Goal: Task Accomplishment & Management: Manage account settings

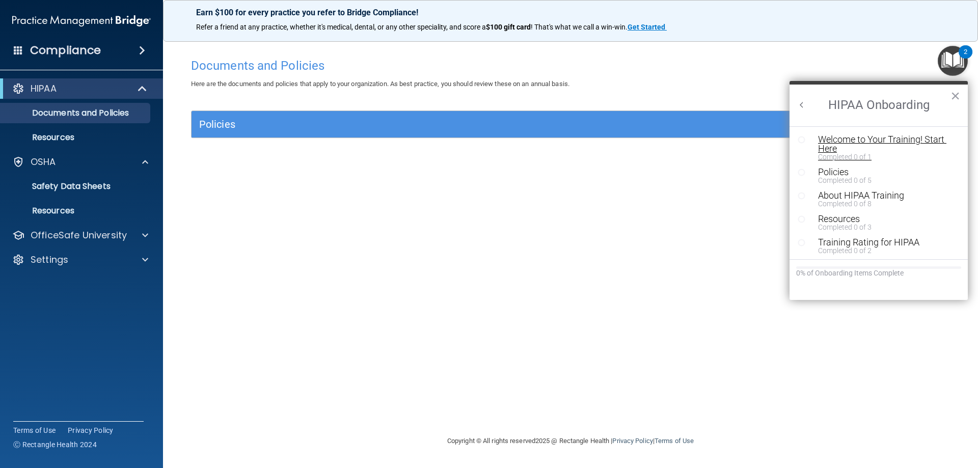
click at [852, 149] on div "Welcome to Your Training! Start Here" at bounding box center [882, 144] width 129 height 18
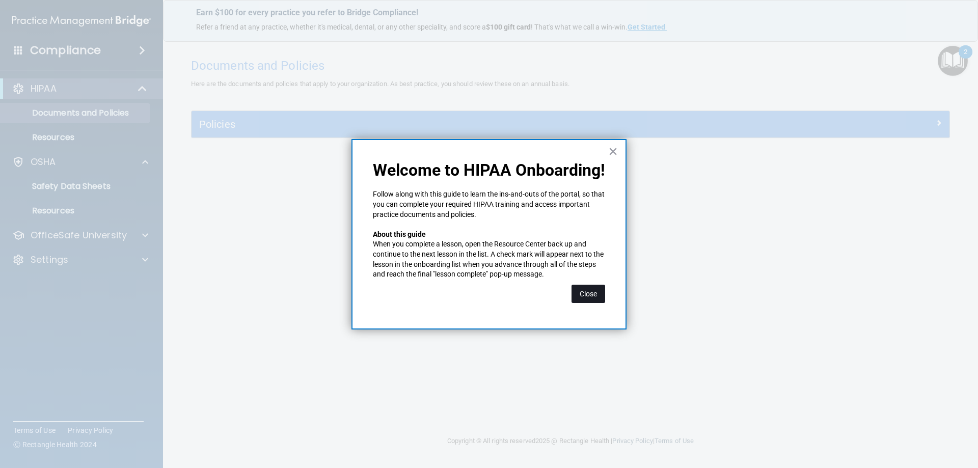
click at [592, 296] on button "Close" at bounding box center [589, 294] width 34 height 18
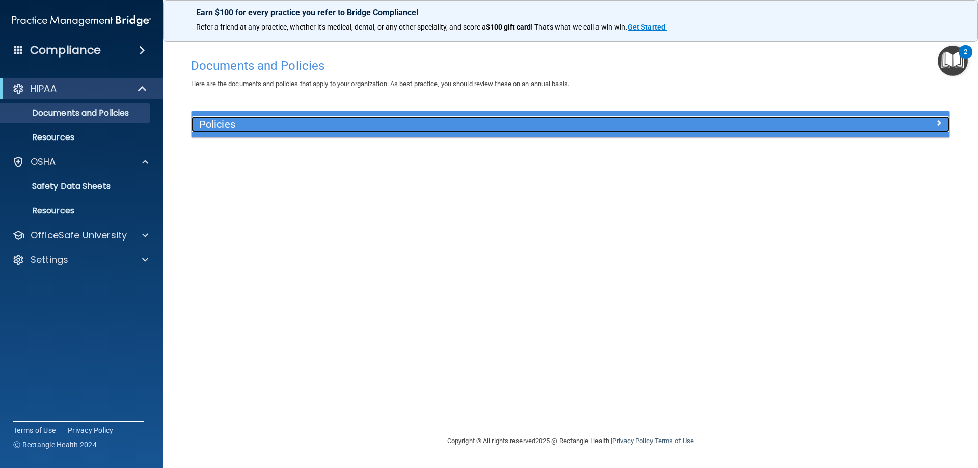
click at [515, 125] on h5 "Policies" at bounding box center [475, 124] width 553 height 11
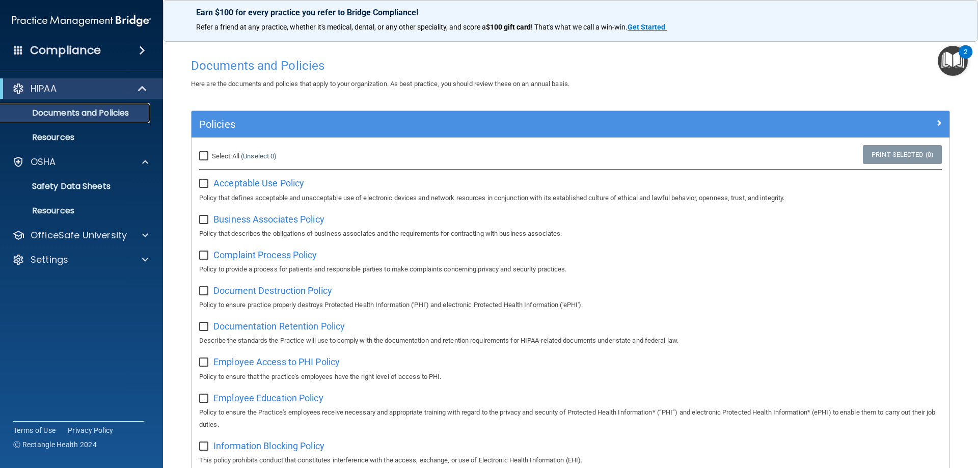
click at [55, 121] on link "Documents and Policies" at bounding box center [70, 113] width 160 height 20
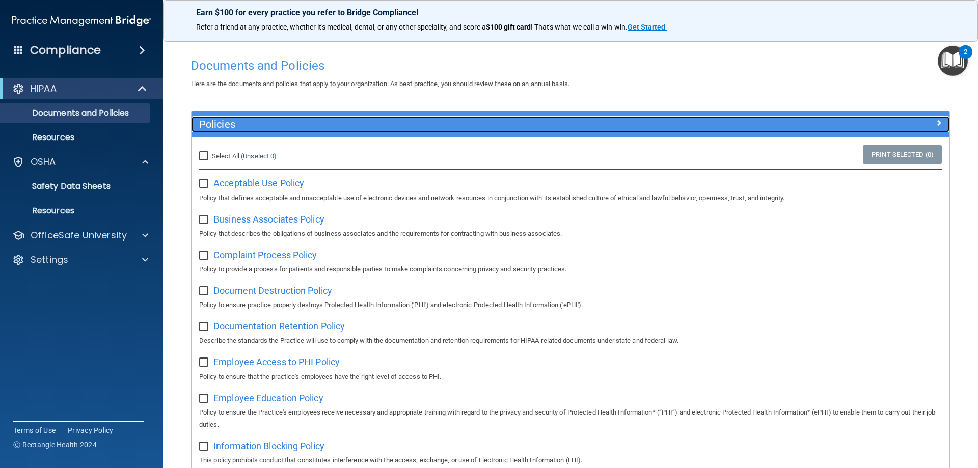
click at [927, 121] on div at bounding box center [855, 122] width 190 height 12
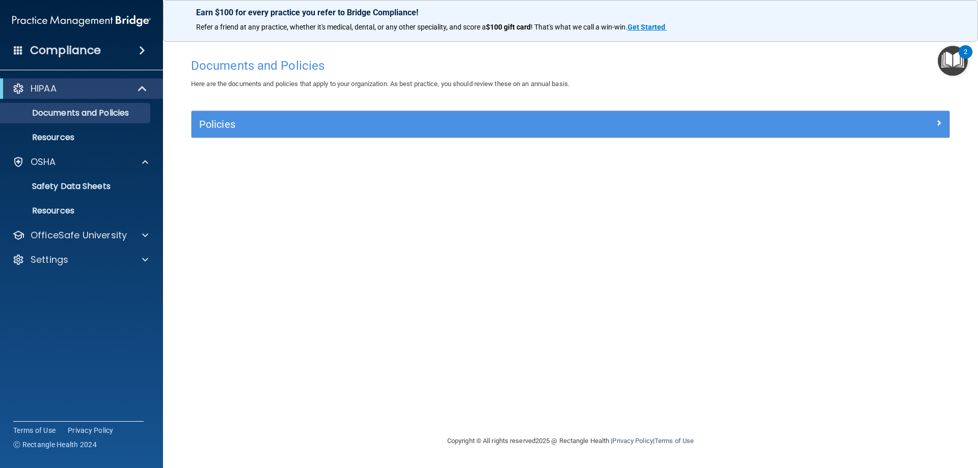
click at [945, 63] on img "Open Resource Center, 2 new notifications" at bounding box center [953, 61] width 30 height 30
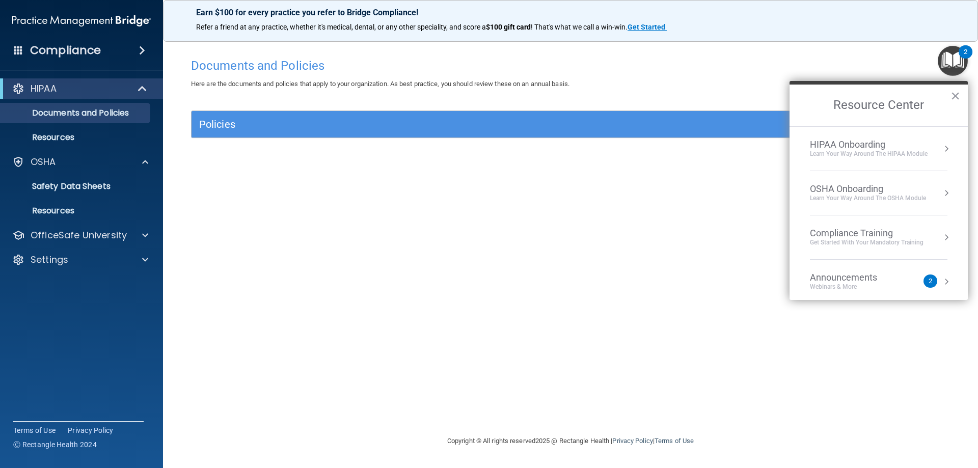
click at [851, 142] on div "HIPAA Onboarding" at bounding box center [869, 144] width 118 height 11
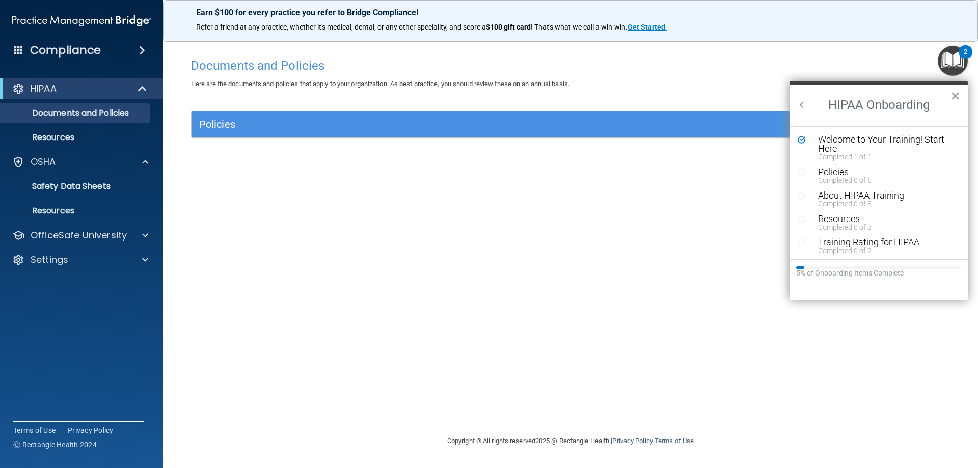
click at [800, 174] on icon "Resource Center" at bounding box center [802, 173] width 8 height 8
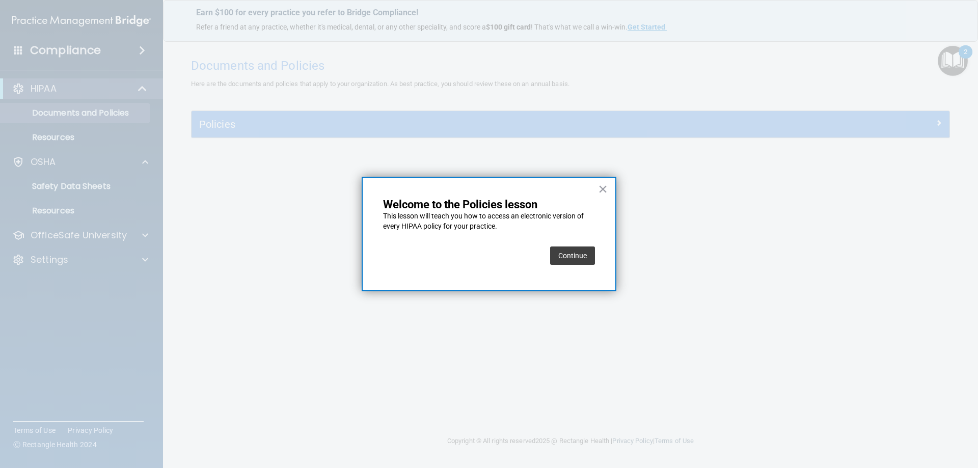
click at [577, 256] on button "Continue" at bounding box center [572, 256] width 45 height 18
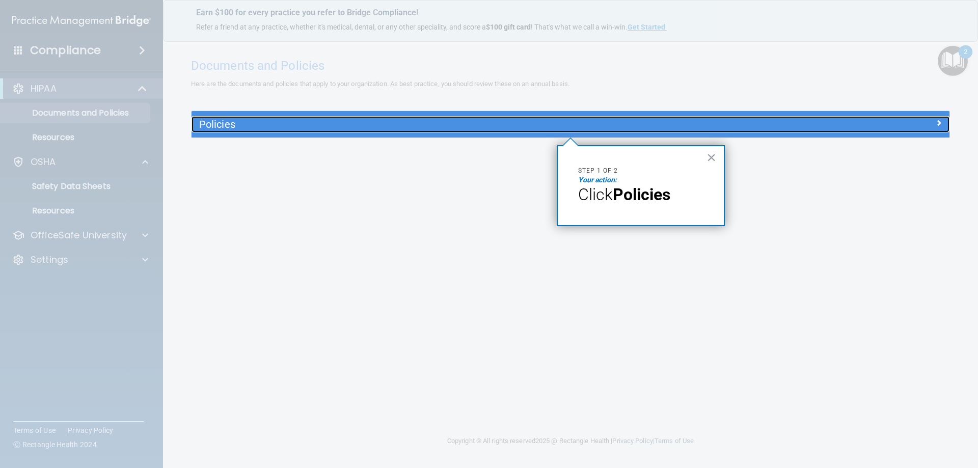
click at [221, 124] on h5 "Policies" at bounding box center [475, 124] width 553 height 11
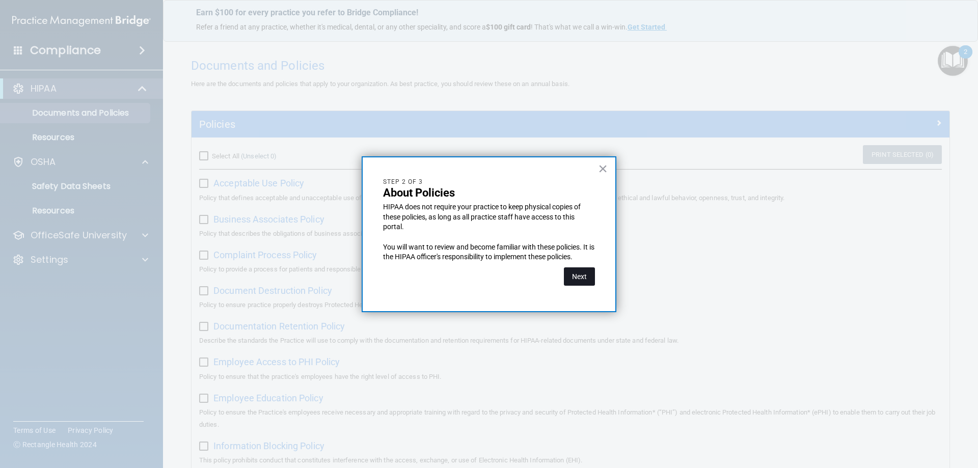
click at [580, 273] on button "Next" at bounding box center [579, 276] width 31 height 18
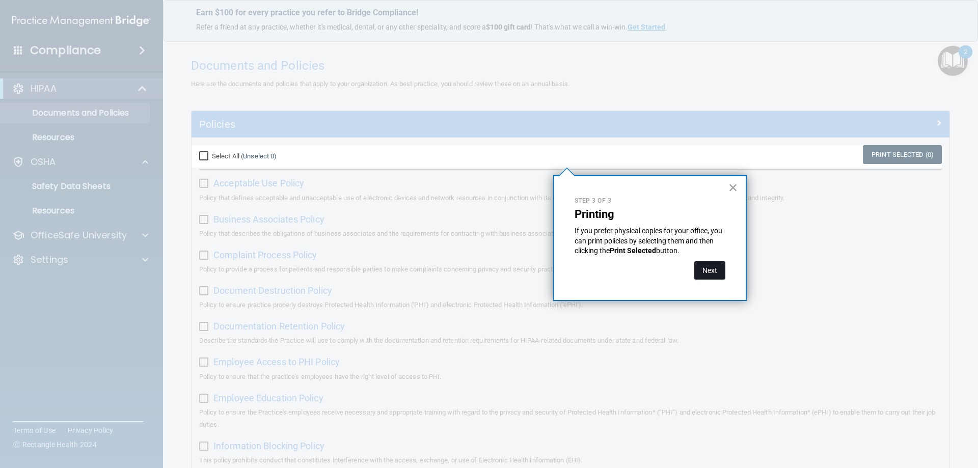
click at [710, 271] on button "Next" at bounding box center [709, 270] width 31 height 18
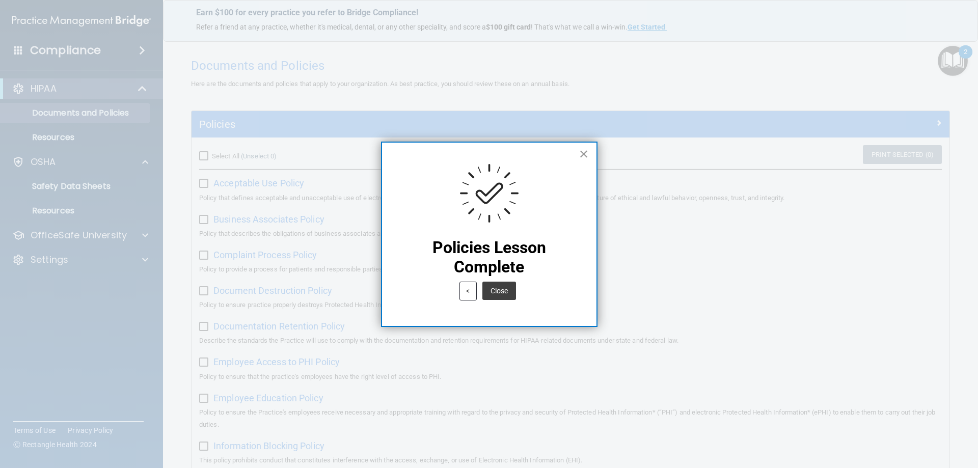
click at [580, 154] on button "×" at bounding box center [584, 154] width 10 height 16
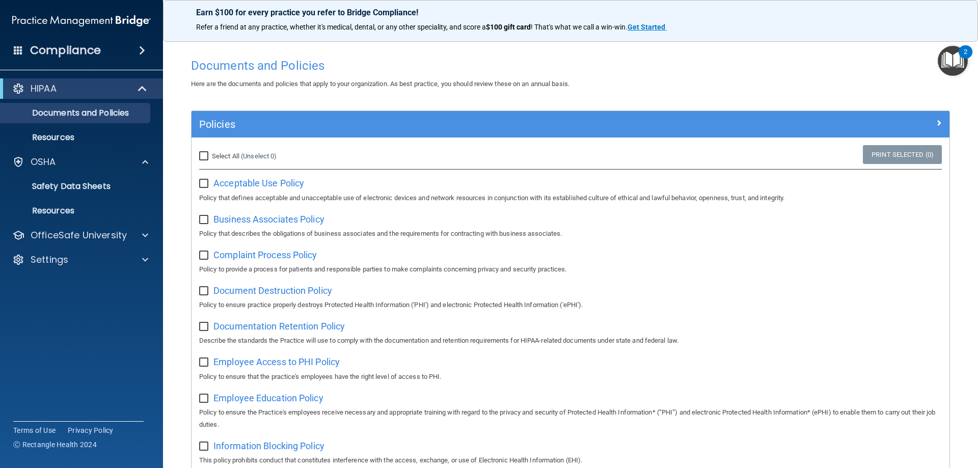
click at [955, 59] on img "Open Resource Center, 2 new notifications" at bounding box center [953, 61] width 30 height 30
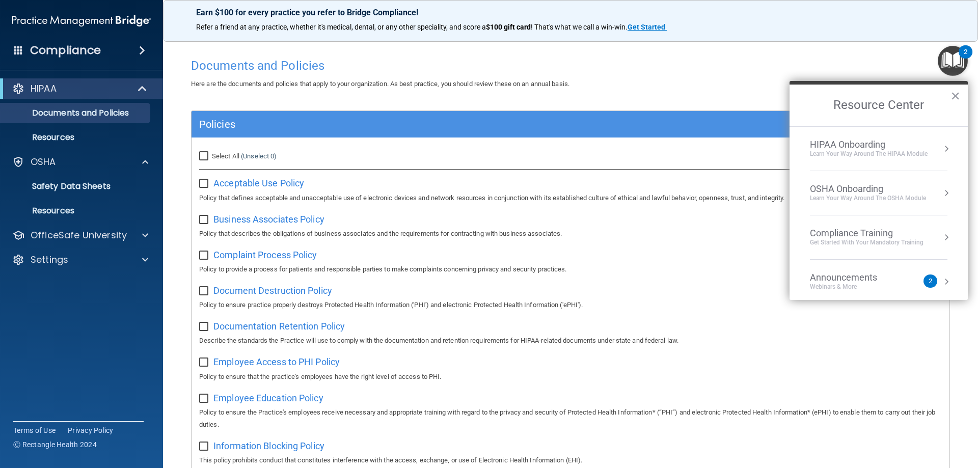
click at [835, 194] on div "Learn your way around the OSHA module" at bounding box center [868, 198] width 116 height 9
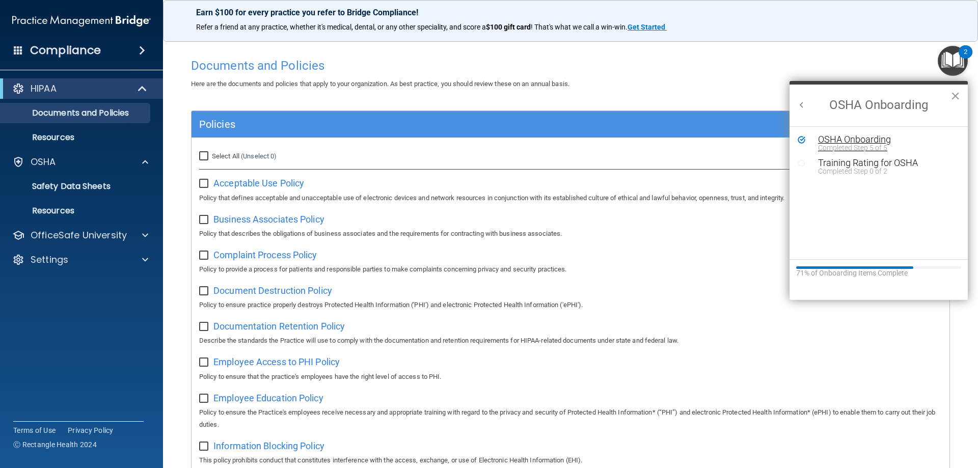
click at [824, 138] on div "OSHA Onboarding" at bounding box center [886, 139] width 137 height 9
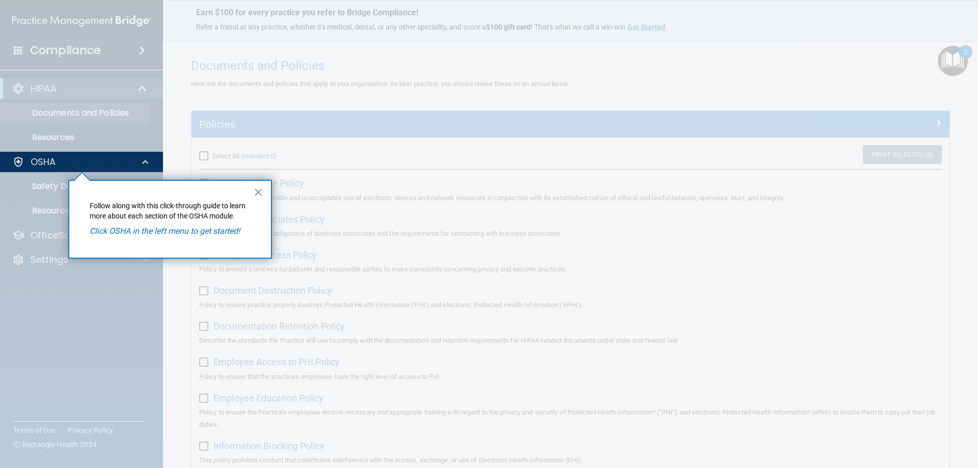
click at [251, 194] on div "× Follow along with this click-through guide to learn more about each section o…" at bounding box center [170, 219] width 204 height 79
click at [257, 192] on button "×" at bounding box center [259, 192] width 10 height 16
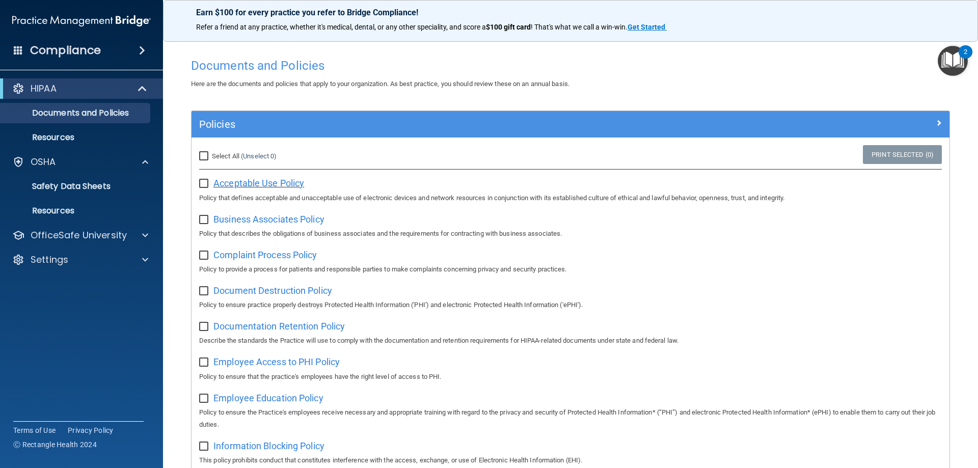
click at [248, 185] on span "Acceptable Use Policy" at bounding box center [258, 183] width 91 height 11
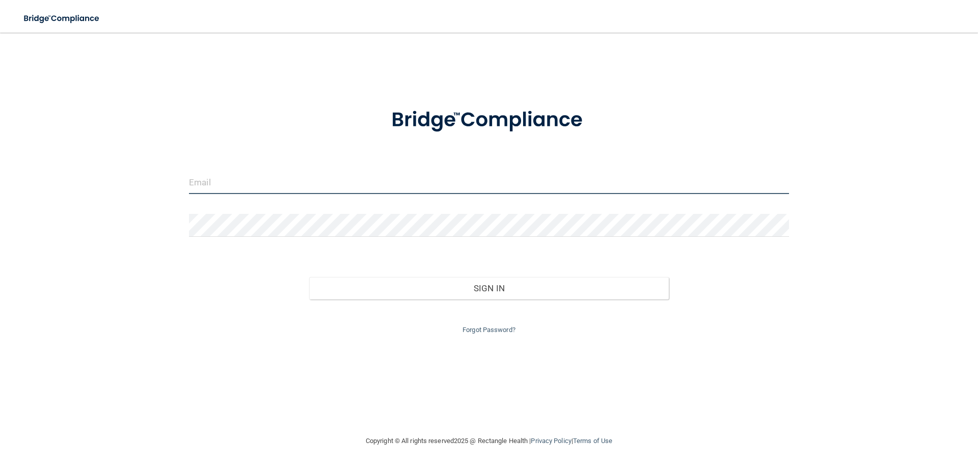
click at [235, 180] on input "email" at bounding box center [489, 182] width 600 height 23
type input "[EMAIL_ADDRESS][DOMAIN_NAME]"
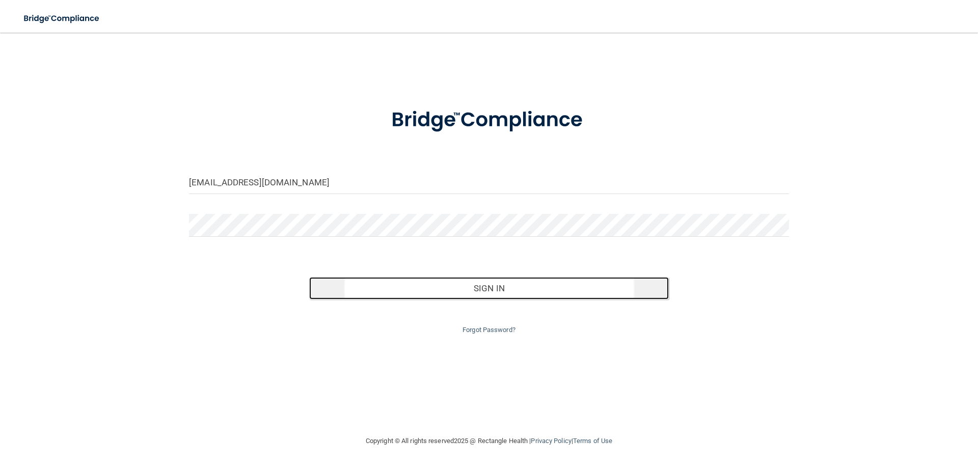
click at [484, 289] on button "Sign In" at bounding box center [489, 288] width 360 height 22
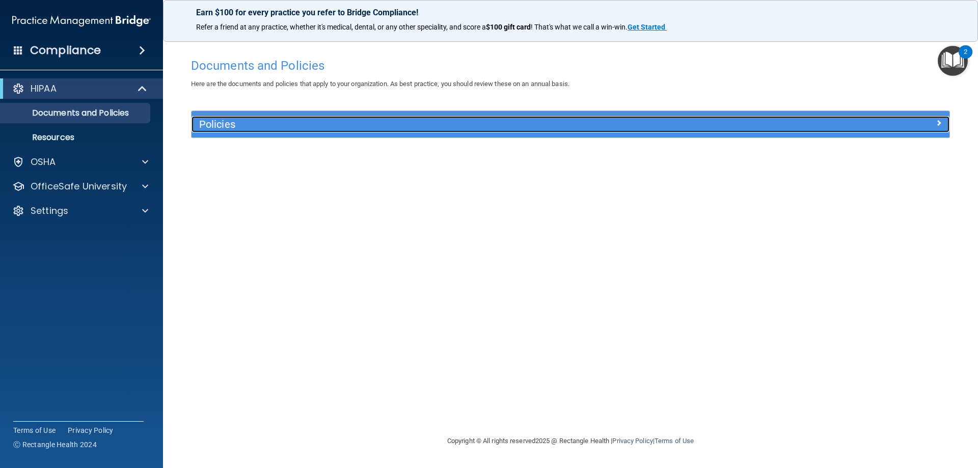
click at [210, 125] on h5 "Policies" at bounding box center [475, 124] width 553 height 11
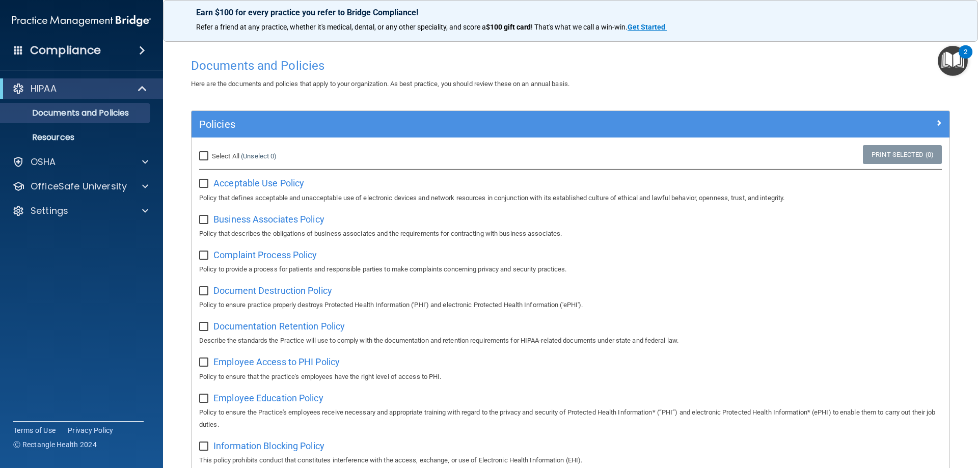
click at [204, 184] on input "checkbox" at bounding box center [205, 184] width 12 height 8
drag, startPoint x: 200, startPoint y: 184, endPoint x: 210, endPoint y: 181, distance: 10.2
click at [201, 184] on input "checkbox" at bounding box center [205, 184] width 12 height 8
checkbox input "false"
click at [65, 118] on p "Documents and Policies" at bounding box center [76, 113] width 139 height 10
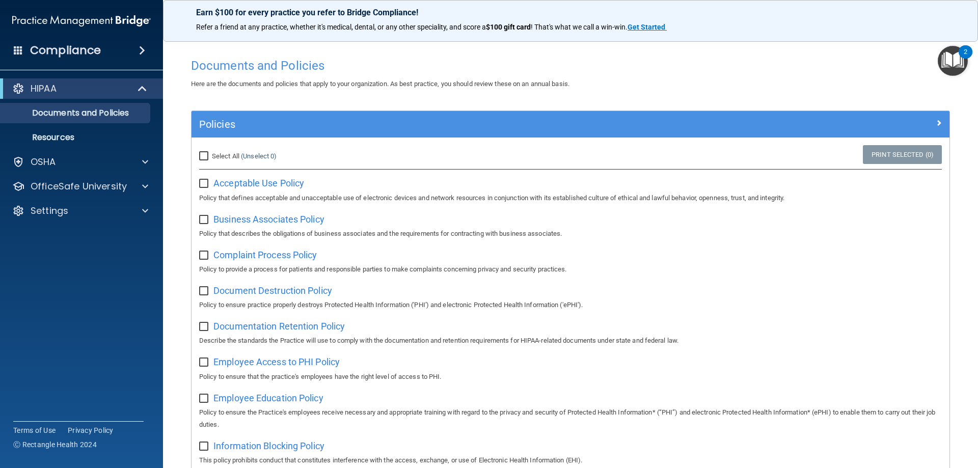
click at [951, 64] on img "Open Resource Center, 2 new notifications" at bounding box center [953, 61] width 30 height 30
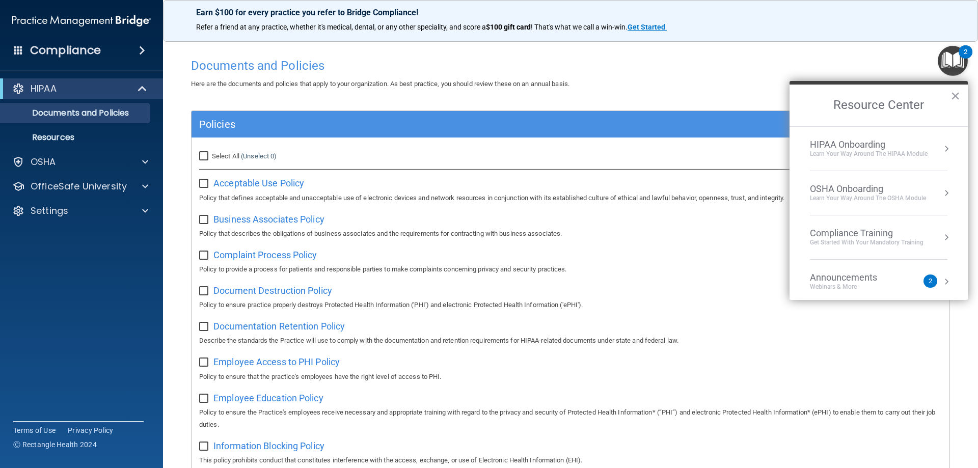
click at [863, 150] on div "Learn Your Way around the HIPAA module" at bounding box center [869, 154] width 118 height 9
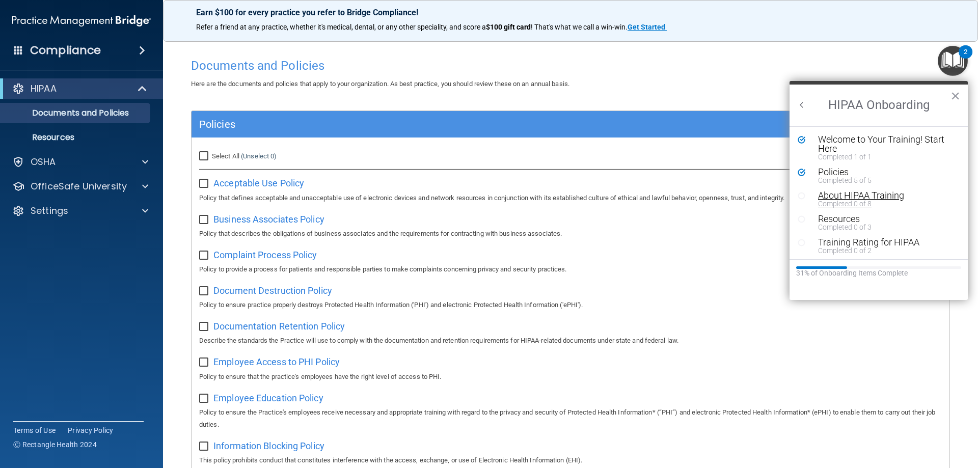
click at [838, 196] on div "About HIPAA Training" at bounding box center [882, 195] width 129 height 9
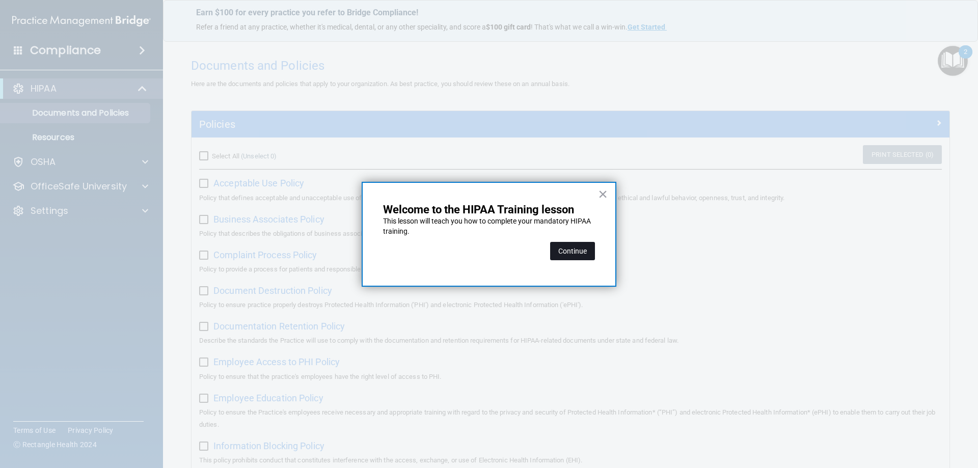
click at [576, 252] on button "Continue" at bounding box center [572, 251] width 45 height 18
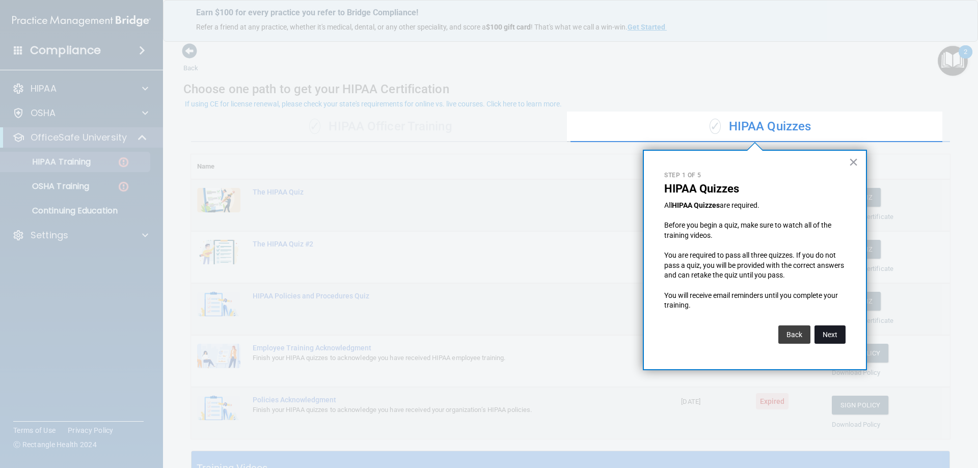
click at [836, 333] on button "Next" at bounding box center [830, 335] width 31 height 18
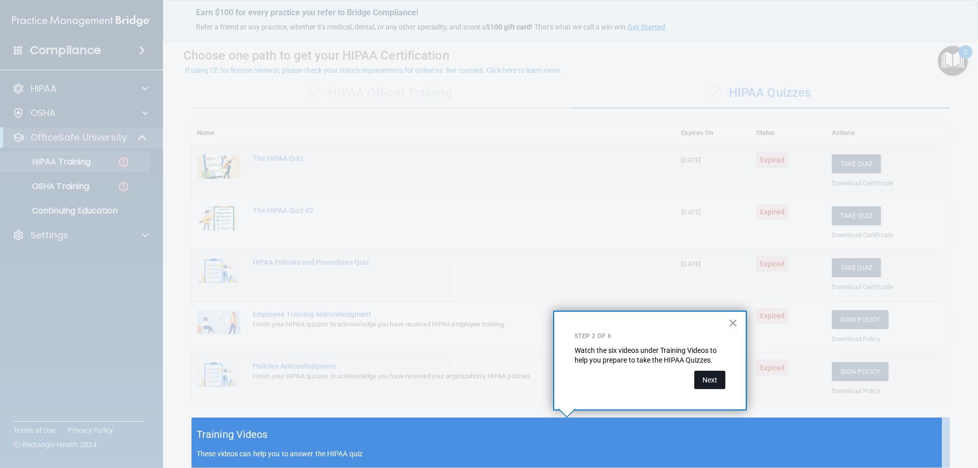
click at [706, 376] on button "Next" at bounding box center [709, 380] width 31 height 18
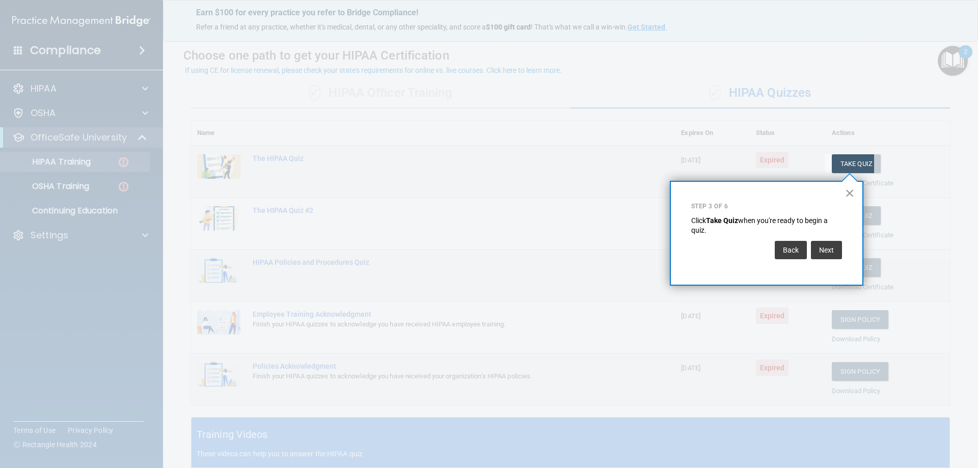
click at [846, 194] on button "×" at bounding box center [850, 193] width 10 height 16
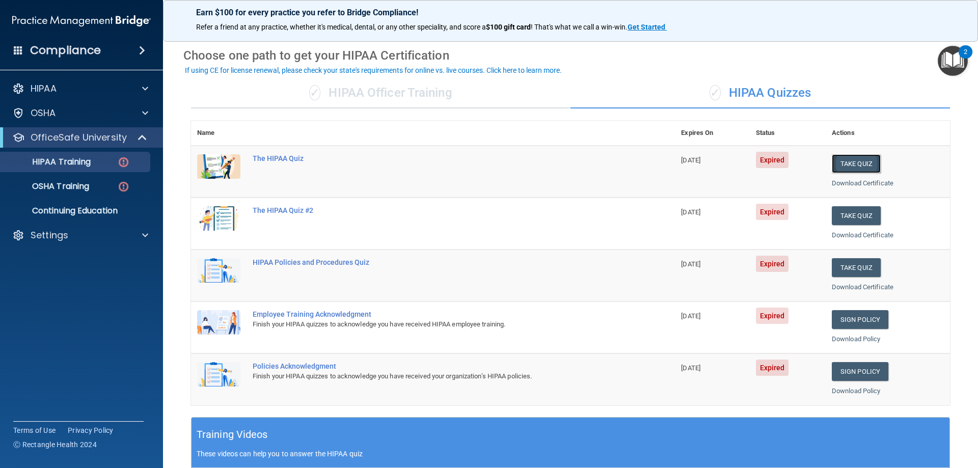
click at [851, 161] on button "Take Quiz" at bounding box center [856, 163] width 49 height 19
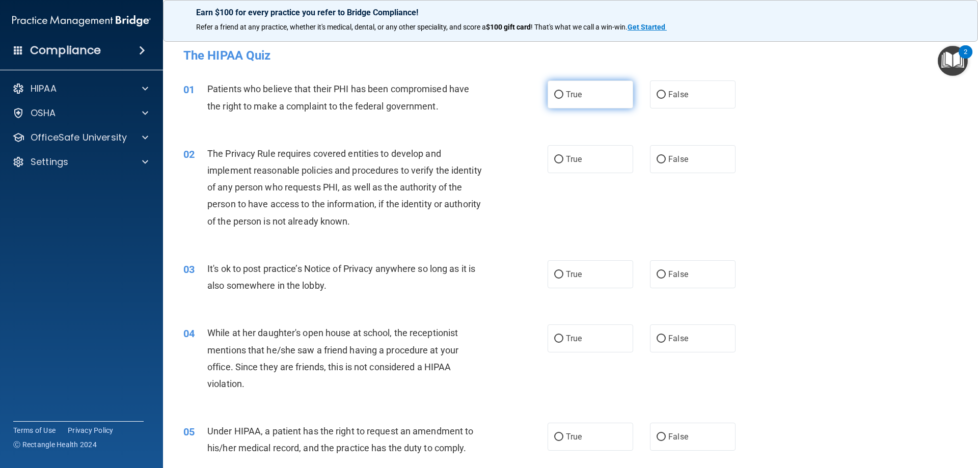
click at [556, 96] on input "True" at bounding box center [558, 95] width 9 height 8
radio input "true"
click at [554, 162] on input "True" at bounding box center [558, 160] width 9 height 8
radio input "true"
click at [657, 276] on input "False" at bounding box center [661, 275] width 9 height 8
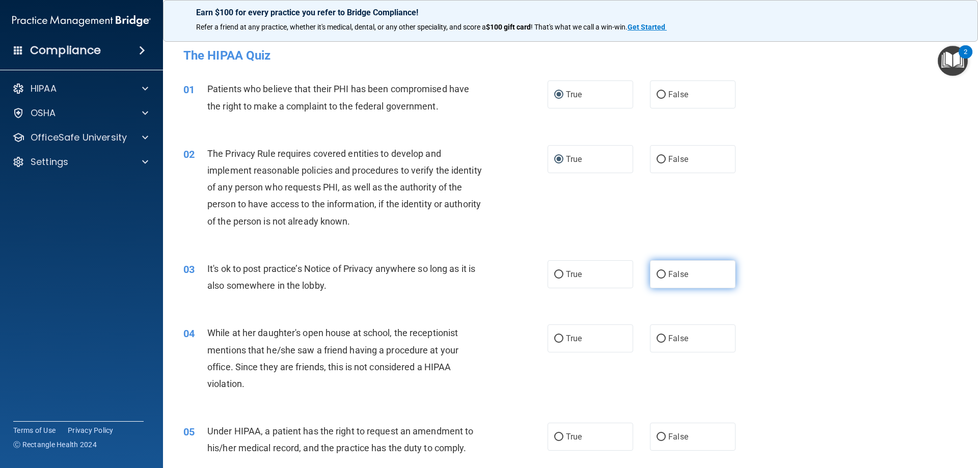
radio input "true"
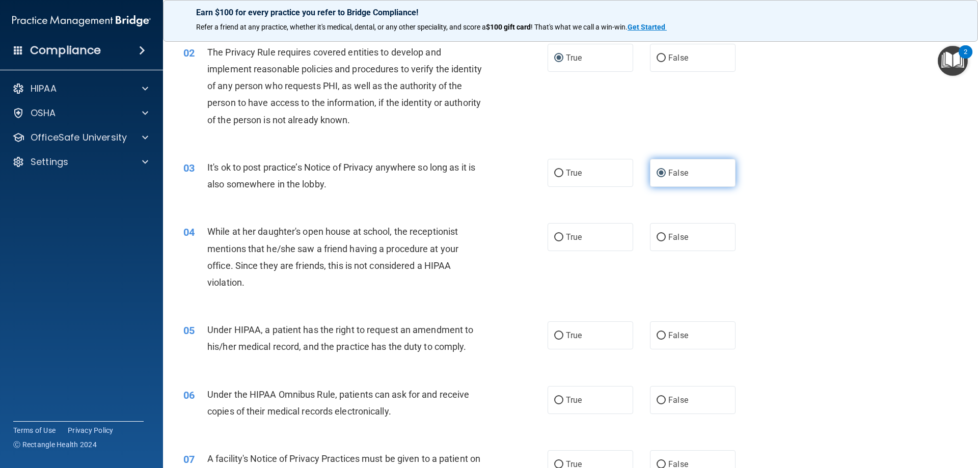
scroll to position [102, 0]
click at [557, 236] on input "True" at bounding box center [558, 237] width 9 height 8
radio input "true"
click at [656, 329] on label "False" at bounding box center [693, 335] width 86 height 28
click at [657, 332] on input "False" at bounding box center [661, 336] width 9 height 8
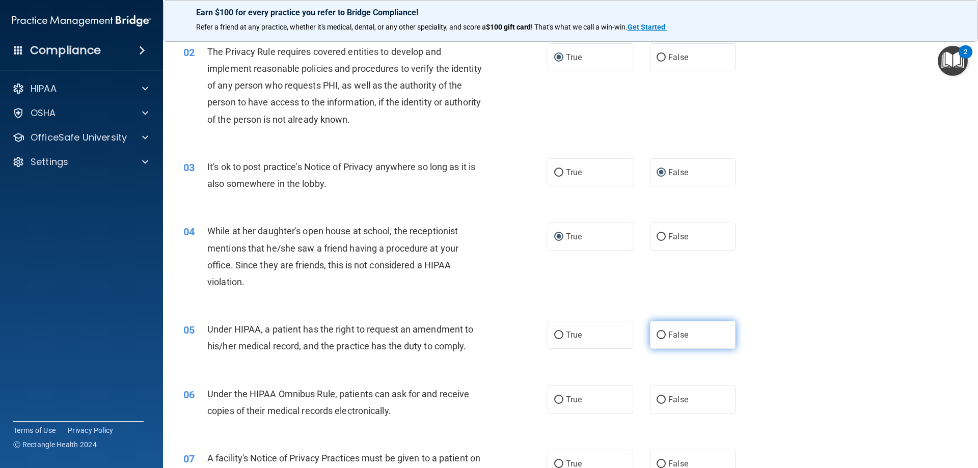
radio input "true"
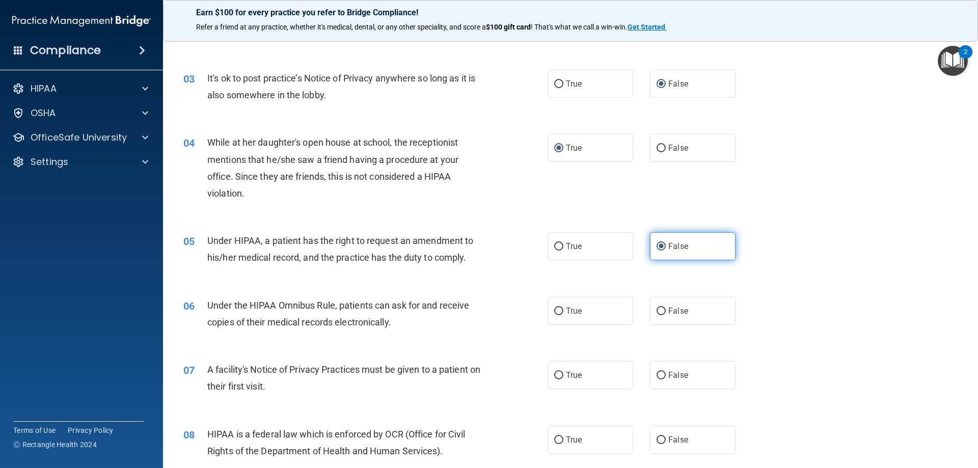
scroll to position [255, 0]
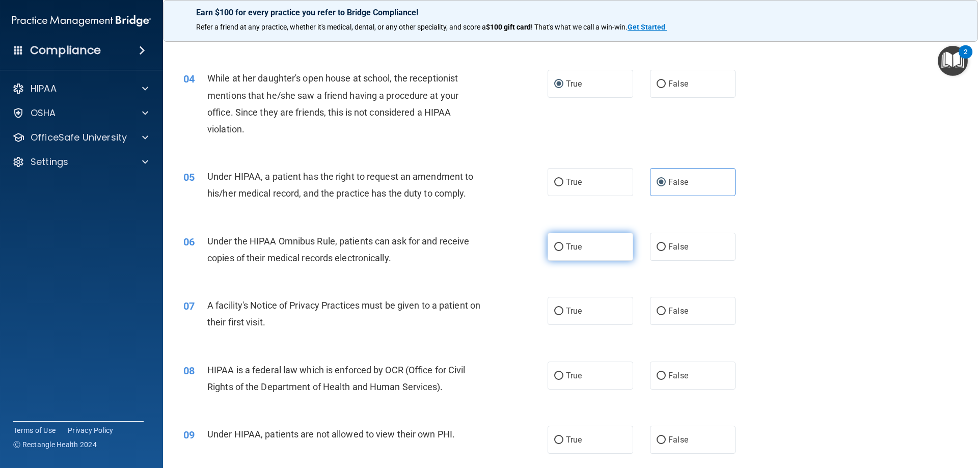
click at [556, 247] on input "True" at bounding box center [558, 248] width 9 height 8
radio input "true"
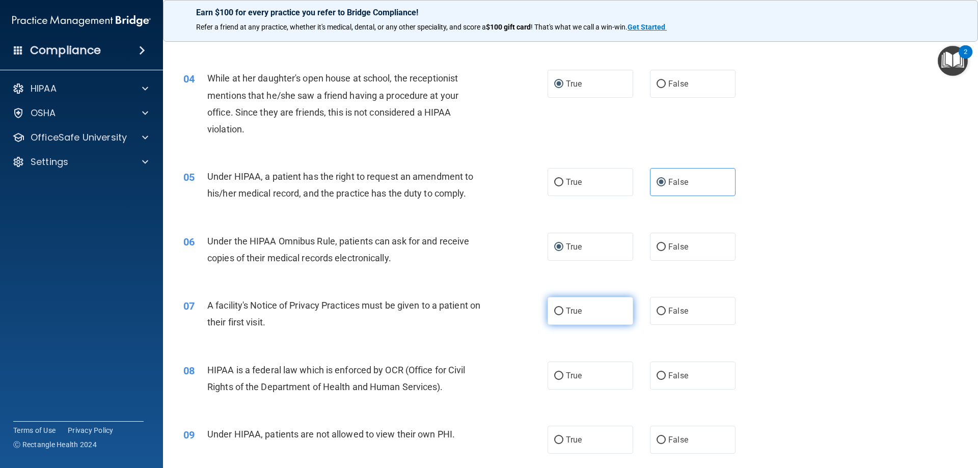
click at [557, 308] on input "True" at bounding box center [558, 312] width 9 height 8
radio input "true"
click at [555, 374] on input "True" at bounding box center [558, 376] width 9 height 8
radio input "true"
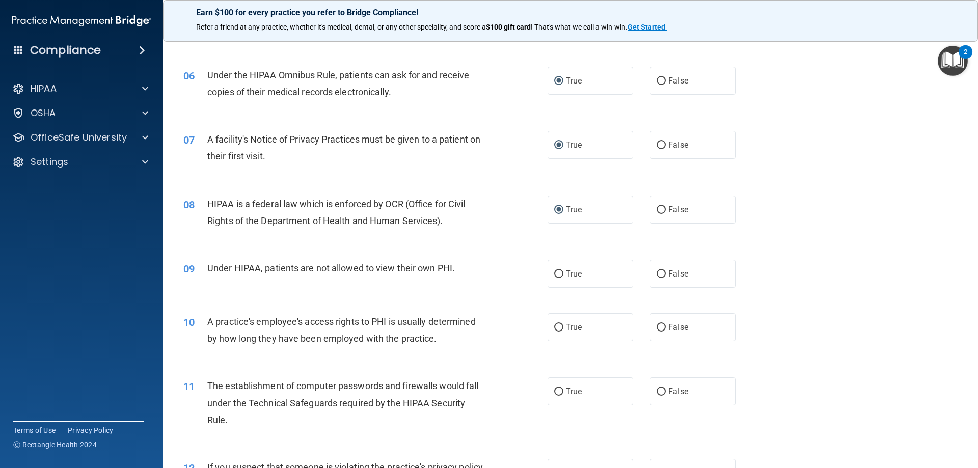
scroll to position [459, 0]
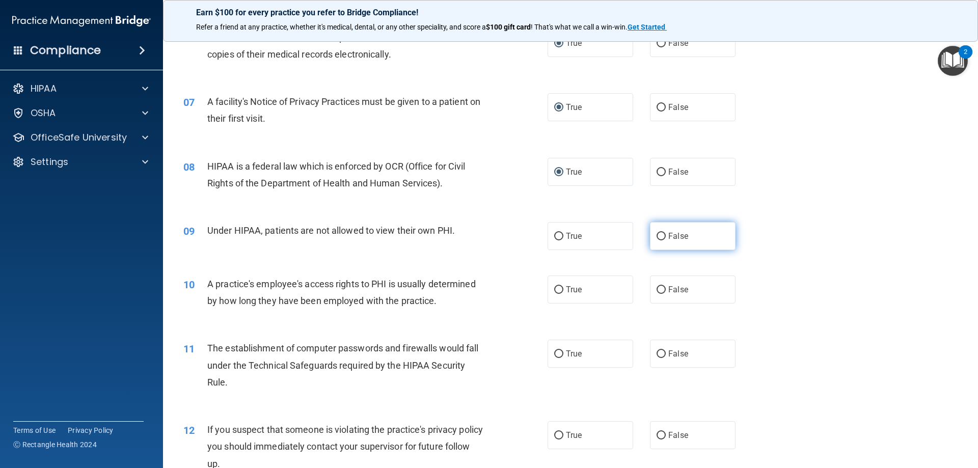
click at [656, 230] on label "False" at bounding box center [693, 236] width 86 height 28
click at [657, 233] on input "False" at bounding box center [661, 237] width 9 height 8
radio input "true"
click at [657, 288] on input "False" at bounding box center [661, 290] width 9 height 8
radio input "true"
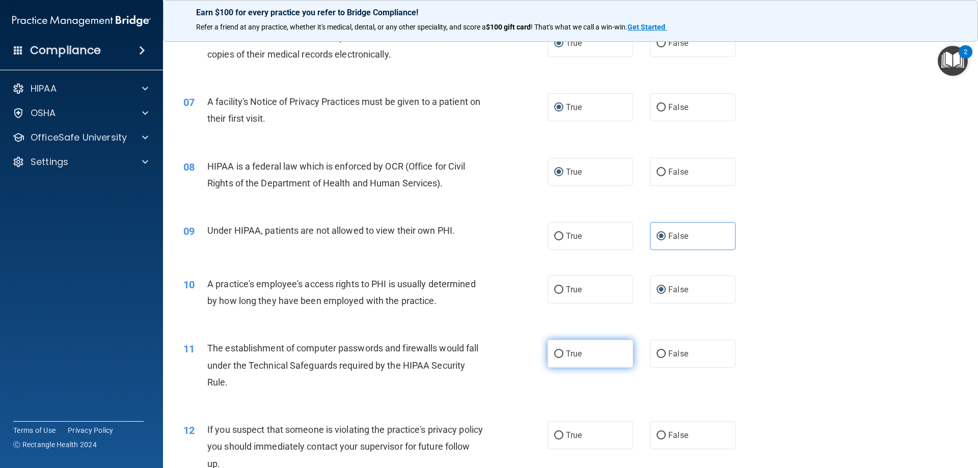
click at [555, 353] on input "True" at bounding box center [558, 355] width 9 height 8
radio input "true"
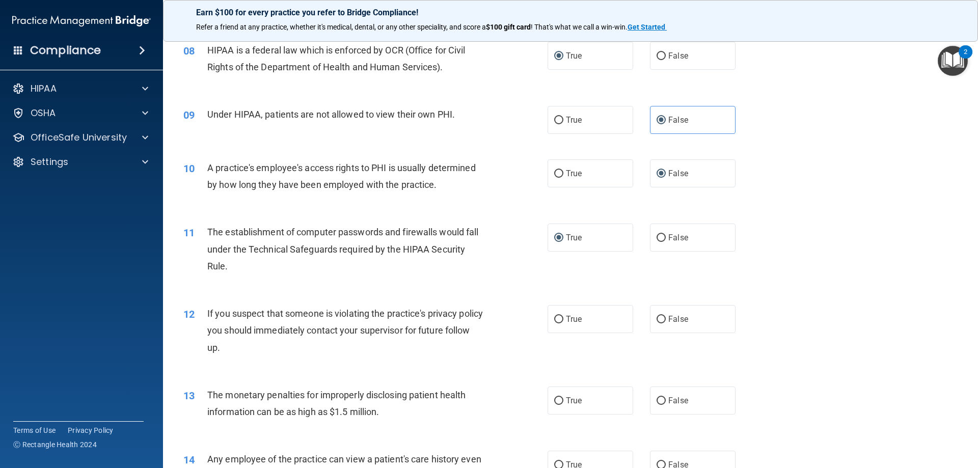
scroll to position [662, 0]
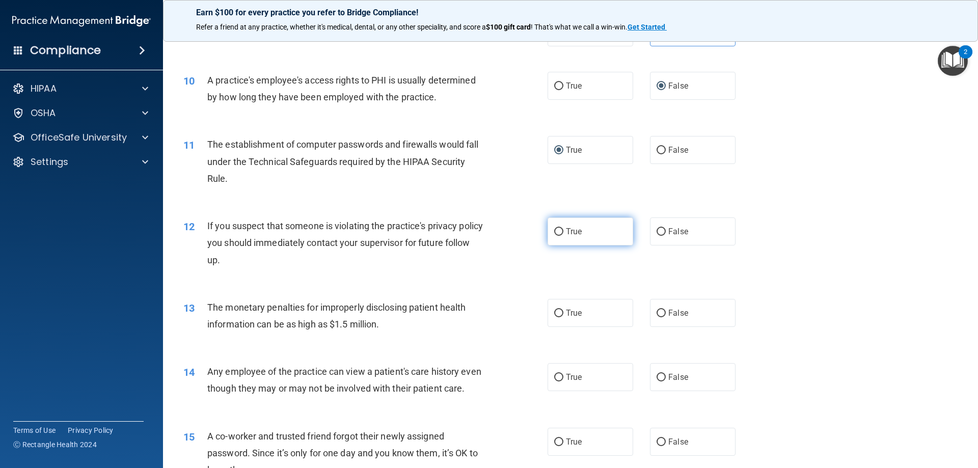
click at [555, 228] on input "True" at bounding box center [558, 232] width 9 height 8
radio input "true"
click at [554, 314] on input "True" at bounding box center [558, 314] width 9 height 8
radio input "true"
click at [556, 374] on input "True" at bounding box center [558, 378] width 9 height 8
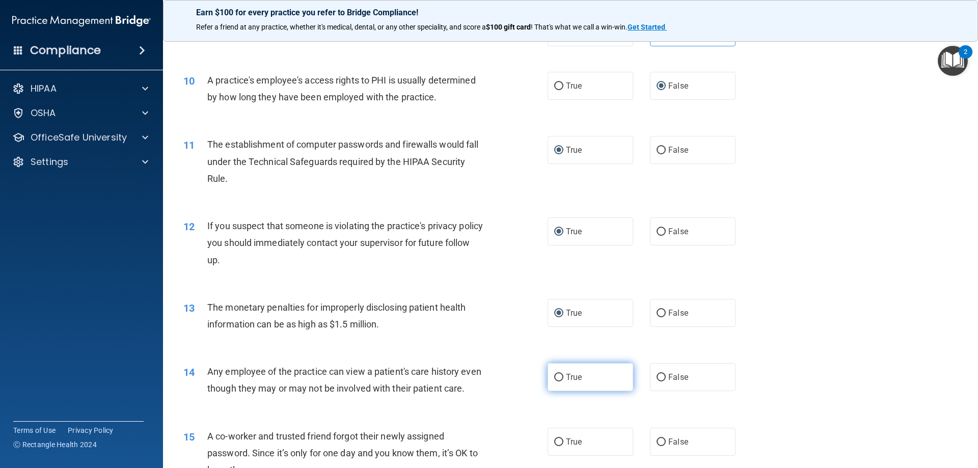
radio input "true"
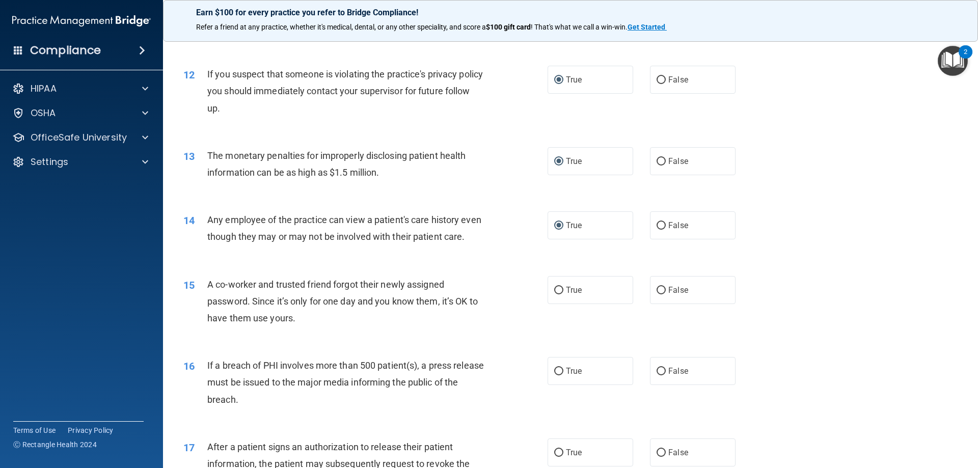
scroll to position [815, 0]
click at [660, 222] on input "False" at bounding box center [661, 225] width 9 height 8
radio input "true"
radio input "false"
click at [657, 293] on input "False" at bounding box center [661, 290] width 9 height 8
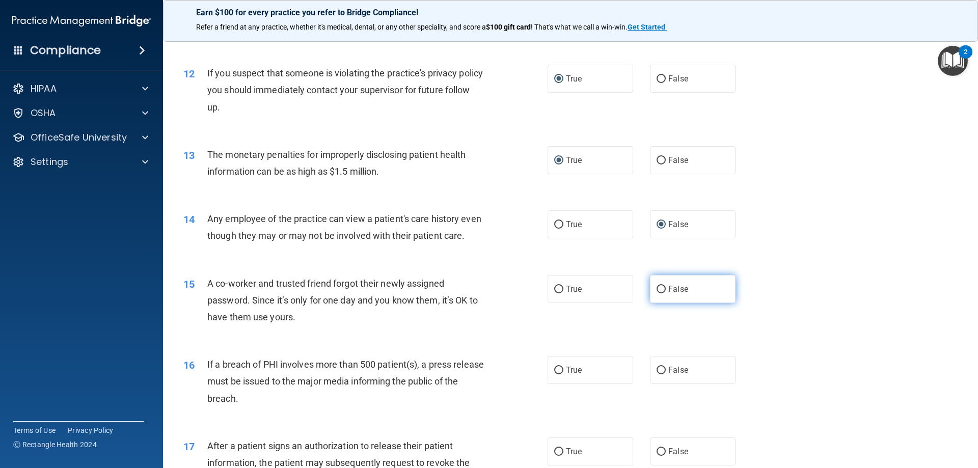
radio input "true"
click at [555, 374] on input "True" at bounding box center [558, 371] width 9 height 8
radio input "true"
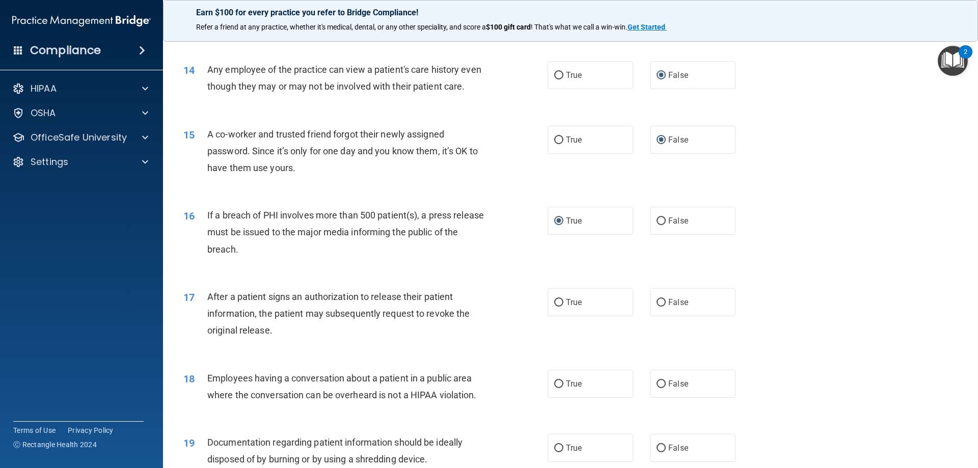
scroll to position [968, 0]
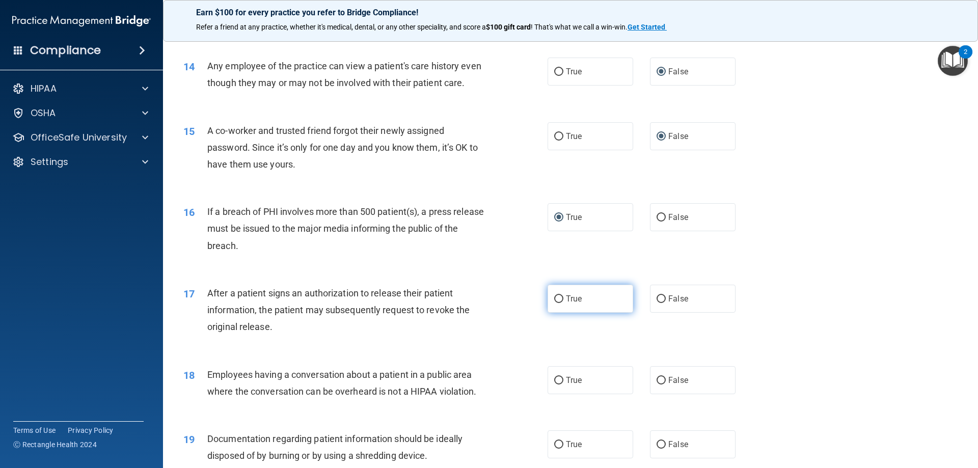
click at [554, 303] on input "True" at bounding box center [558, 300] width 9 height 8
radio input "true"
click at [657, 385] on input "False" at bounding box center [661, 381] width 9 height 8
radio input "true"
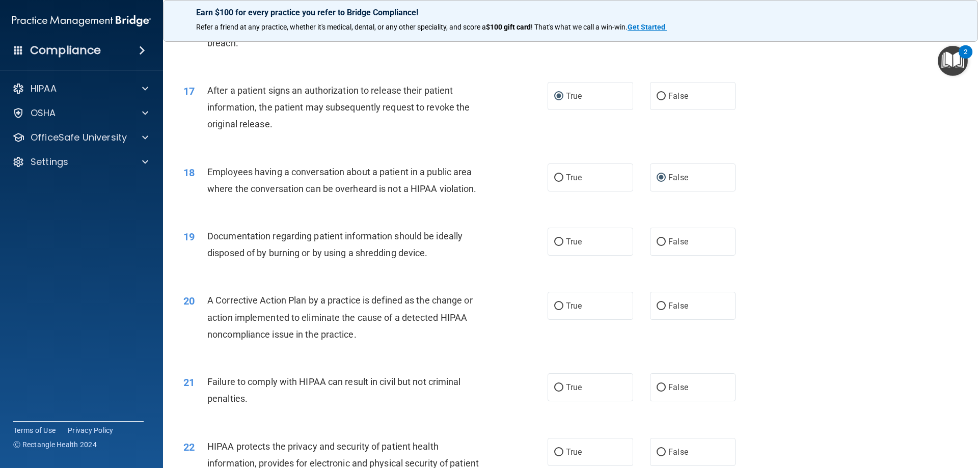
scroll to position [1172, 0]
drag, startPoint x: 556, startPoint y: 255, endPoint x: 561, endPoint y: 259, distance: 6.9
click at [555, 245] on input "True" at bounding box center [558, 241] width 9 height 8
radio input "true"
click at [554, 309] on input "True" at bounding box center [558, 306] width 9 height 8
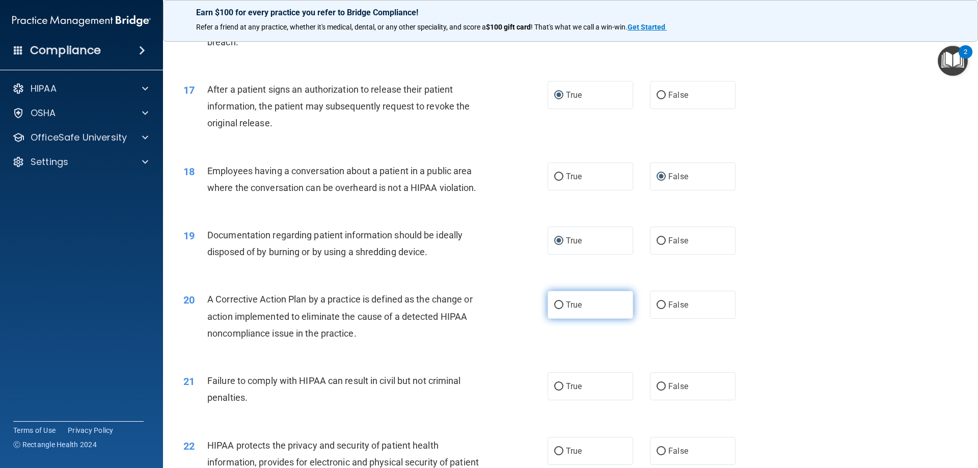
radio input "true"
click at [657, 391] on input "False" at bounding box center [661, 387] width 9 height 8
radio input "true"
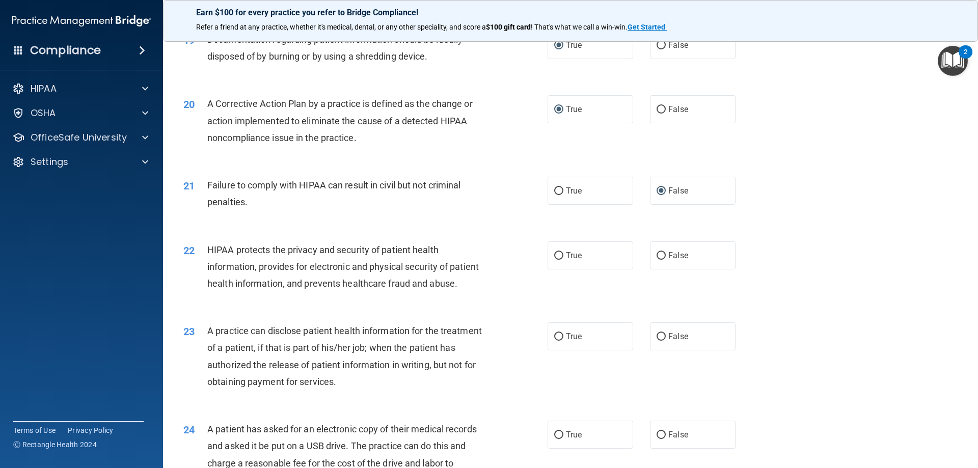
scroll to position [1376, 0]
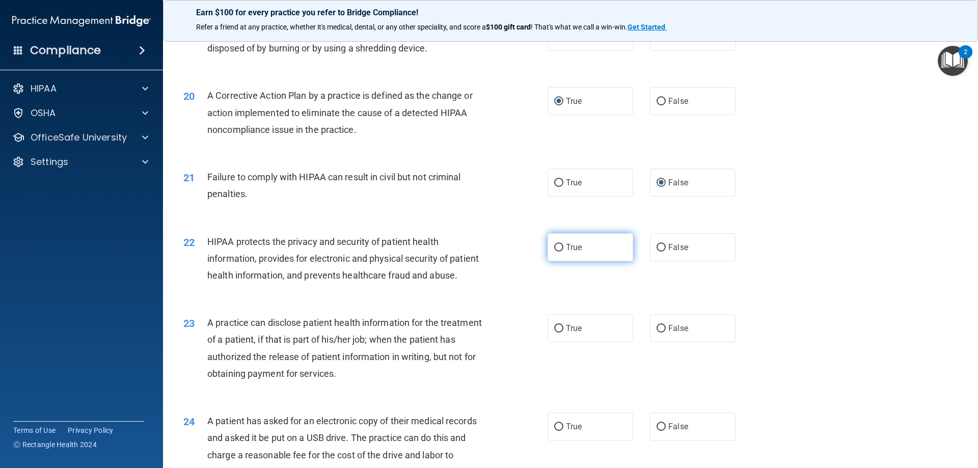
drag, startPoint x: 553, startPoint y: 262, endPoint x: 563, endPoint y: 262, distance: 9.2
click at [554, 252] on input "True" at bounding box center [558, 248] width 9 height 8
radio input "true"
click at [657, 333] on input "False" at bounding box center [661, 329] width 9 height 8
radio input "true"
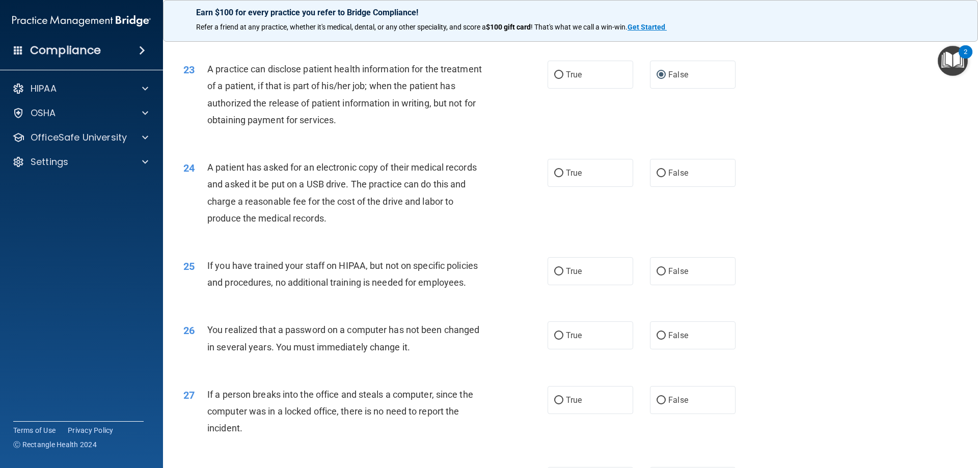
scroll to position [1630, 0]
click at [554, 186] on label "True" at bounding box center [591, 172] width 86 height 28
click at [554, 176] on input "True" at bounding box center [558, 173] width 9 height 8
radio input "true"
click at [555, 275] on input "True" at bounding box center [558, 271] width 9 height 8
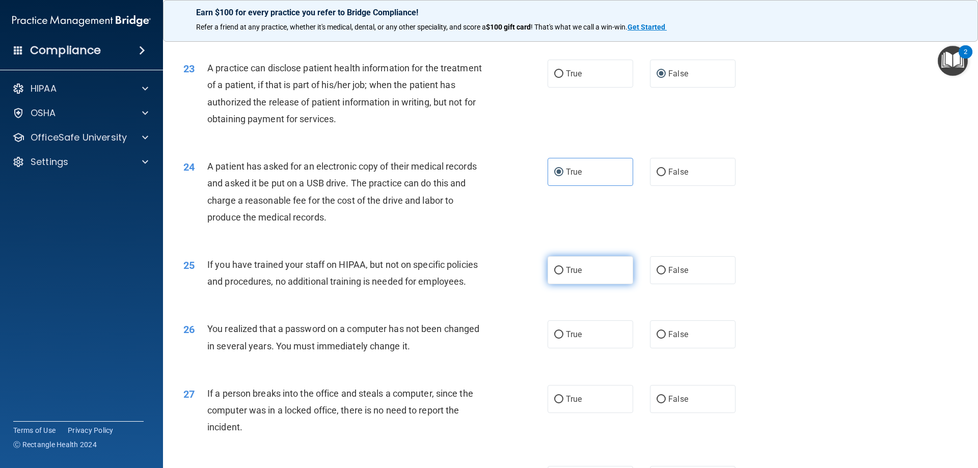
radio input "true"
click at [556, 349] on label "True" at bounding box center [591, 334] width 86 height 28
click at [556, 339] on input "True" at bounding box center [558, 335] width 9 height 8
radio input "true"
click at [556, 404] on input "True" at bounding box center [558, 400] width 9 height 8
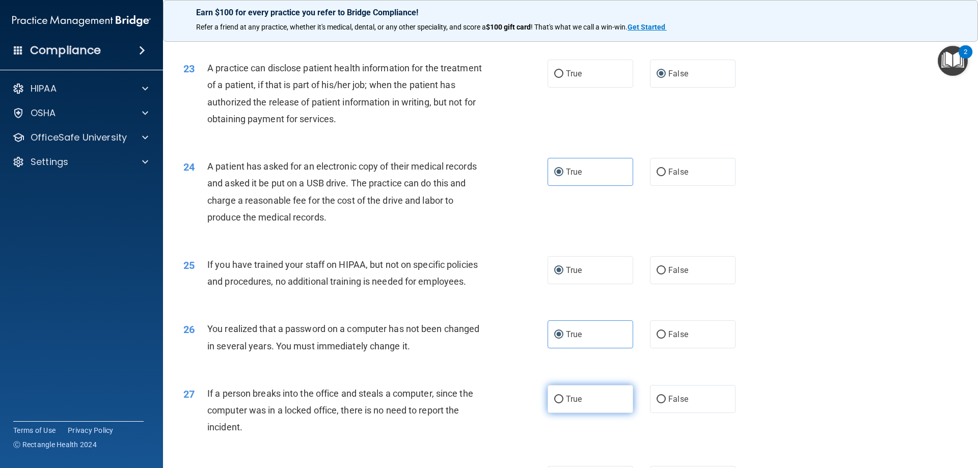
radio input "true"
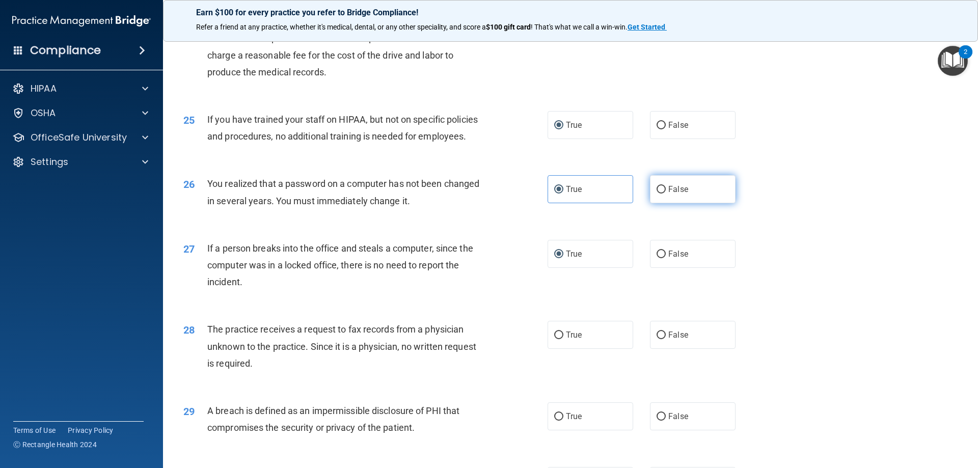
scroll to position [1834, 0]
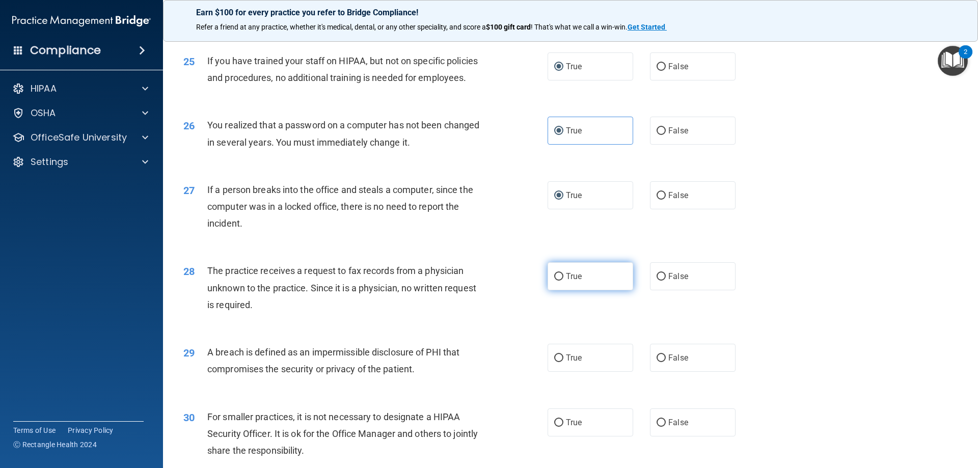
click at [554, 281] on input "True" at bounding box center [558, 277] width 9 height 8
radio input "true"
click at [559, 362] on input "True" at bounding box center [558, 359] width 9 height 8
radio input "true"
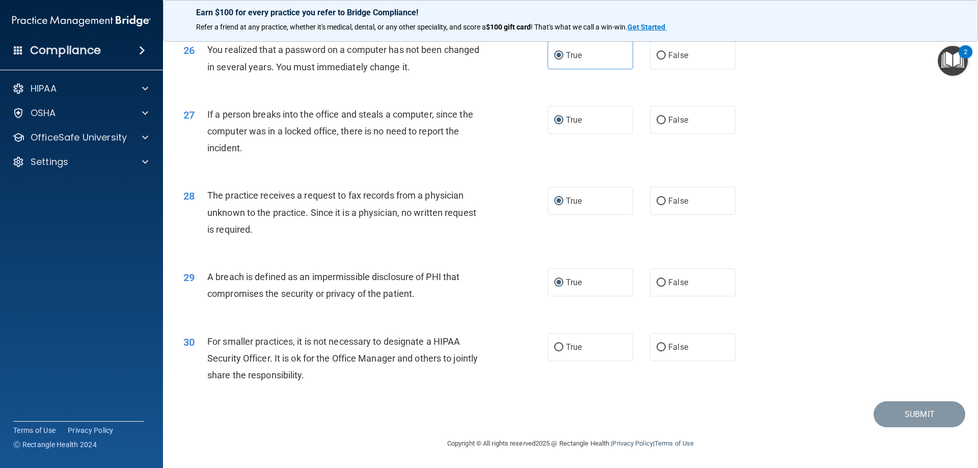
scroll to position [1943, 0]
click at [556, 351] on input "True" at bounding box center [558, 348] width 9 height 8
radio input "true"
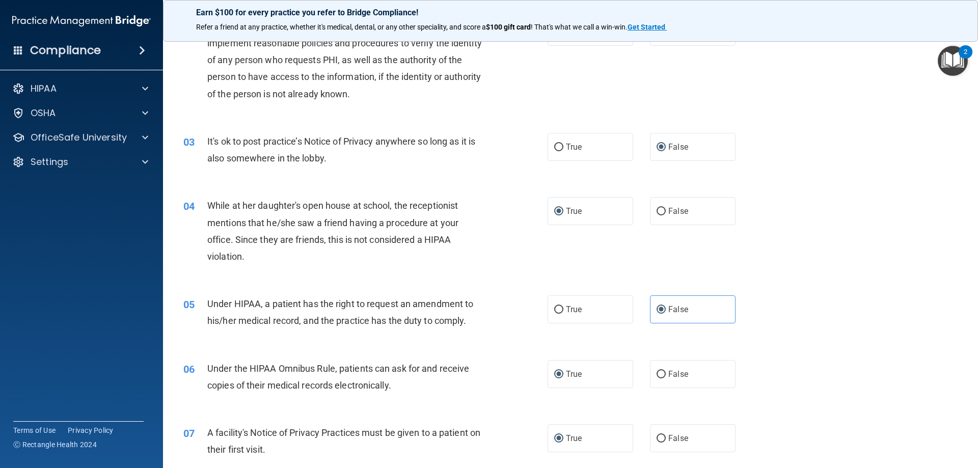
scroll to position [109, 0]
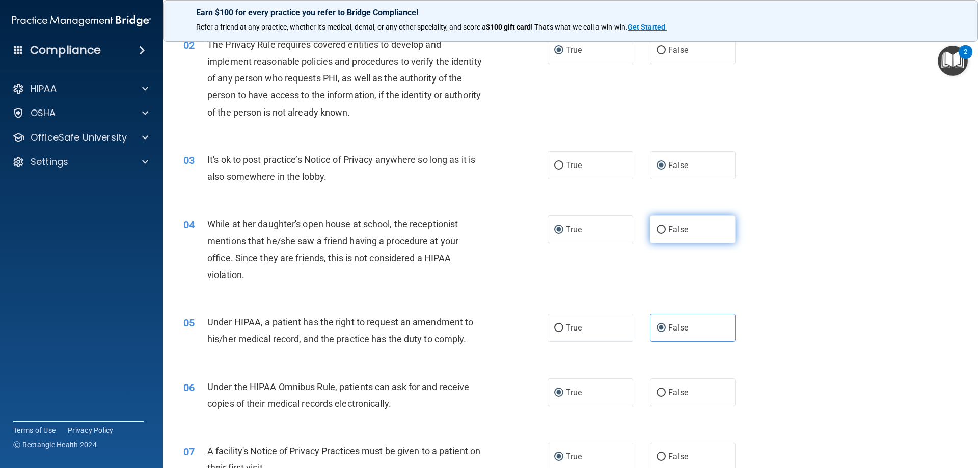
click at [658, 228] on input "False" at bounding box center [661, 230] width 9 height 8
radio input "true"
radio input "false"
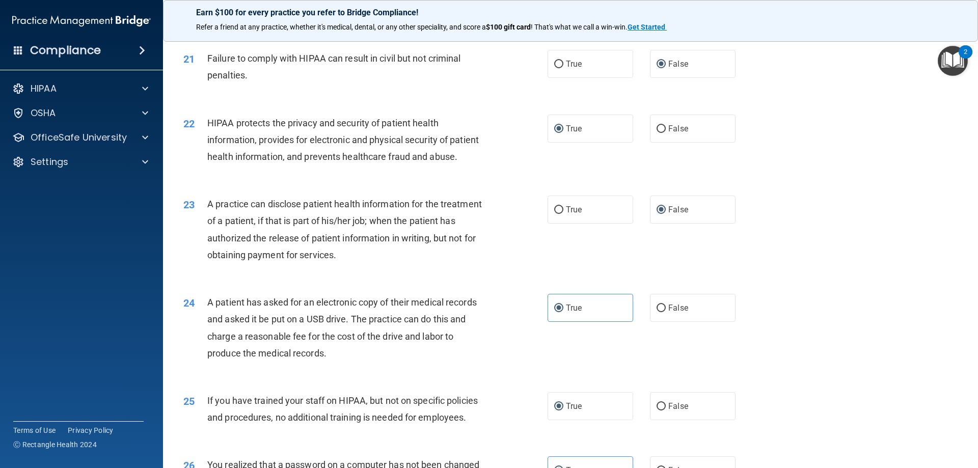
scroll to position [1529, 0]
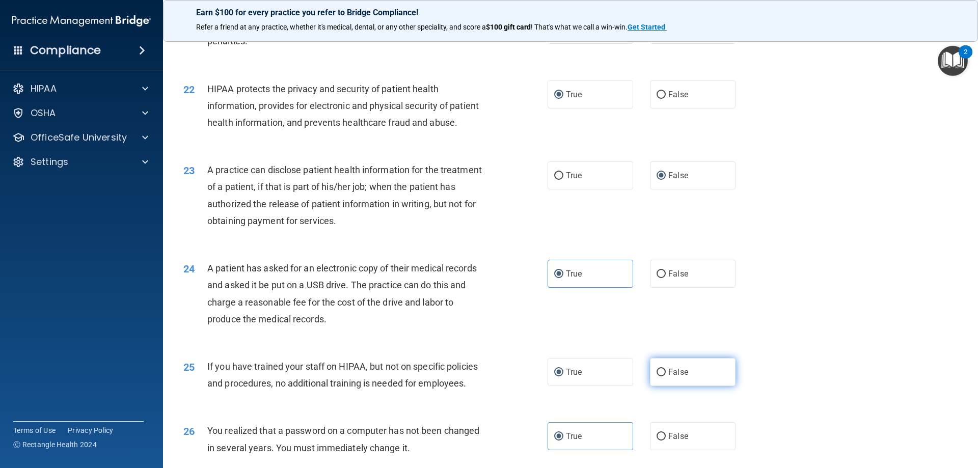
click at [655, 386] on label "False" at bounding box center [693, 372] width 86 height 28
click at [657, 377] on input "False" at bounding box center [661, 373] width 9 height 8
radio input "true"
radio input "false"
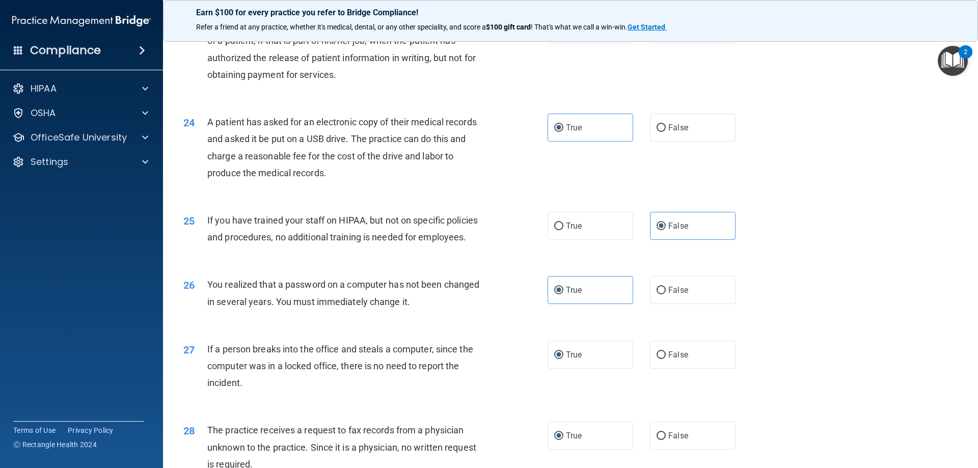
scroll to position [1732, 0]
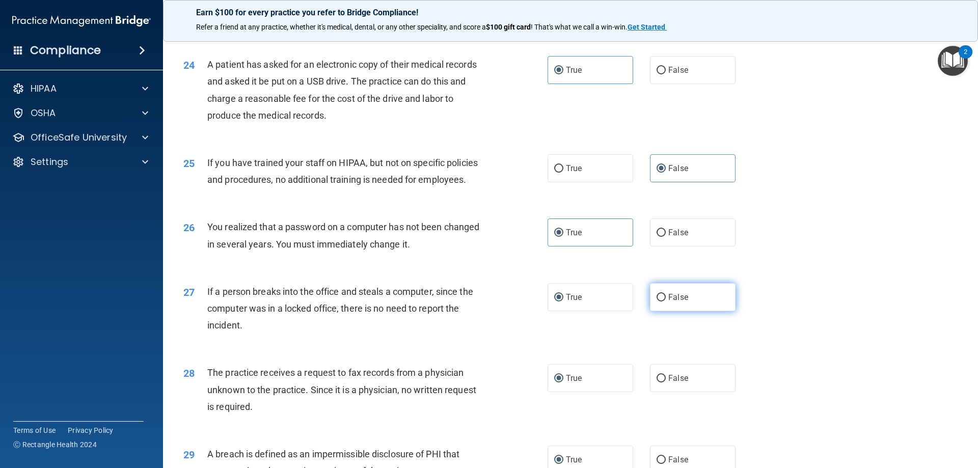
click at [660, 302] on input "False" at bounding box center [661, 298] width 9 height 8
radio input "true"
radio input "false"
click at [658, 383] on input "False" at bounding box center [661, 379] width 9 height 8
radio input "true"
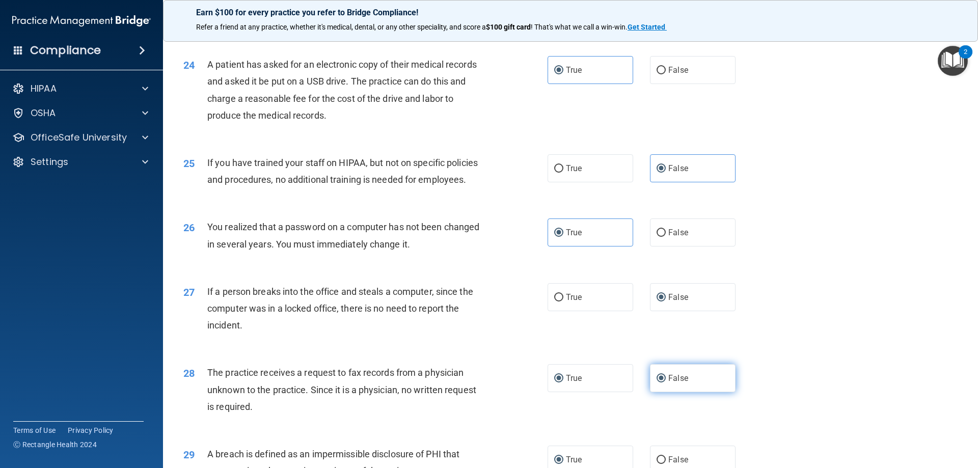
radio input "false"
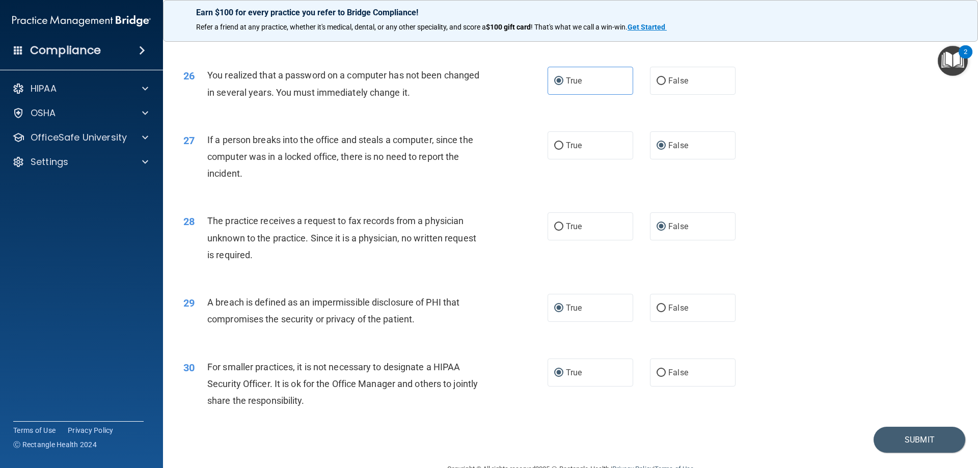
scroll to position [1885, 0]
click at [653, 386] on label "False" at bounding box center [693, 372] width 86 height 28
click at [657, 376] on input "False" at bounding box center [661, 372] width 9 height 8
radio input "true"
radio input "false"
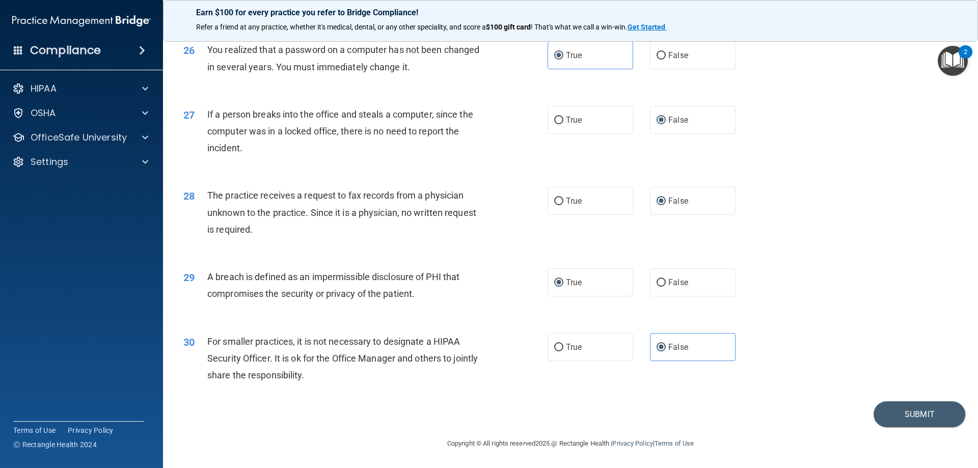
scroll to position [1943, 0]
click at [893, 408] on button "Submit" at bounding box center [920, 414] width 92 height 26
click at [897, 411] on button "Submit" at bounding box center [920, 414] width 92 height 26
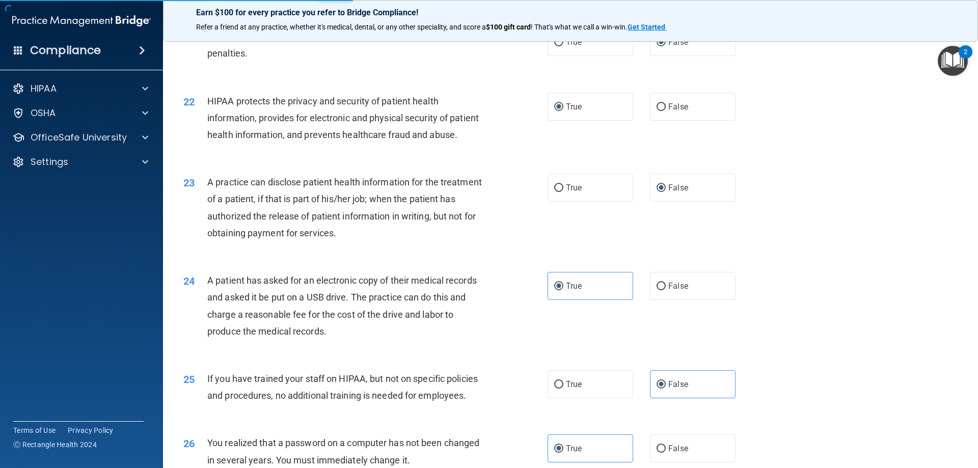
scroll to position [1313, 0]
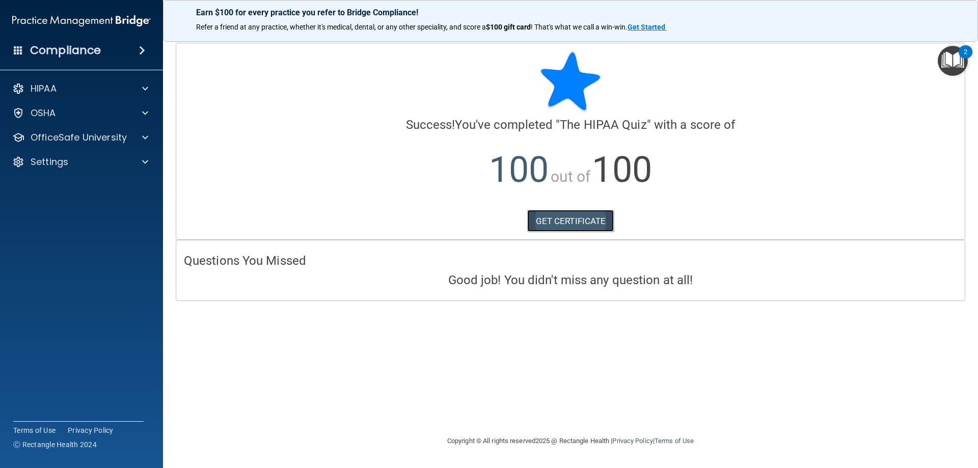
click at [585, 216] on link "GET CERTIFICATE" at bounding box center [570, 221] width 87 height 22
click at [963, 59] on button "2" at bounding box center [953, 61] width 30 height 30
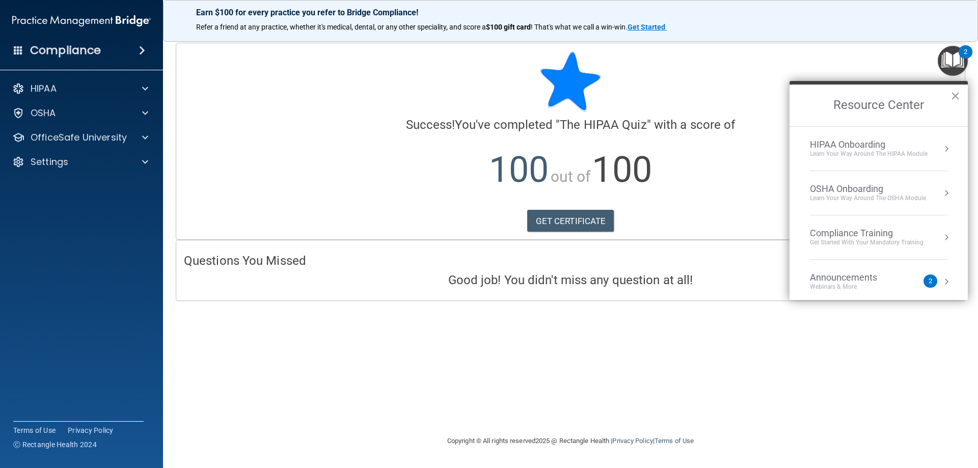
click at [844, 236] on div "Compliance Training" at bounding box center [867, 233] width 114 height 11
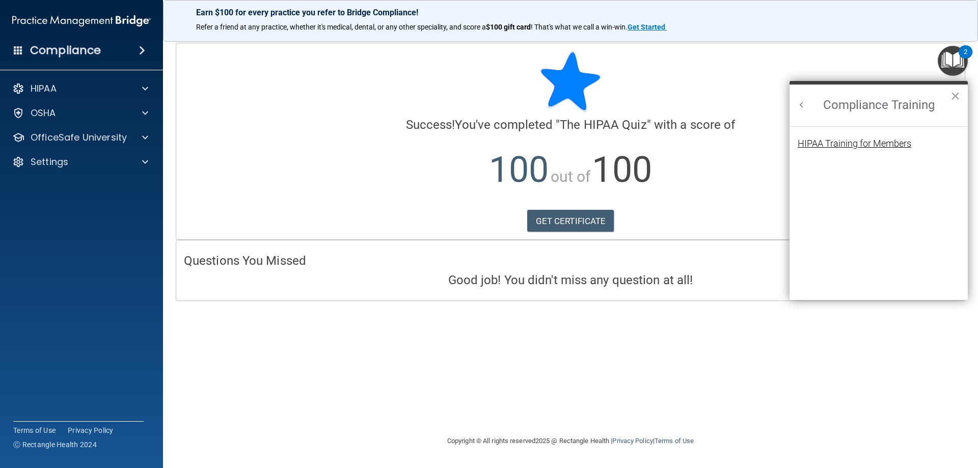
click at [843, 142] on div "HIPAA Training for Members" at bounding box center [855, 143] width 114 height 9
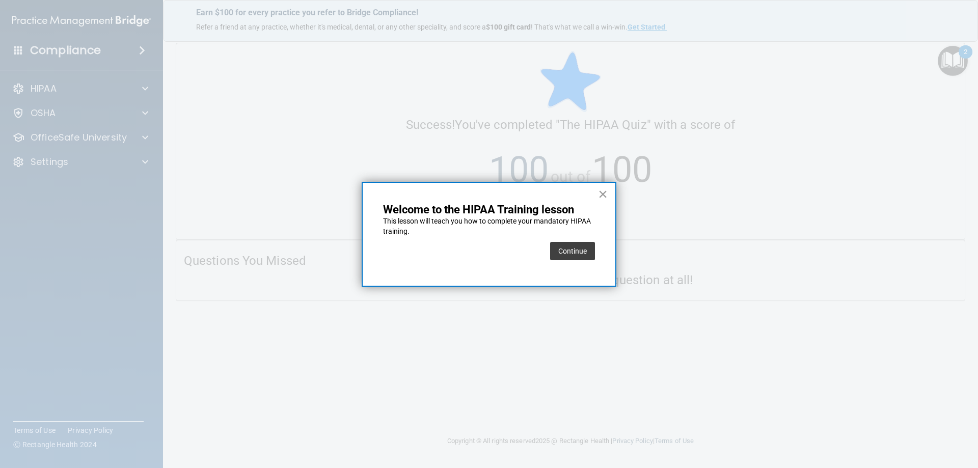
click at [606, 195] on button "×" at bounding box center [603, 194] width 10 height 16
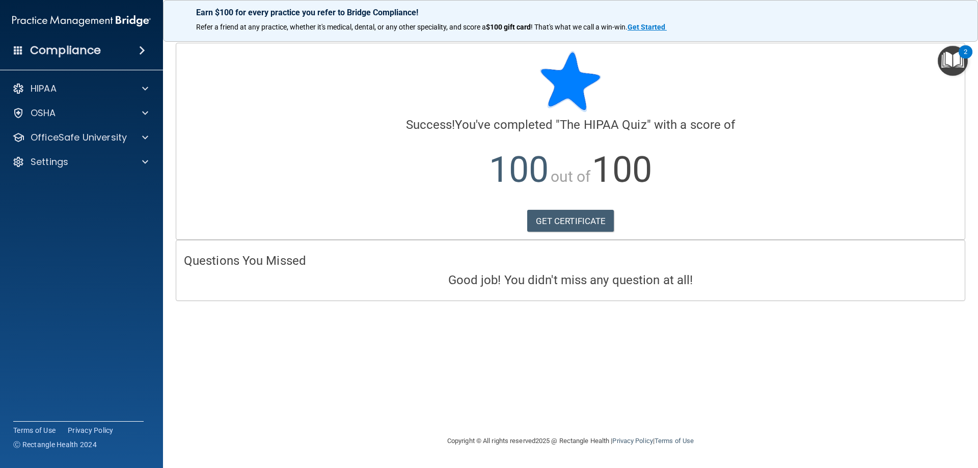
click at [955, 64] on img "Open Resource Center, 2 new notifications" at bounding box center [953, 61] width 30 height 30
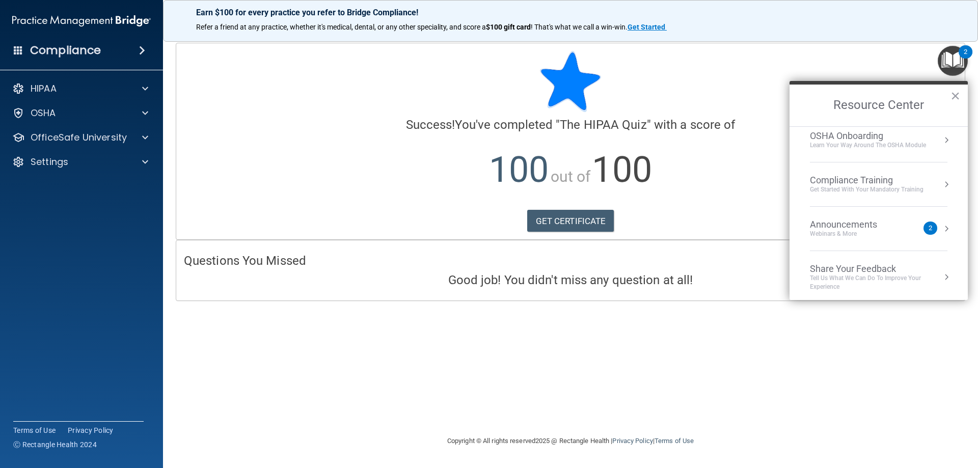
scroll to position [57, 0]
click at [891, 184] on div "Get Started with your mandatory training" at bounding box center [867, 185] width 114 height 9
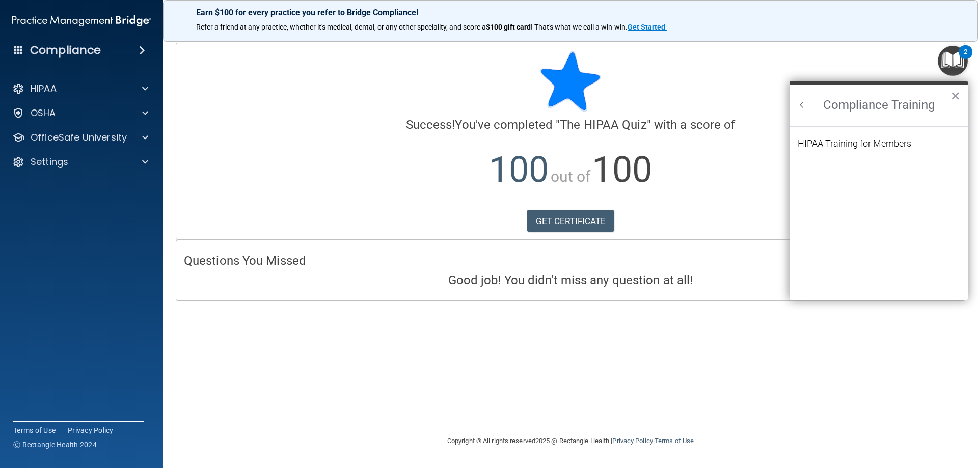
scroll to position [0, 0]
click at [866, 142] on div "HIPAA Training for Members" at bounding box center [855, 143] width 114 height 9
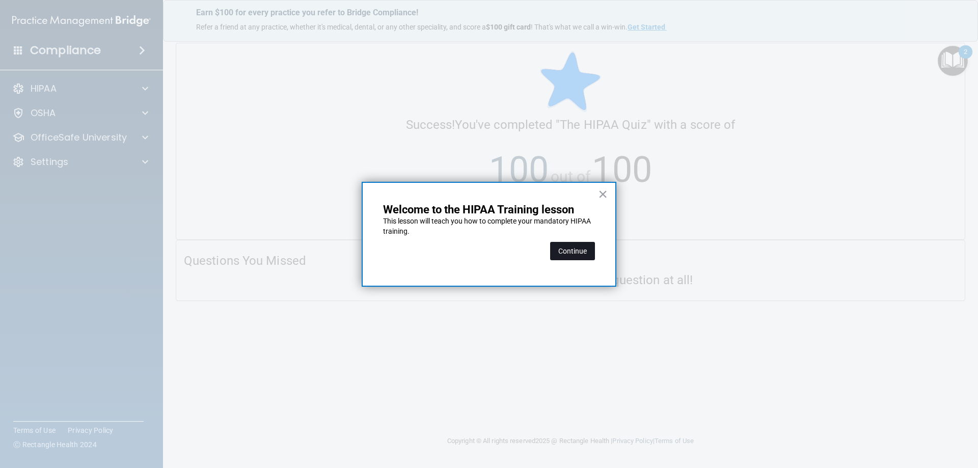
click at [569, 247] on button "Continue" at bounding box center [572, 251] width 45 height 18
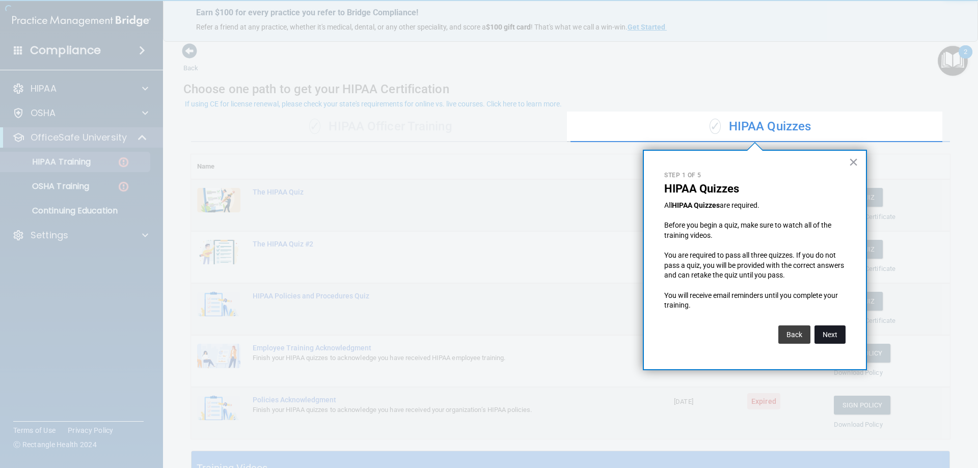
click at [832, 328] on button "Next" at bounding box center [830, 335] width 31 height 18
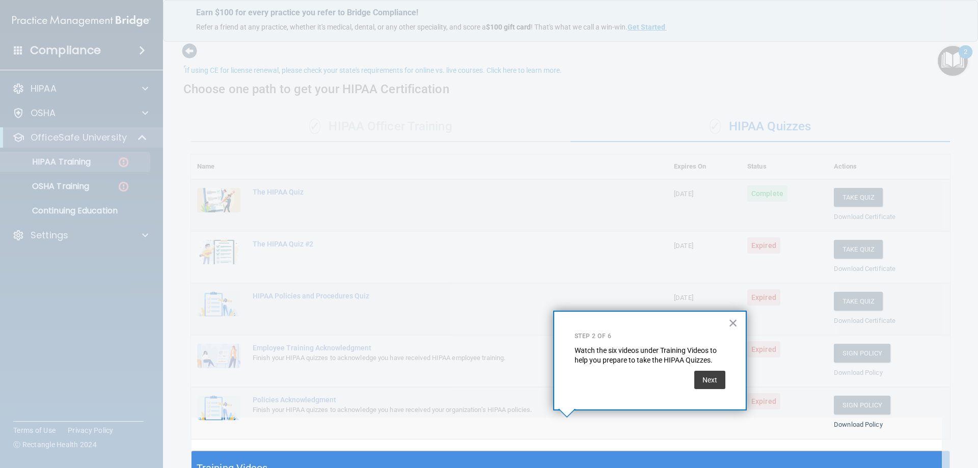
scroll to position [34, 0]
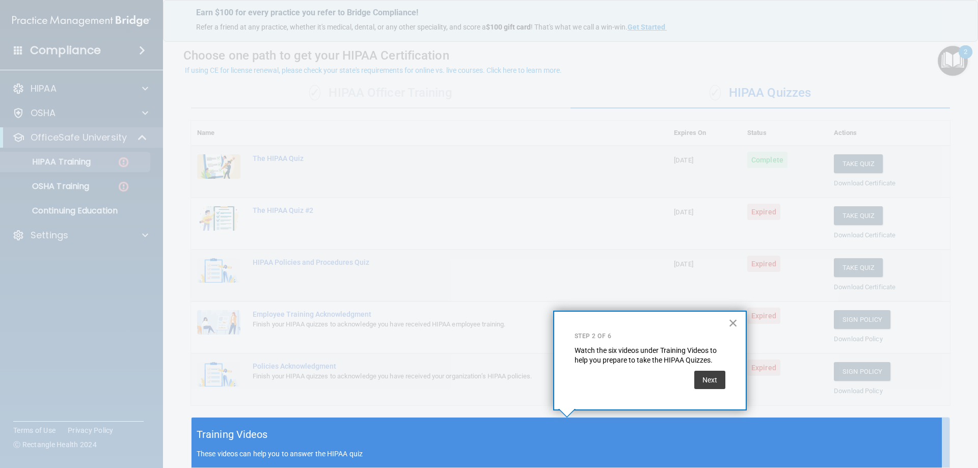
click at [731, 323] on button "×" at bounding box center [734, 323] width 10 height 16
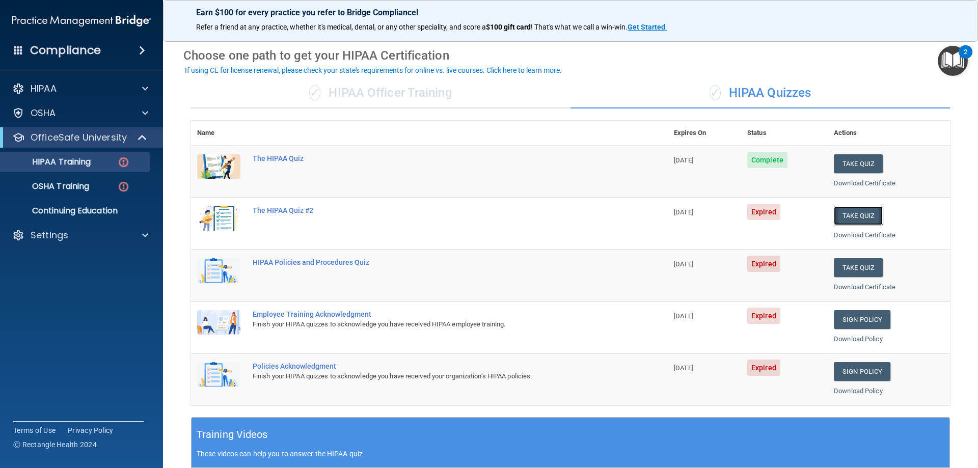
click at [854, 217] on button "Take Quiz" at bounding box center [858, 215] width 49 height 19
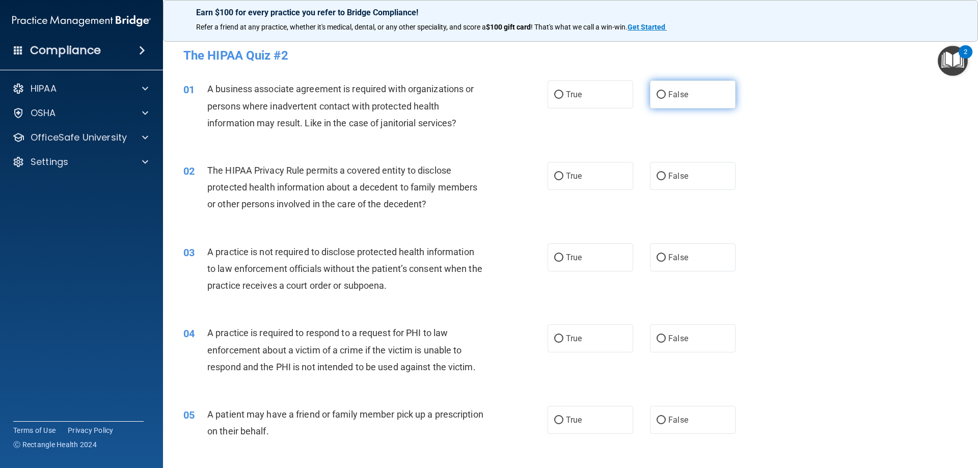
click at [657, 95] on input "False" at bounding box center [661, 95] width 9 height 8
radio input "true"
click at [556, 173] on input "True" at bounding box center [558, 177] width 9 height 8
radio input "true"
click at [657, 257] on input "False" at bounding box center [661, 258] width 9 height 8
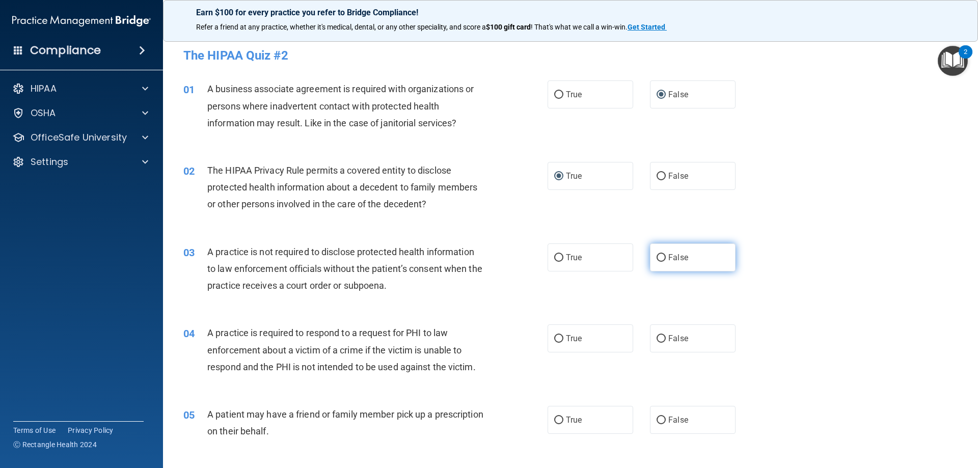
radio input "true"
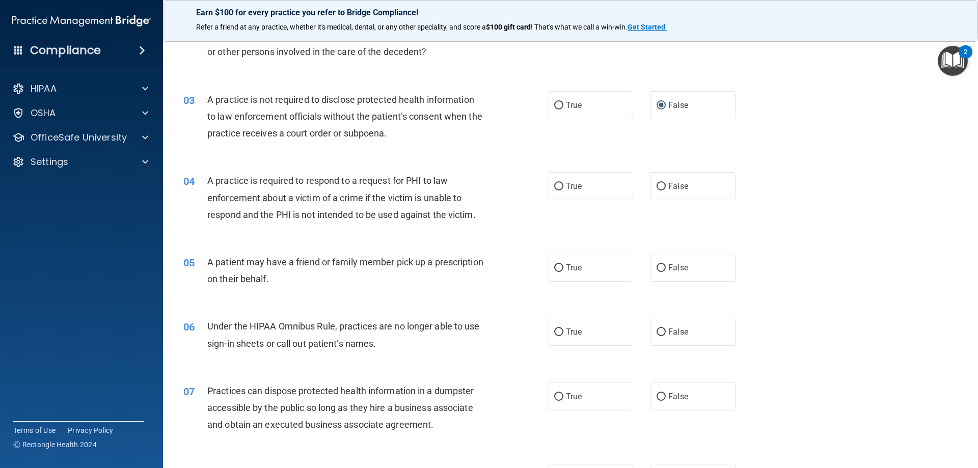
scroll to position [153, 0]
click at [558, 184] on input "True" at bounding box center [558, 186] width 9 height 8
radio input "true"
click at [555, 268] on input "True" at bounding box center [558, 268] width 9 height 8
radio input "true"
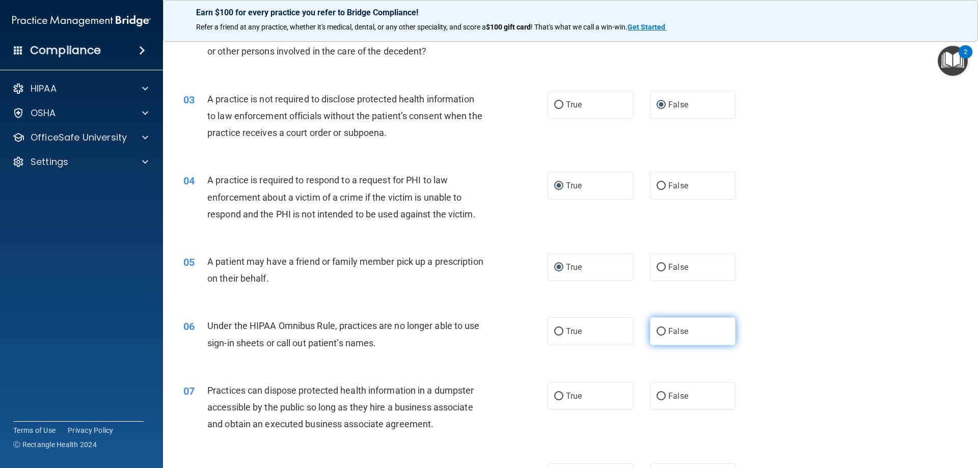
click at [657, 332] on input "False" at bounding box center [661, 332] width 9 height 8
radio input "true"
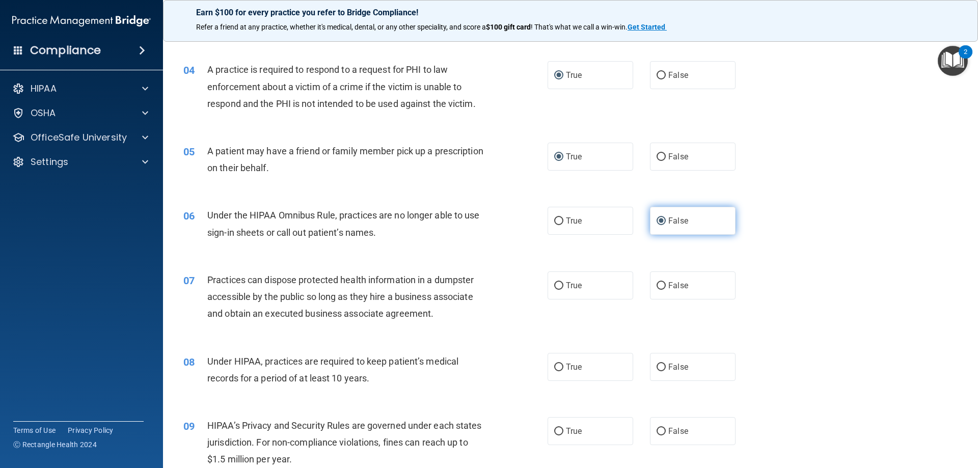
scroll to position [306, 0]
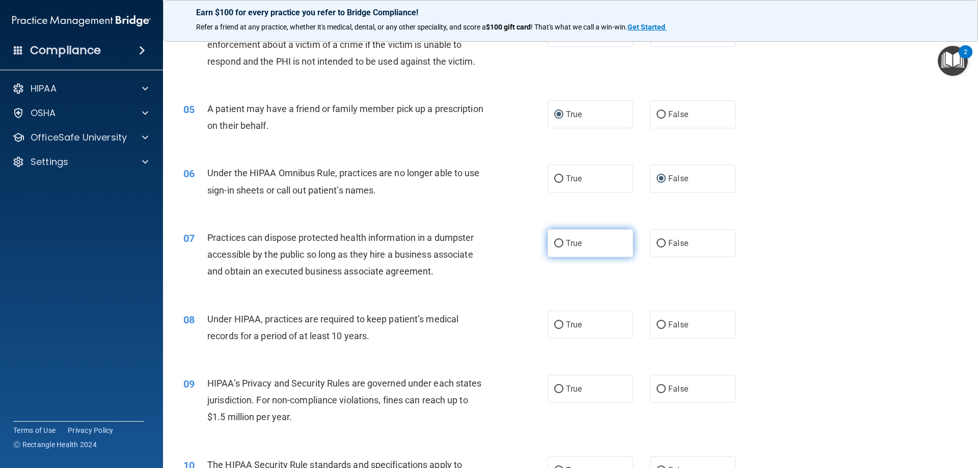
click at [556, 240] on input "True" at bounding box center [558, 244] width 9 height 8
radio input "true"
click at [658, 326] on input "False" at bounding box center [661, 326] width 9 height 8
radio input "true"
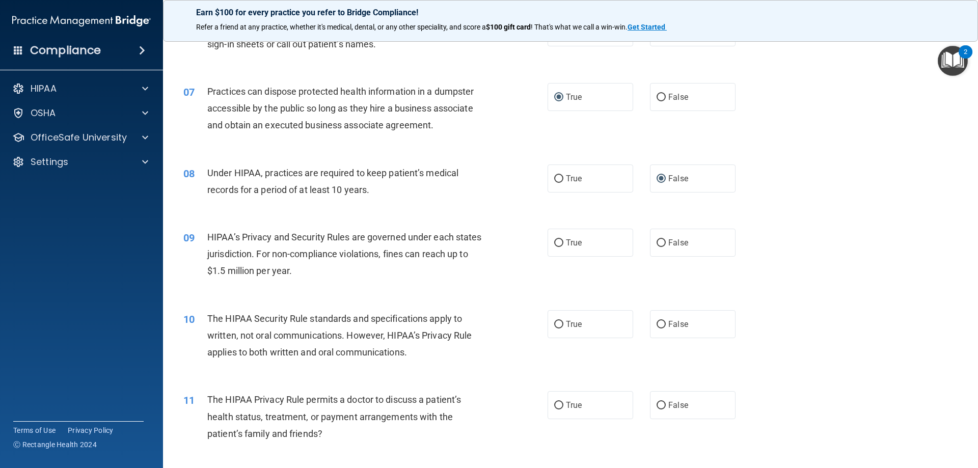
scroll to position [459, 0]
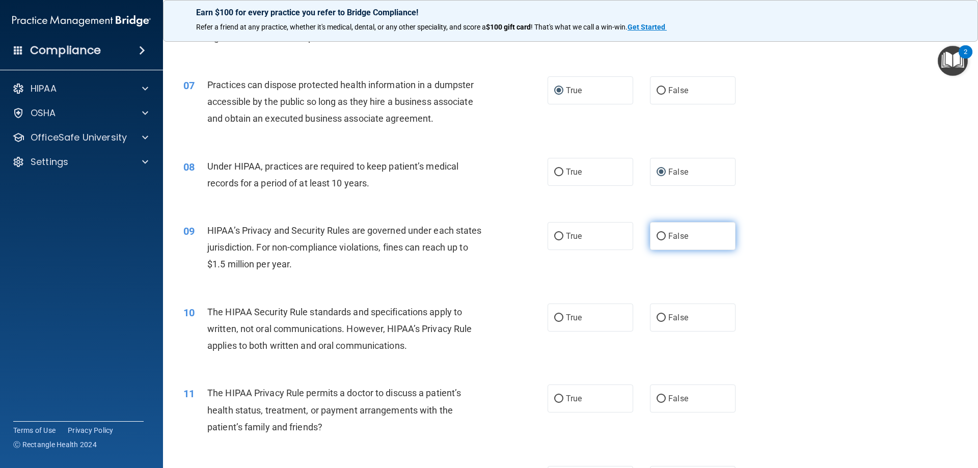
click at [657, 236] on input "False" at bounding box center [661, 237] width 9 height 8
radio input "true"
click at [557, 319] on input "True" at bounding box center [558, 318] width 9 height 8
radio input "true"
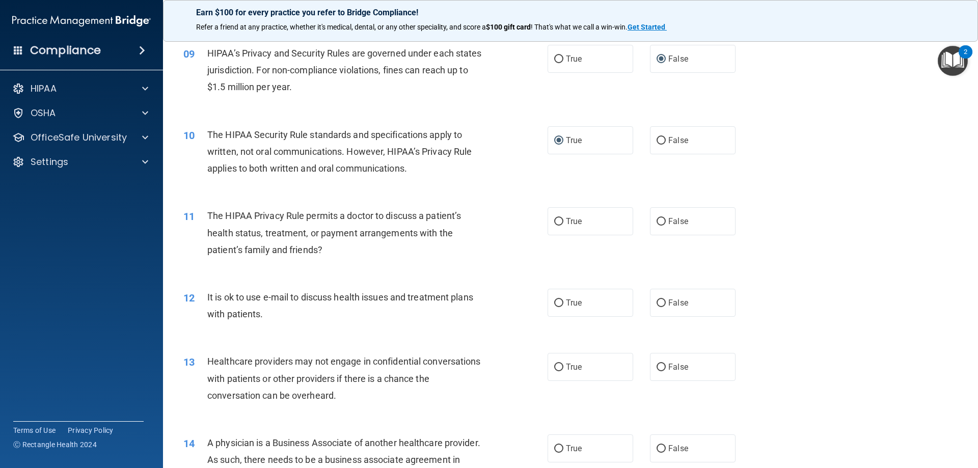
scroll to position [662, 0]
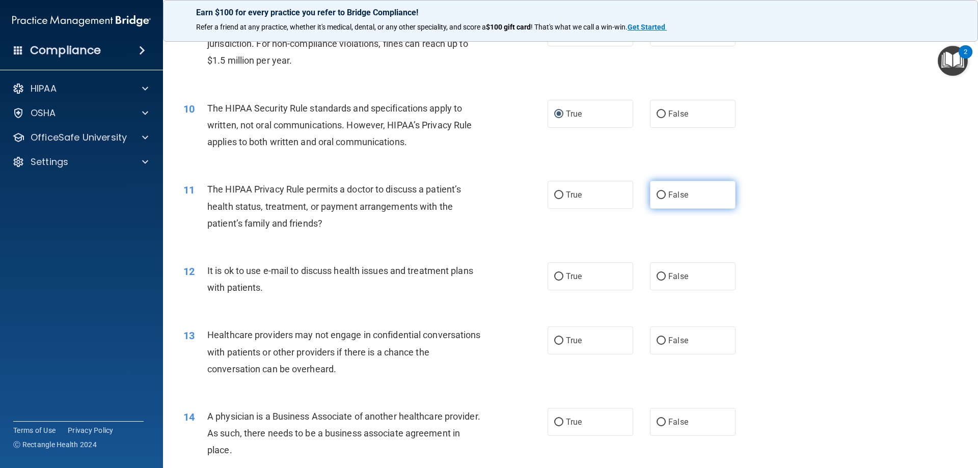
click at [658, 194] on input "False" at bounding box center [661, 196] width 9 height 8
radio input "true"
click at [657, 277] on input "False" at bounding box center [661, 277] width 9 height 8
radio input "true"
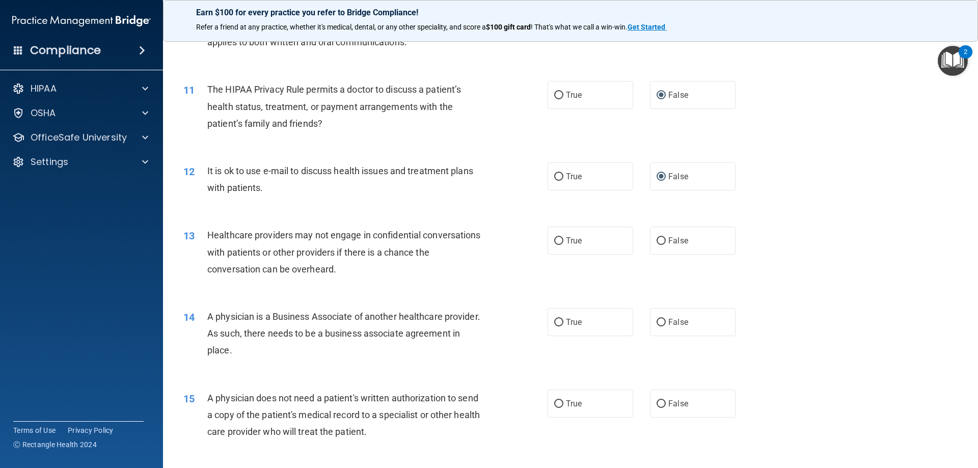
scroll to position [764, 0]
click at [556, 237] on input "True" at bounding box center [558, 239] width 9 height 8
radio input "true"
click at [653, 316] on label "False" at bounding box center [693, 320] width 86 height 28
click at [657, 317] on input "False" at bounding box center [661, 321] width 9 height 8
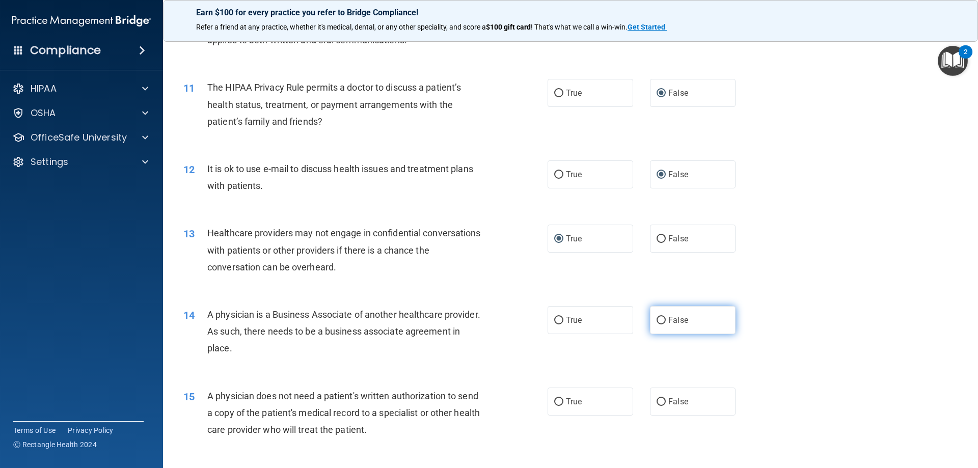
radio input "true"
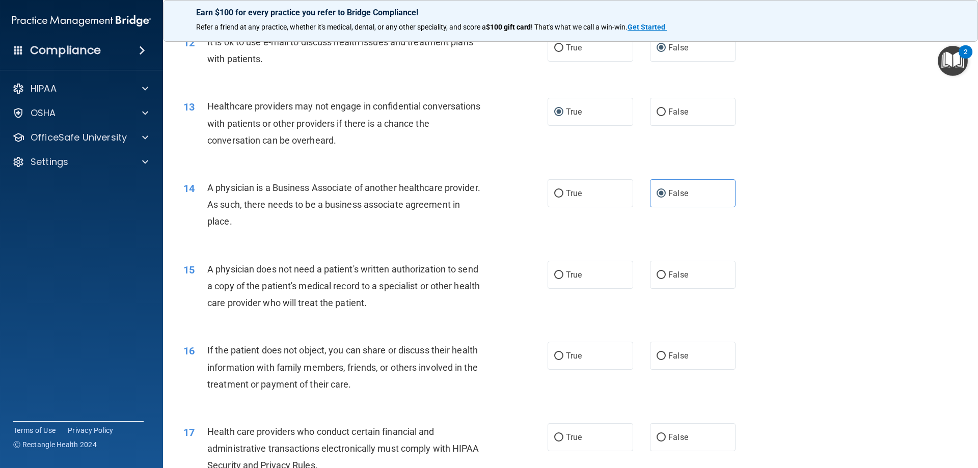
scroll to position [917, 0]
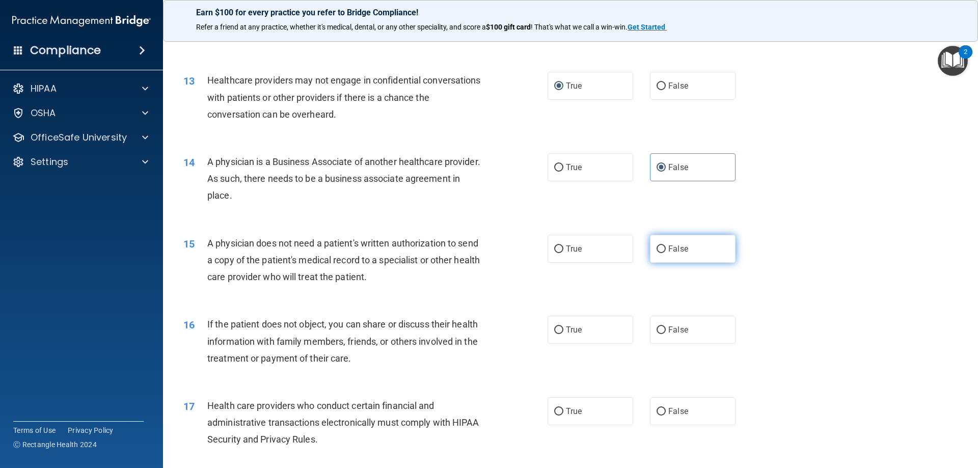
click at [660, 248] on input "False" at bounding box center [661, 250] width 9 height 8
radio input "true"
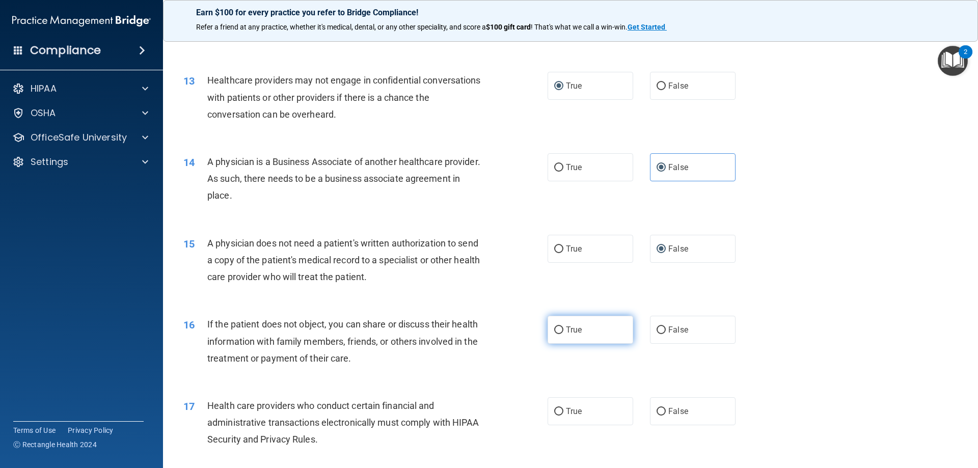
click at [557, 331] on input "True" at bounding box center [558, 331] width 9 height 8
radio input "true"
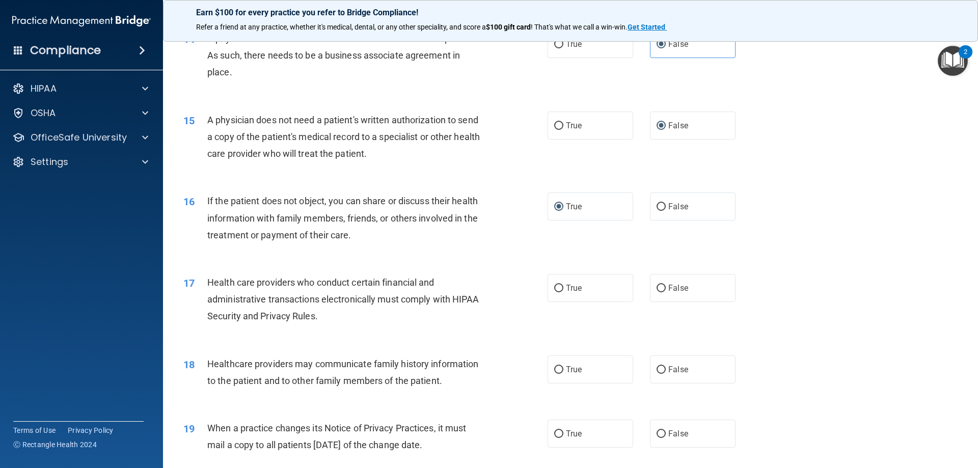
scroll to position [1070, 0]
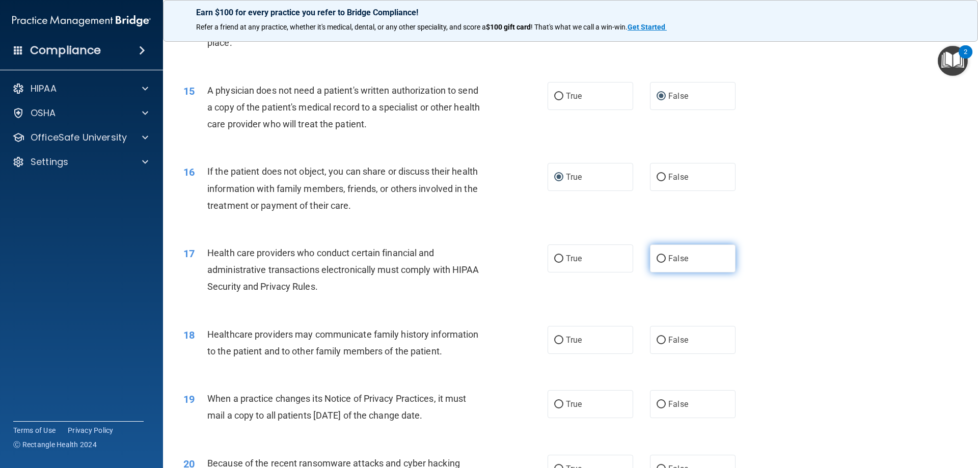
click at [652, 254] on label "False" at bounding box center [693, 259] width 86 height 28
click at [657, 255] on input "False" at bounding box center [661, 259] width 9 height 8
radio input "true"
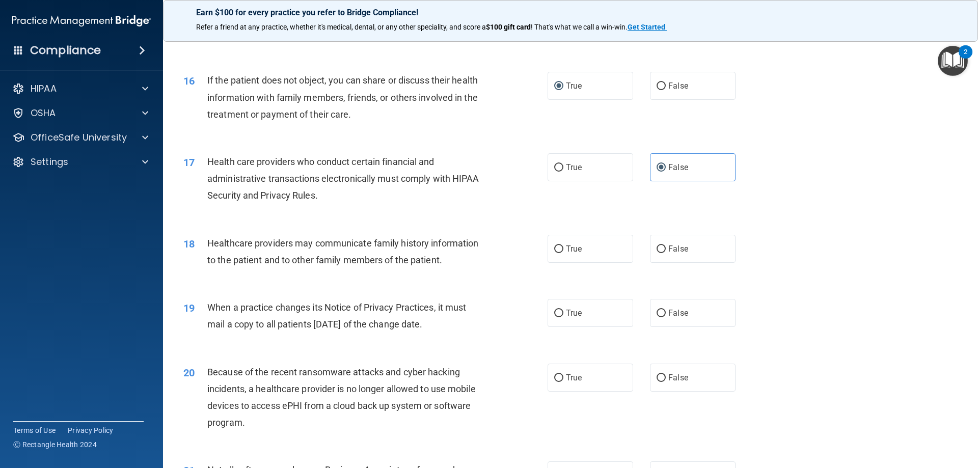
scroll to position [1223, 0]
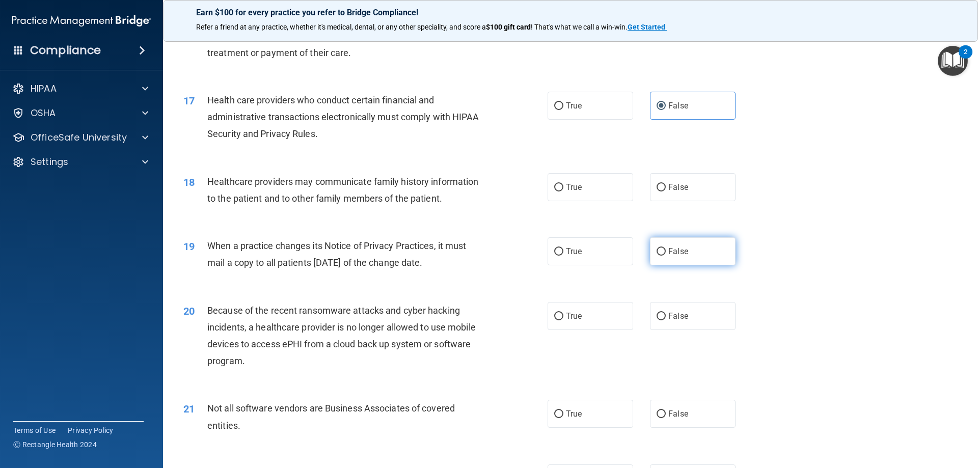
click at [657, 251] on input "False" at bounding box center [661, 252] width 9 height 8
radio input "true"
click at [658, 185] on input "False" at bounding box center [661, 188] width 9 height 8
radio input "true"
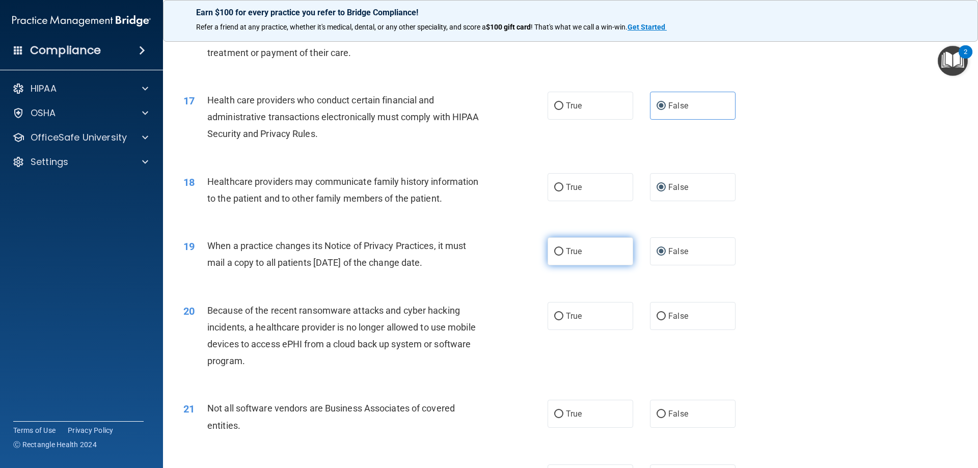
click at [556, 252] on input "True" at bounding box center [558, 252] width 9 height 8
radio input "true"
radio input "false"
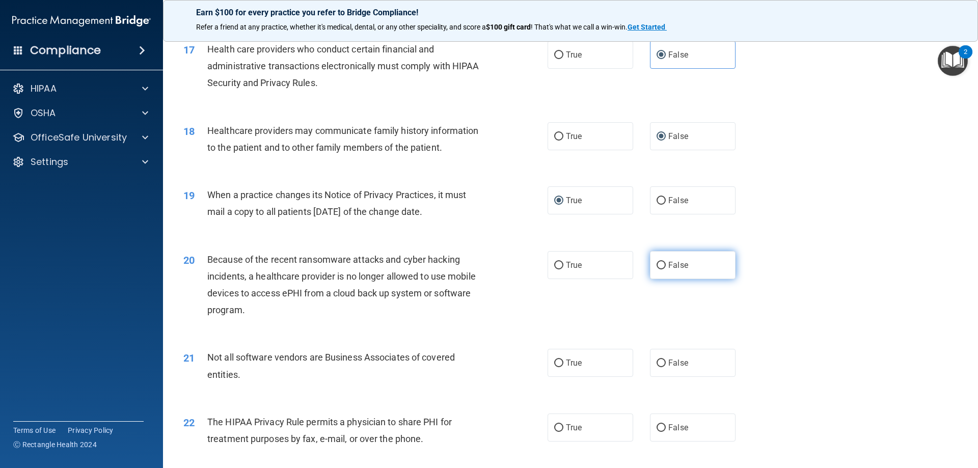
click at [657, 262] on input "False" at bounding box center [661, 266] width 9 height 8
radio input "true"
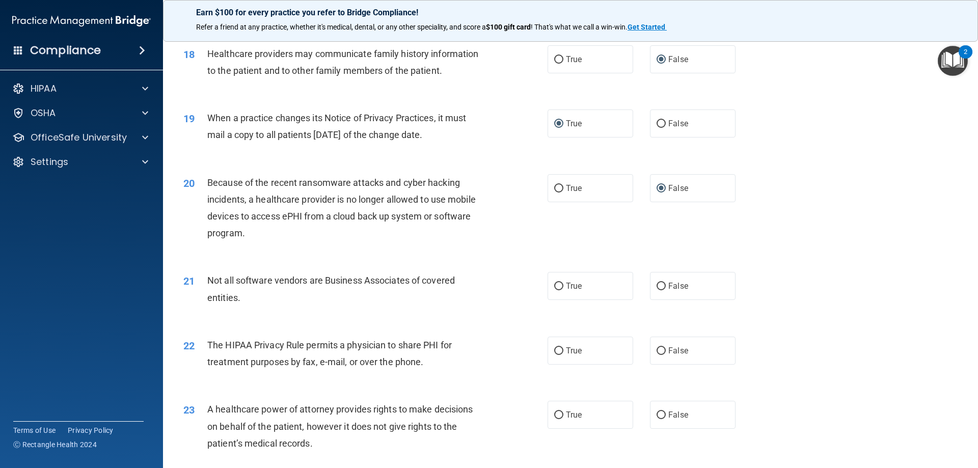
scroll to position [1376, 0]
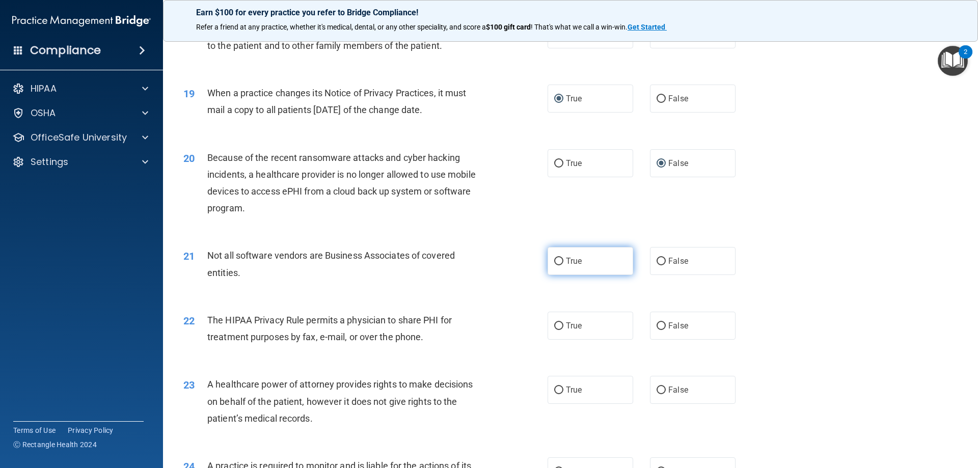
click at [561, 262] on label "True" at bounding box center [591, 261] width 86 height 28
click at [561, 262] on input "True" at bounding box center [558, 262] width 9 height 8
radio input "true"
click at [653, 320] on label "False" at bounding box center [693, 326] width 86 height 28
click at [657, 323] on input "False" at bounding box center [661, 327] width 9 height 8
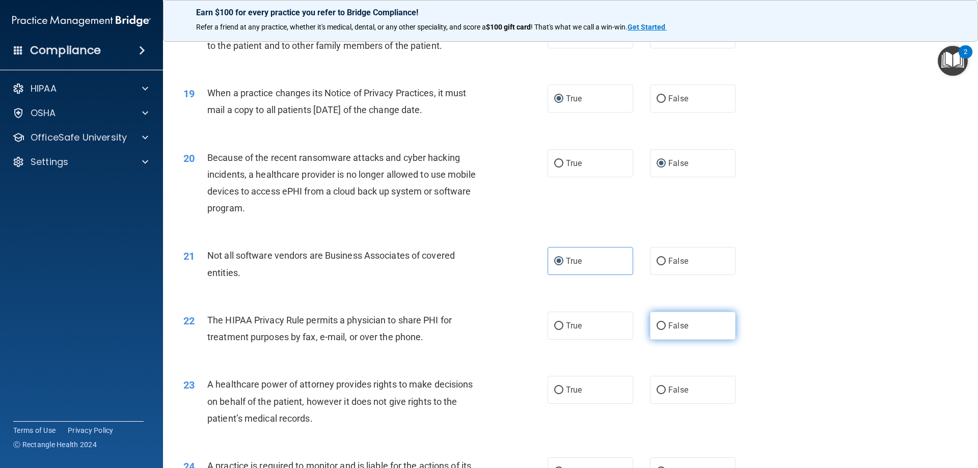
radio input "true"
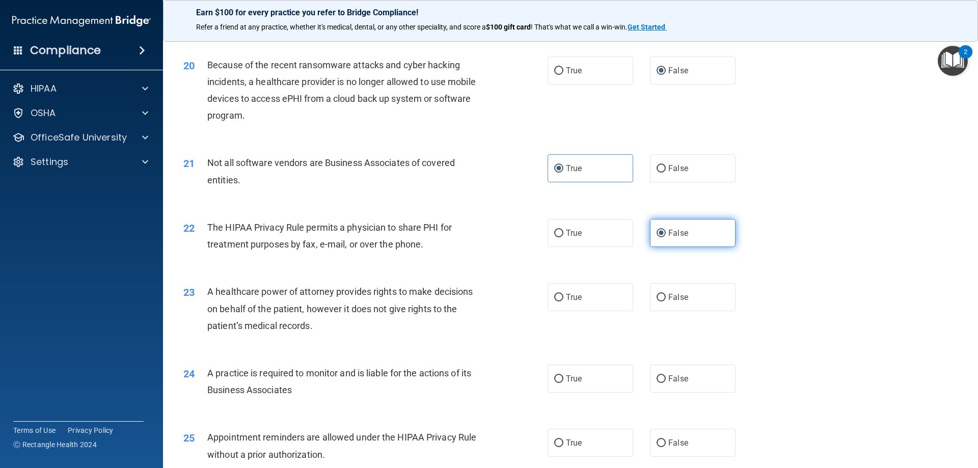
scroll to position [1529, 0]
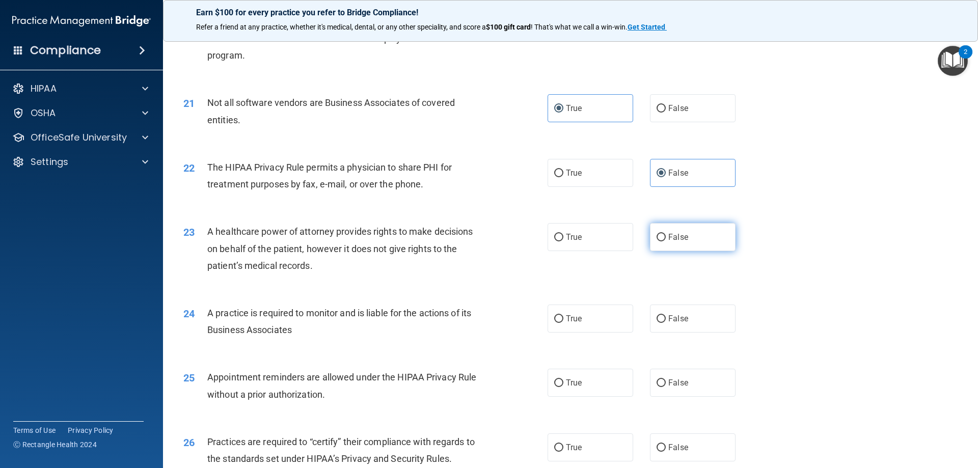
click at [657, 238] on input "False" at bounding box center [661, 238] width 9 height 8
radio input "true"
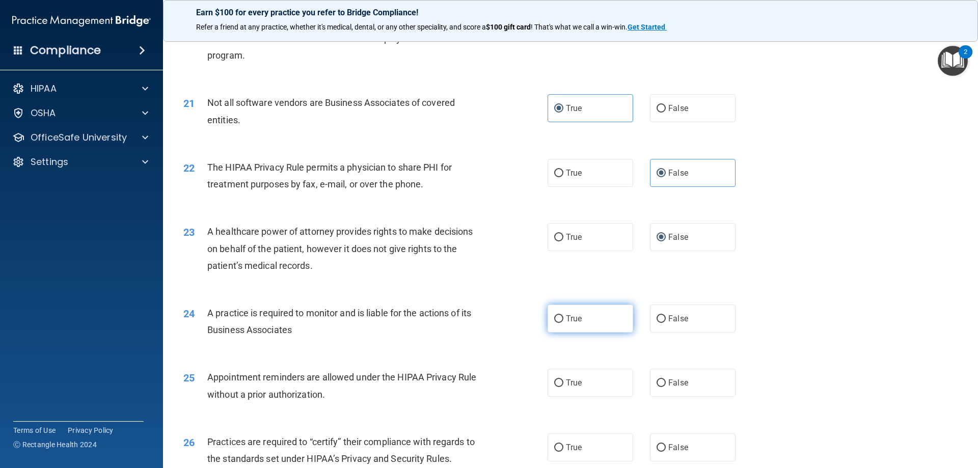
click at [554, 318] on input "True" at bounding box center [558, 319] width 9 height 8
radio input "true"
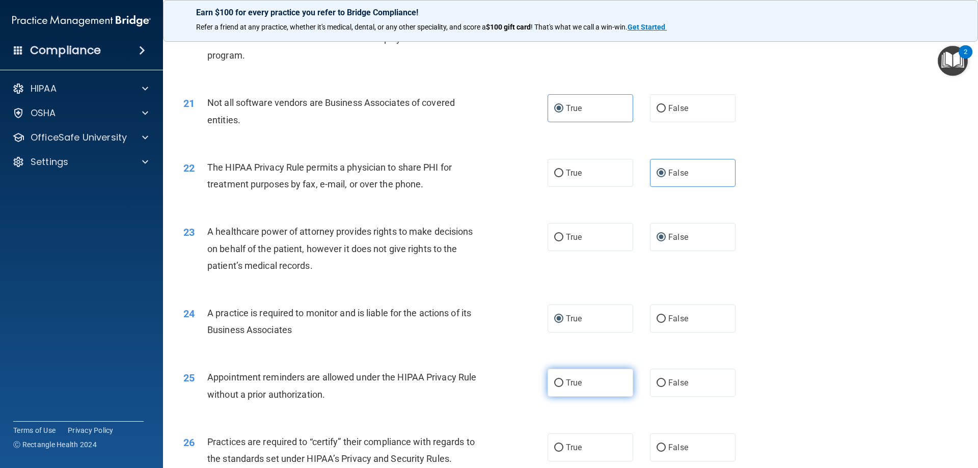
click at [557, 377] on label "True" at bounding box center [591, 383] width 86 height 28
click at [557, 380] on input "True" at bounding box center [558, 384] width 9 height 8
radio input "true"
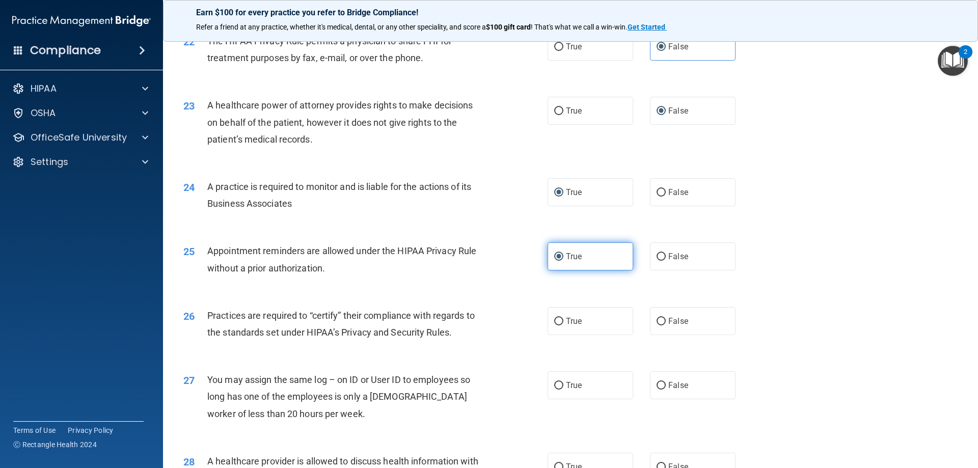
scroll to position [1681, 0]
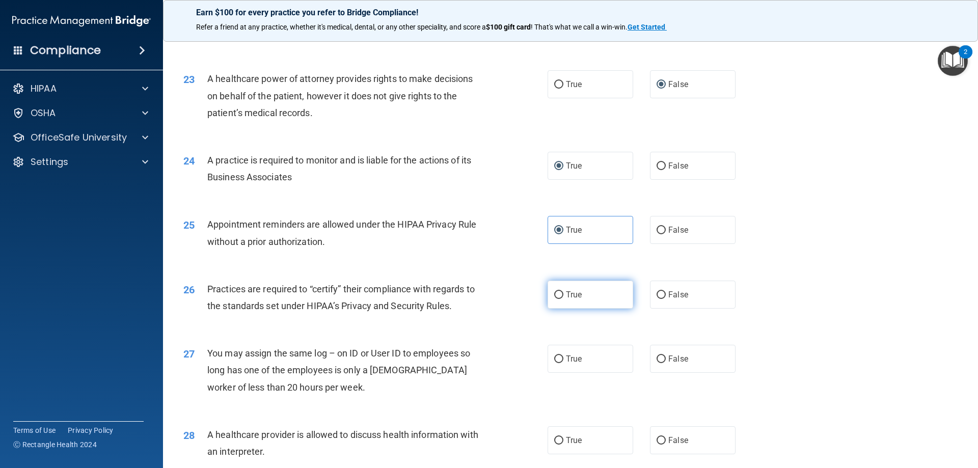
click at [558, 292] on input "True" at bounding box center [558, 295] width 9 height 8
radio input "true"
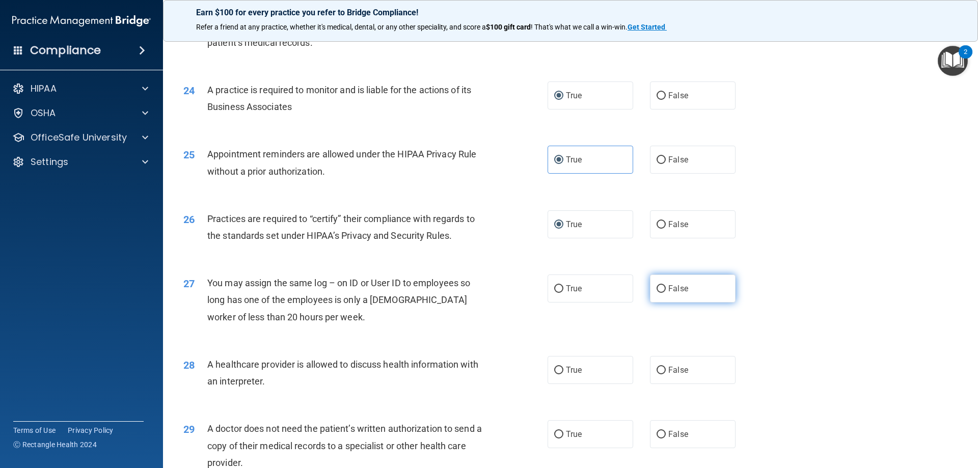
scroll to position [1783, 0]
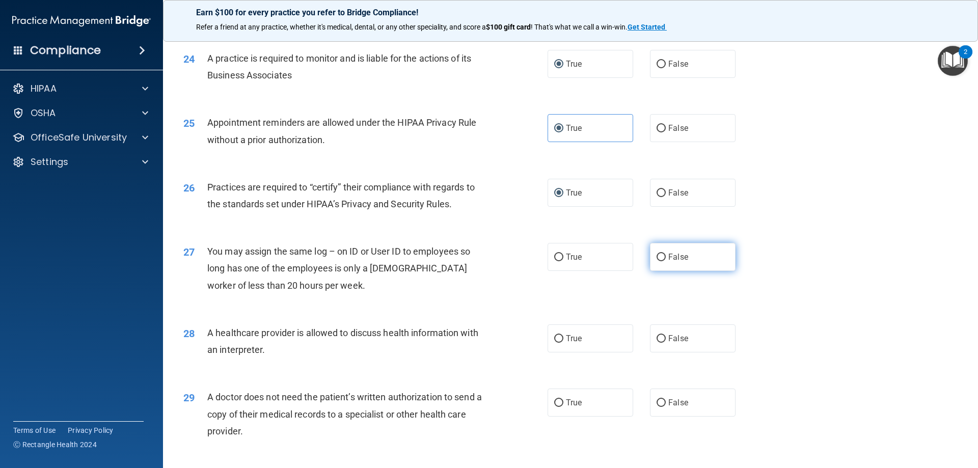
click at [657, 258] on input "False" at bounding box center [661, 258] width 9 height 8
radio input "true"
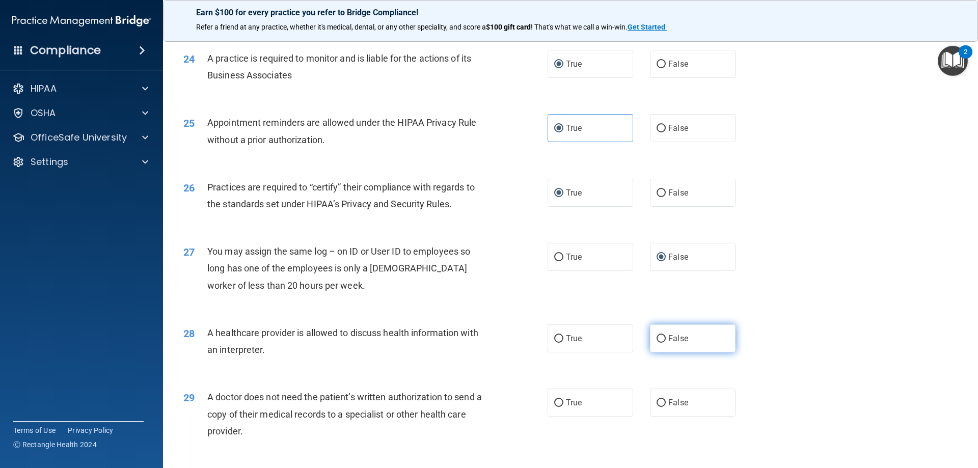
click at [656, 331] on label "False" at bounding box center [693, 339] width 86 height 28
click at [657, 335] on input "False" at bounding box center [661, 339] width 9 height 8
radio input "true"
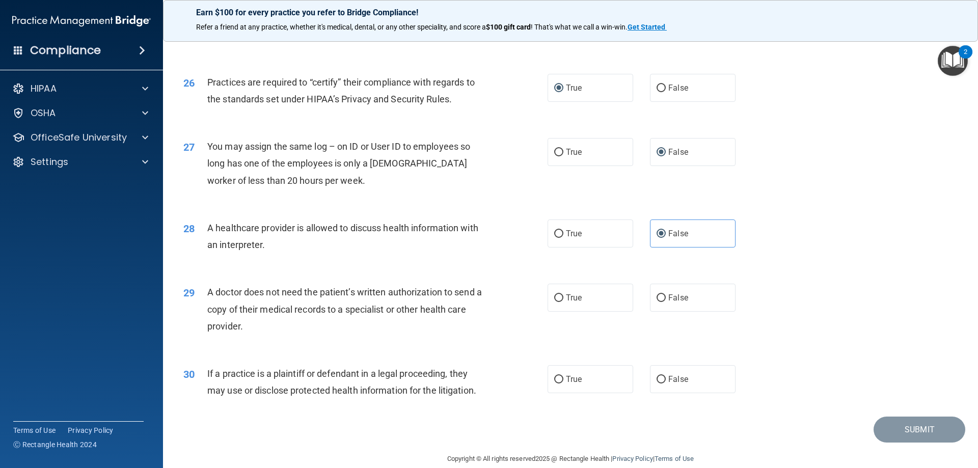
scroll to position [1904, 0]
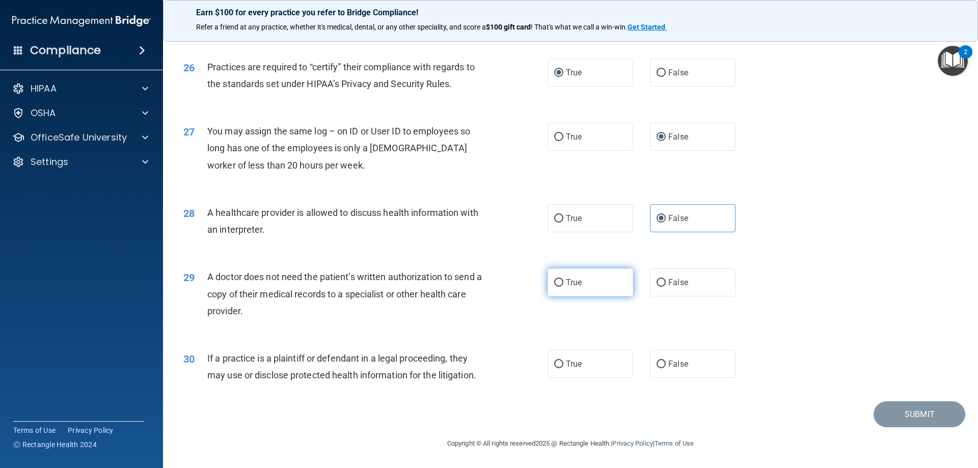
click at [554, 280] on input "True" at bounding box center [558, 283] width 9 height 8
radio input "true"
click at [656, 358] on label "False" at bounding box center [693, 364] width 86 height 28
click at [657, 361] on input "False" at bounding box center [661, 365] width 9 height 8
radio input "true"
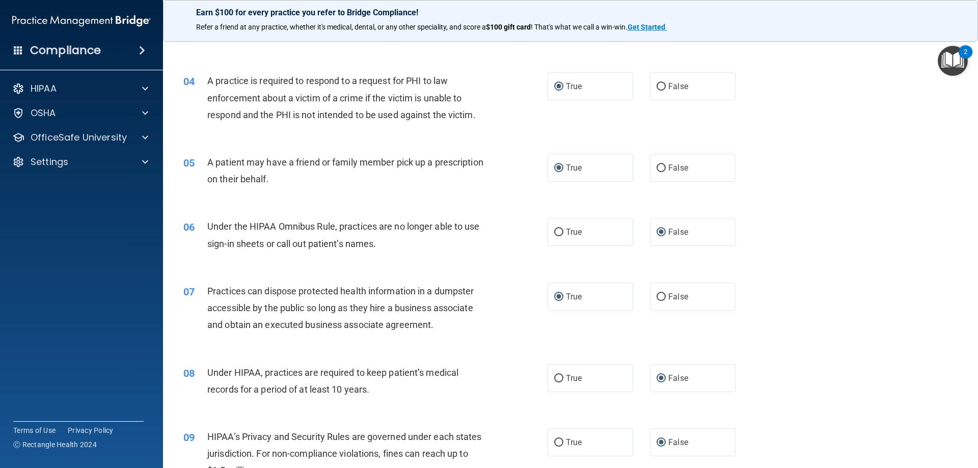
scroll to position [255, 0]
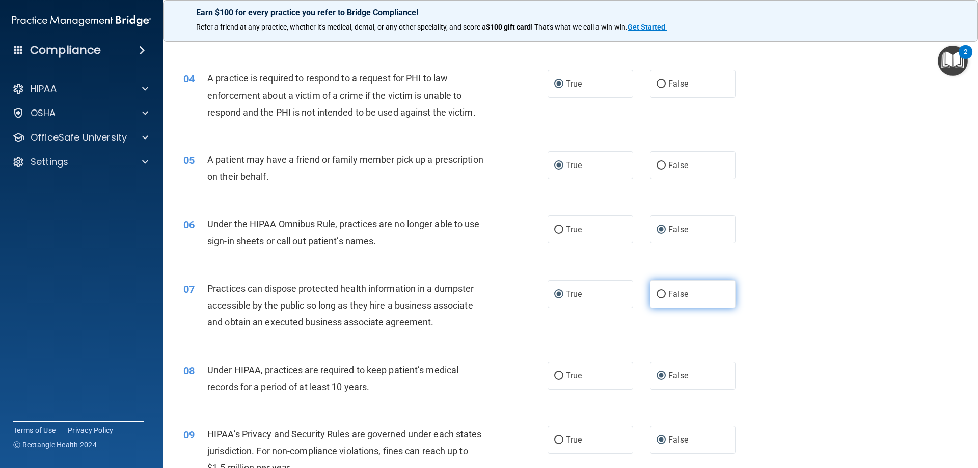
click at [657, 294] on input "False" at bounding box center [661, 295] width 9 height 8
radio input "true"
radio input "false"
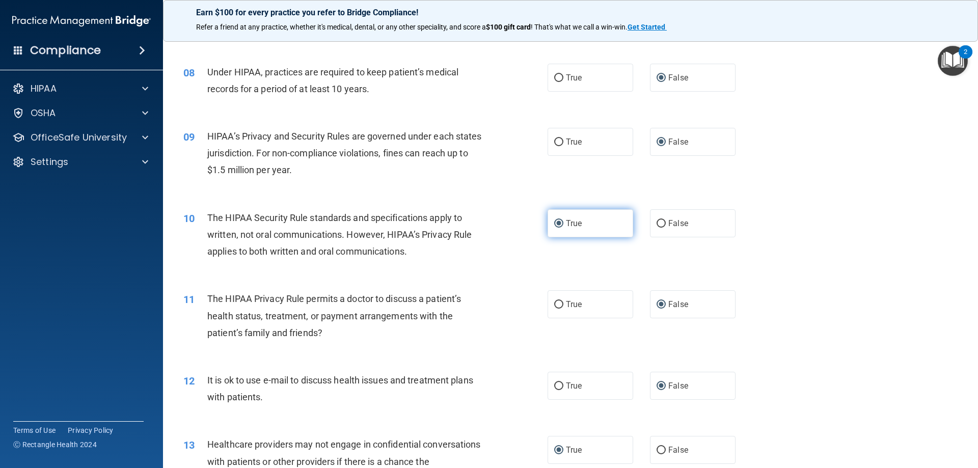
scroll to position [611, 0]
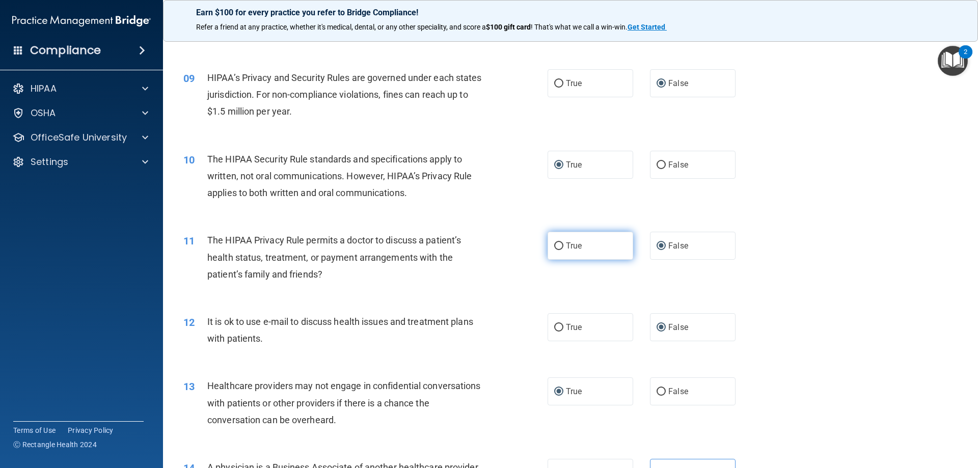
click at [555, 243] on input "True" at bounding box center [558, 247] width 9 height 8
radio input "true"
radio input "false"
click at [557, 320] on label "True" at bounding box center [591, 327] width 86 height 28
click at [557, 324] on input "True" at bounding box center [558, 328] width 9 height 8
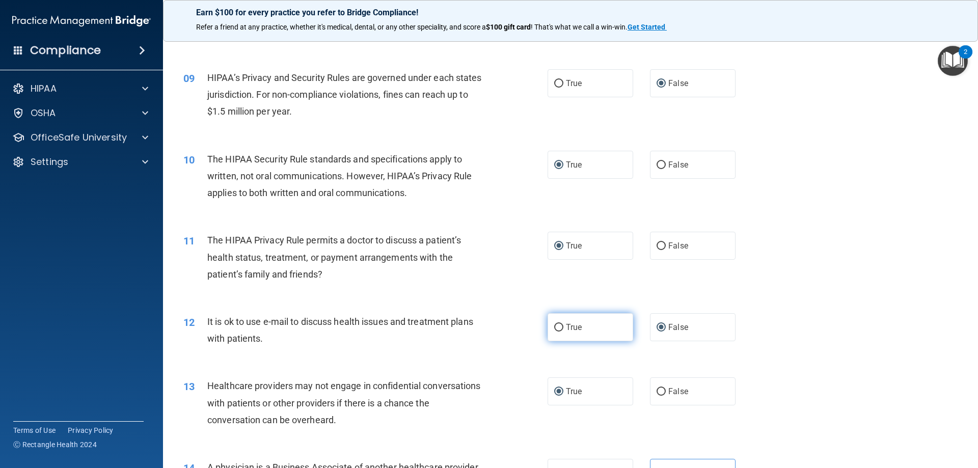
radio input "true"
radio input "false"
click at [657, 386] on label "False" at bounding box center [693, 392] width 86 height 28
click at [657, 388] on input "False" at bounding box center [661, 392] width 9 height 8
radio input "true"
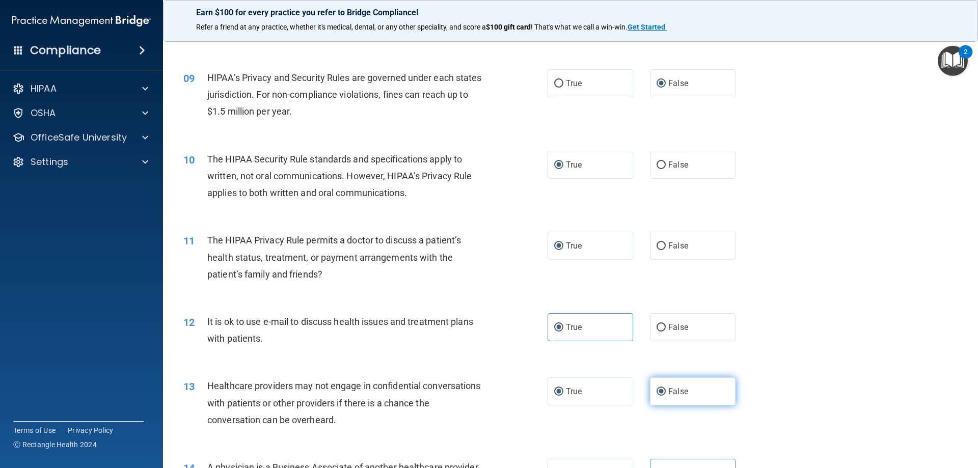
radio input "false"
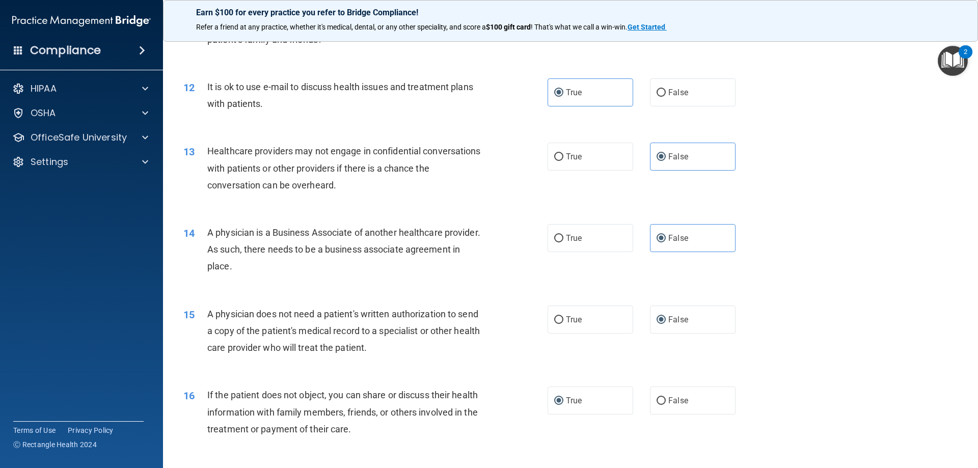
scroll to position [866, 0]
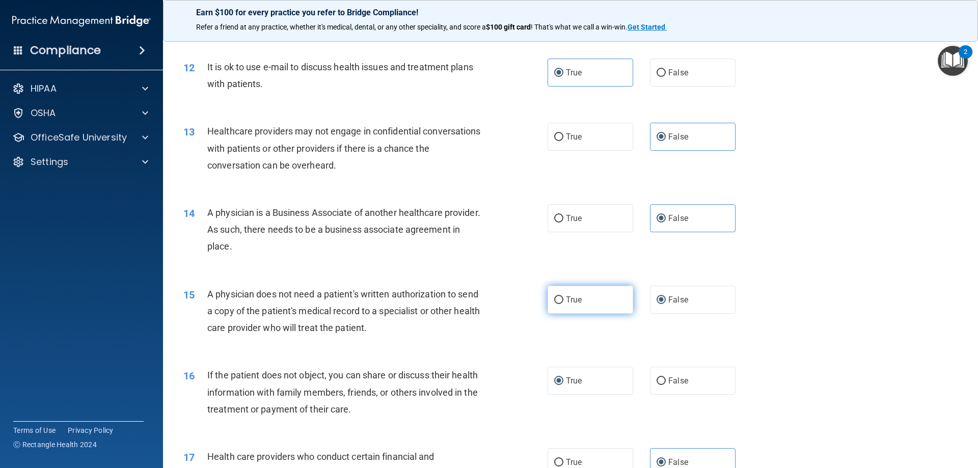
click at [555, 297] on input "True" at bounding box center [558, 301] width 9 height 8
radio input "true"
radio input "false"
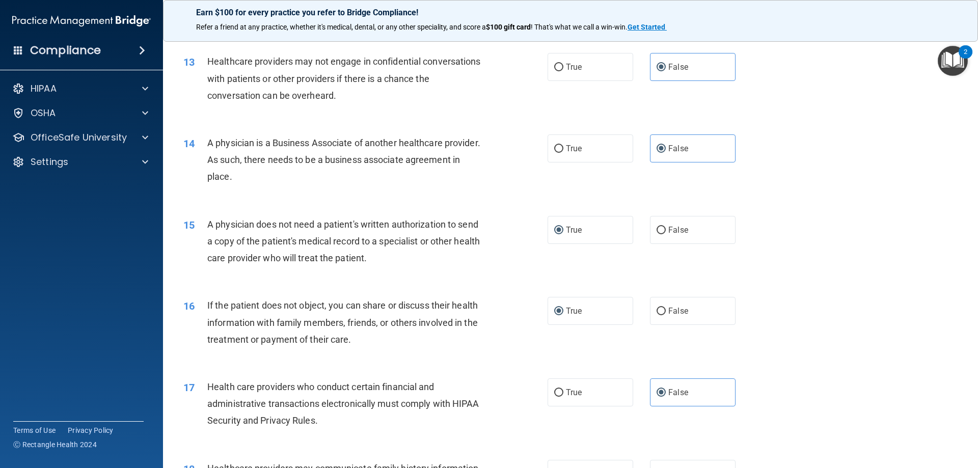
scroll to position [968, 0]
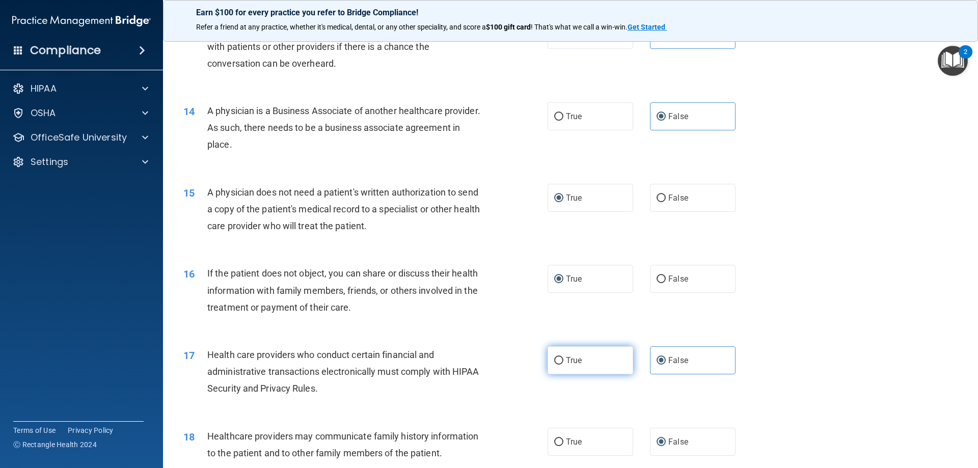
click at [554, 360] on input "True" at bounding box center [558, 361] width 9 height 8
radio input "true"
radio input "false"
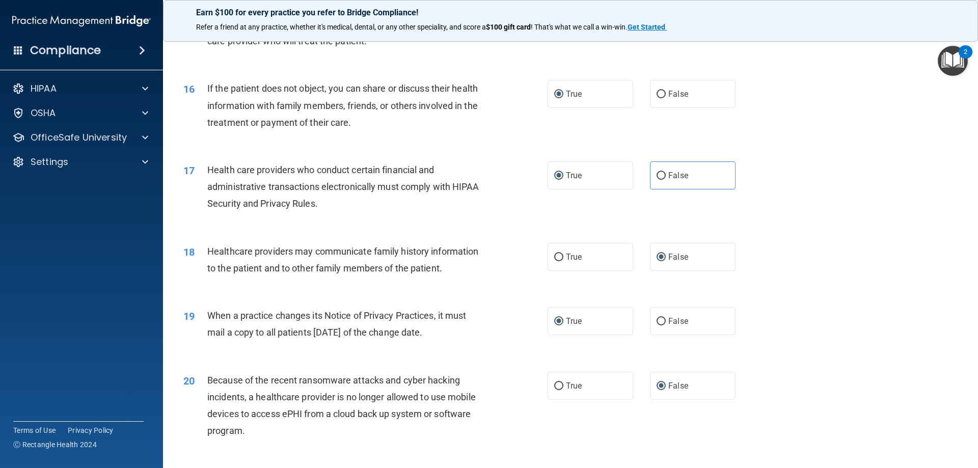
scroll to position [1172, 0]
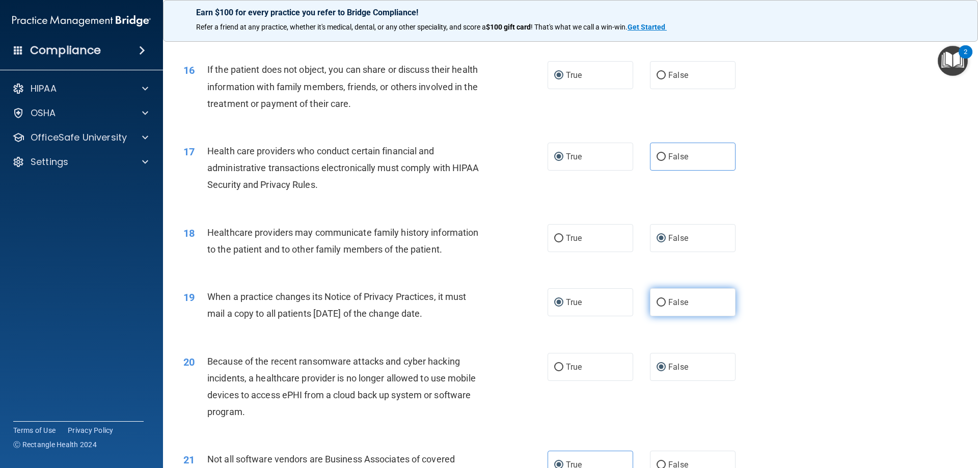
click at [658, 300] on input "False" at bounding box center [661, 303] width 9 height 8
radio input "true"
radio input "false"
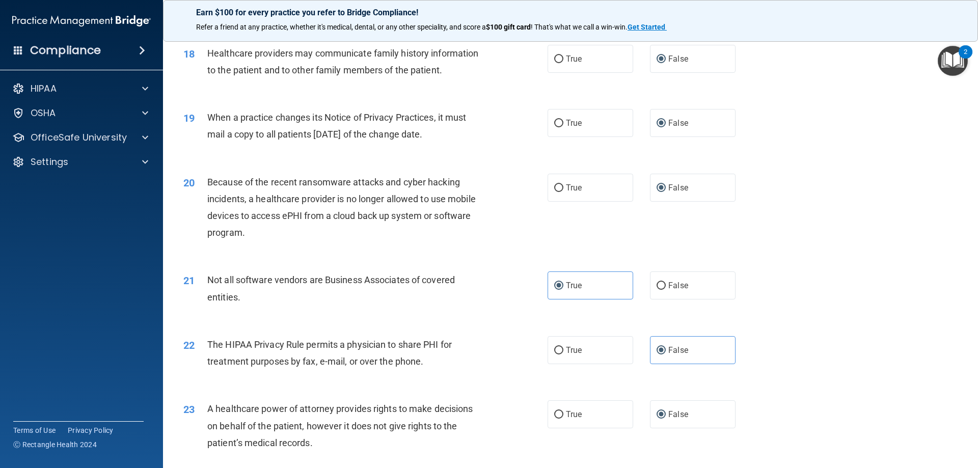
scroll to position [1376, 0]
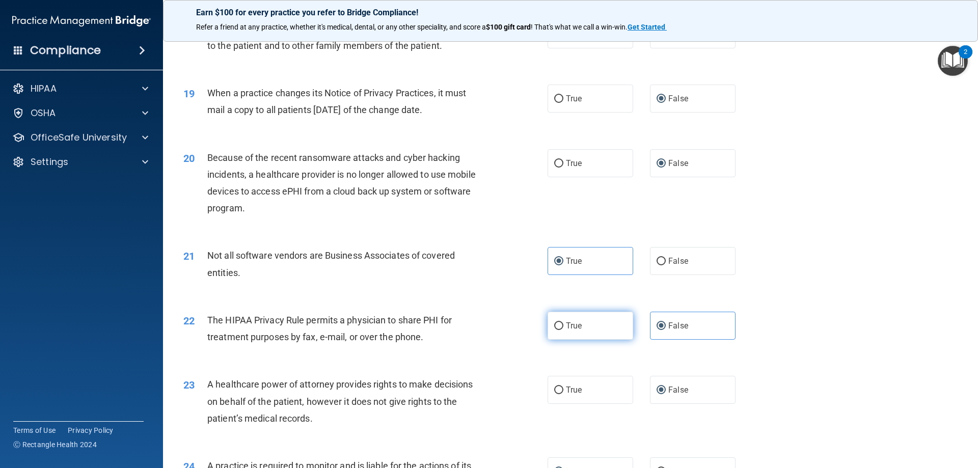
click at [554, 324] on input "True" at bounding box center [558, 327] width 9 height 8
radio input "true"
radio input "false"
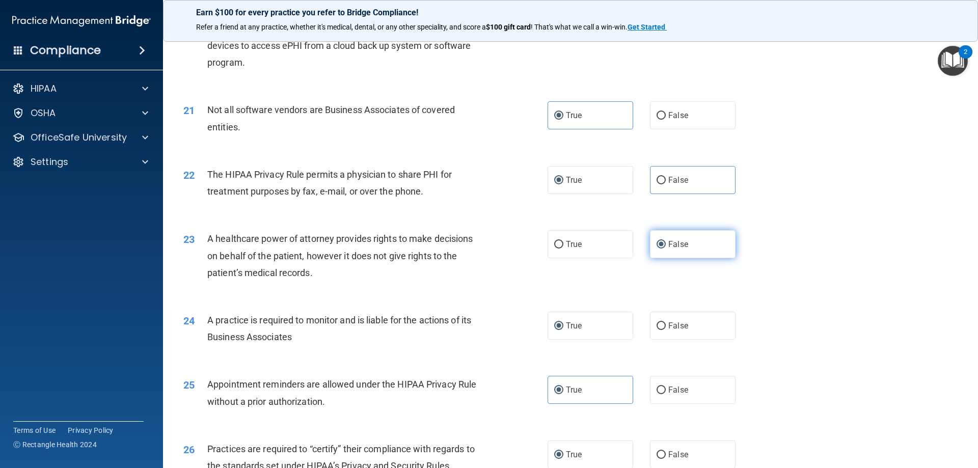
scroll to position [1529, 0]
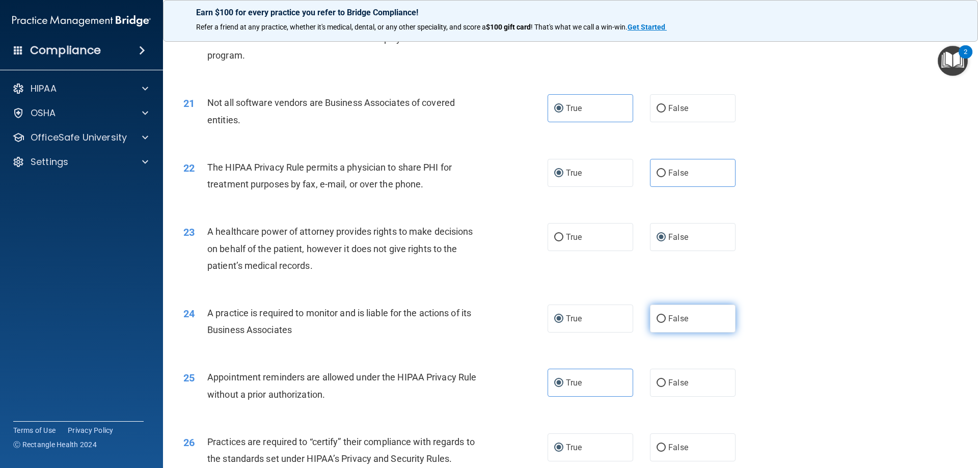
click at [657, 320] on input "False" at bounding box center [661, 319] width 9 height 8
radio input "true"
radio input "false"
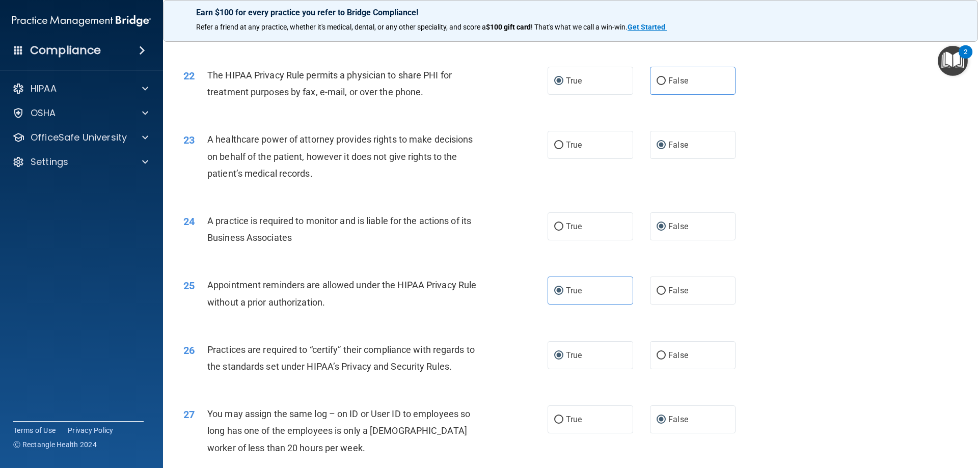
scroll to position [1630, 0]
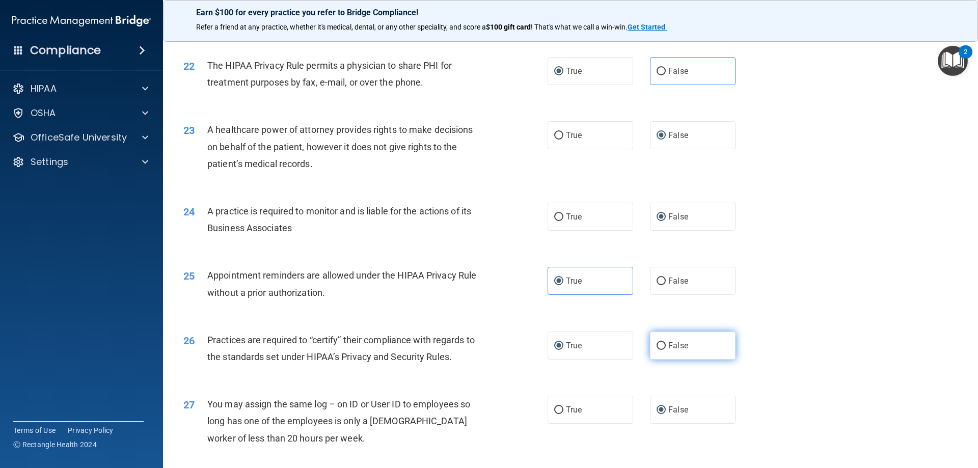
click at [658, 347] on input "False" at bounding box center [661, 346] width 9 height 8
radio input "true"
radio input "false"
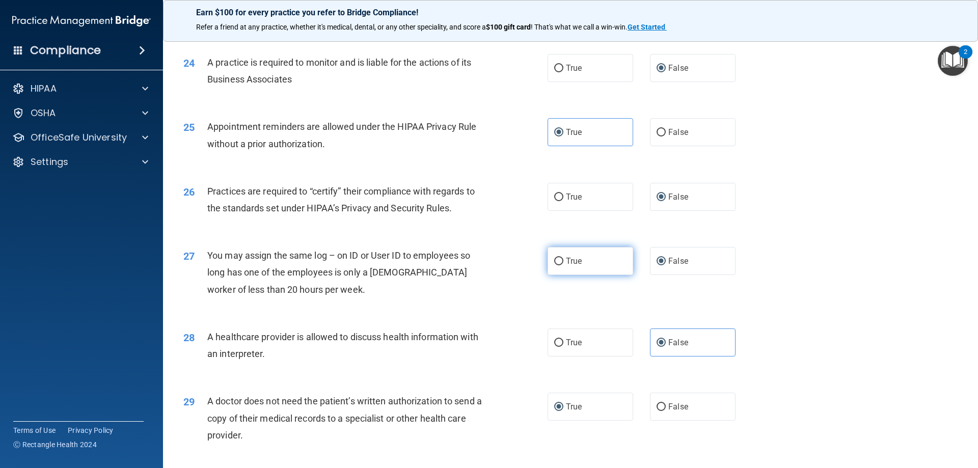
scroll to position [1783, 0]
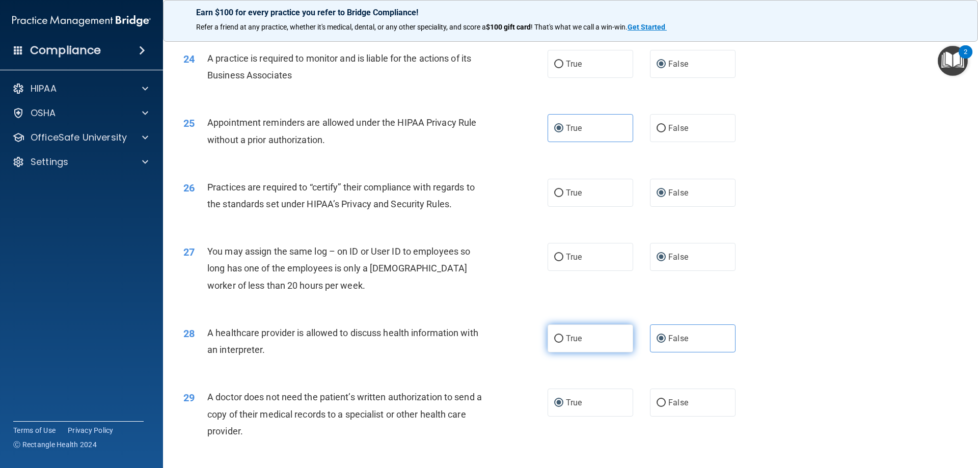
click at [554, 339] on input "True" at bounding box center [558, 339] width 9 height 8
radio input "true"
radio input "false"
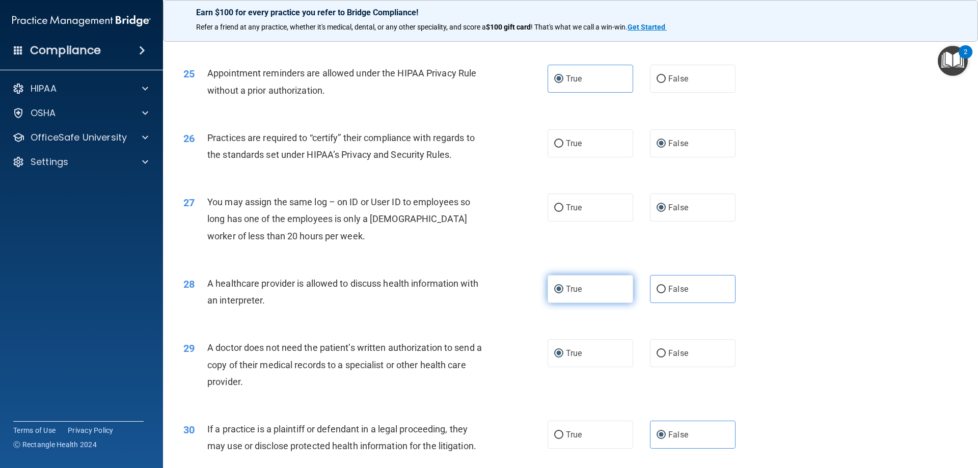
scroll to position [1904, 0]
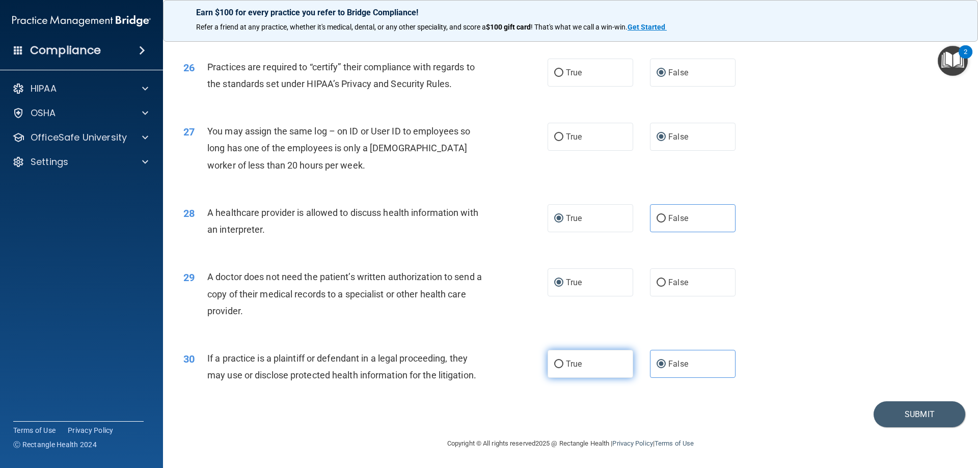
click at [557, 362] on input "True" at bounding box center [558, 365] width 9 height 8
radio input "true"
radio input "false"
click at [898, 415] on button "Submit" at bounding box center [920, 414] width 92 height 26
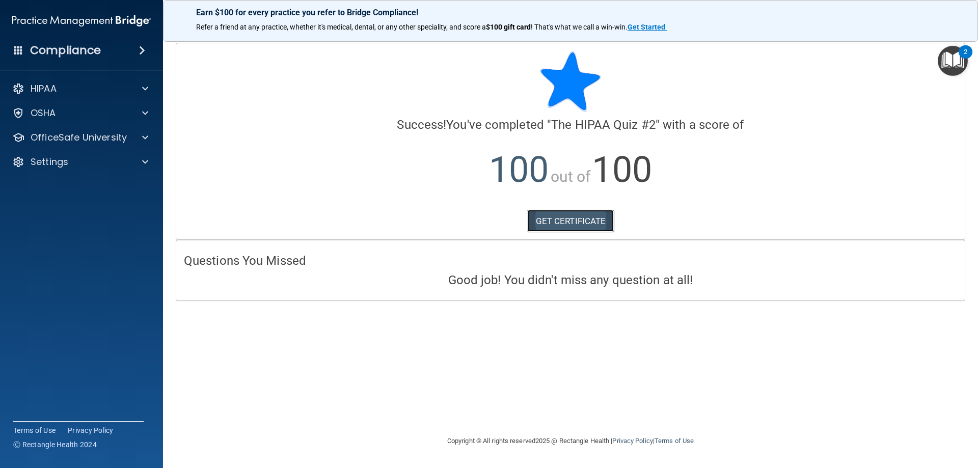
click at [574, 218] on link "GET CERTIFICATE" at bounding box center [570, 221] width 87 height 22
click at [958, 58] on img "Open Resource Center, 2 new notifications" at bounding box center [953, 61] width 30 height 30
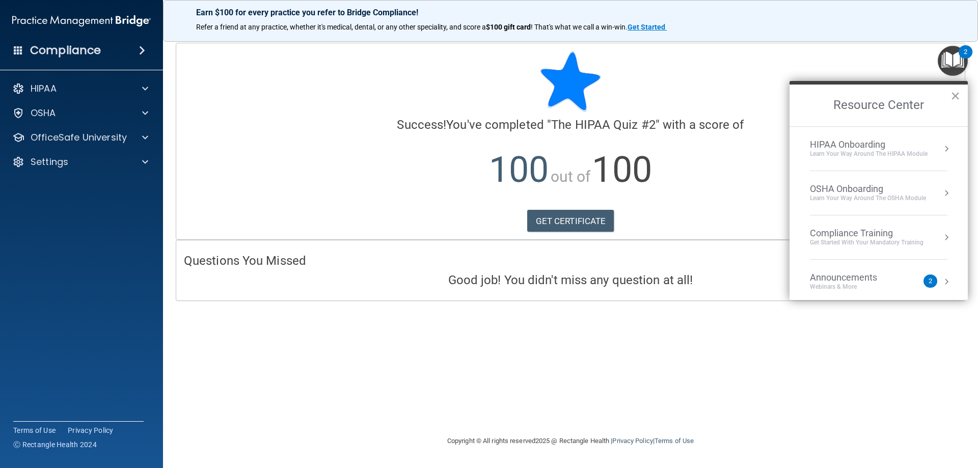
click at [852, 232] on div "Compliance Training" at bounding box center [867, 233] width 114 height 11
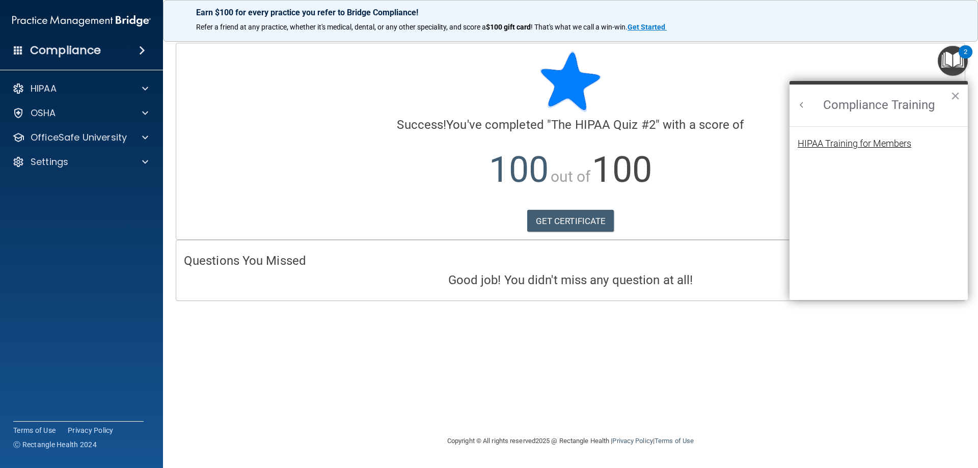
click at [865, 143] on div "HIPAA Training for Members" at bounding box center [855, 143] width 114 height 9
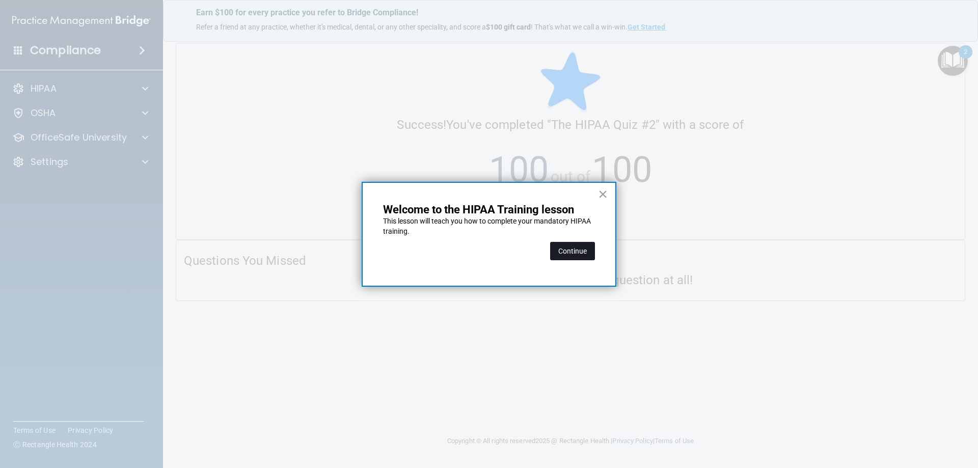
click at [556, 245] on button "Continue" at bounding box center [572, 251] width 45 height 18
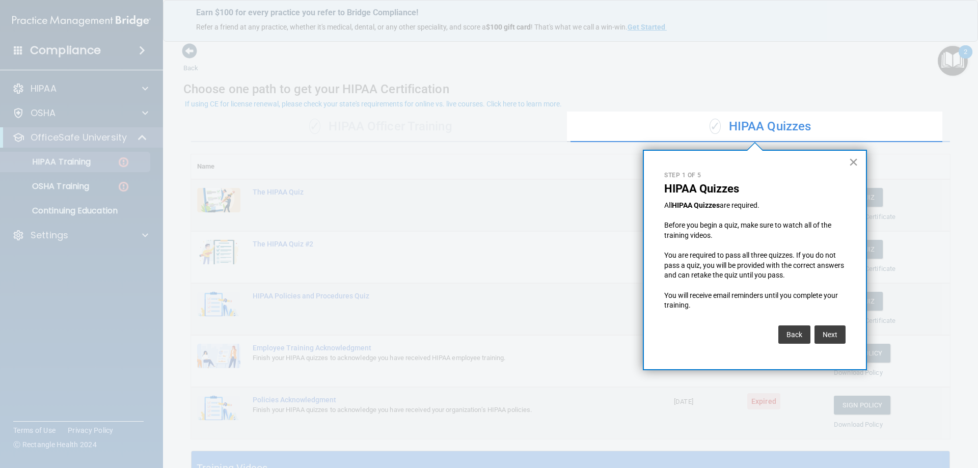
click at [853, 162] on button "×" at bounding box center [854, 162] width 10 height 16
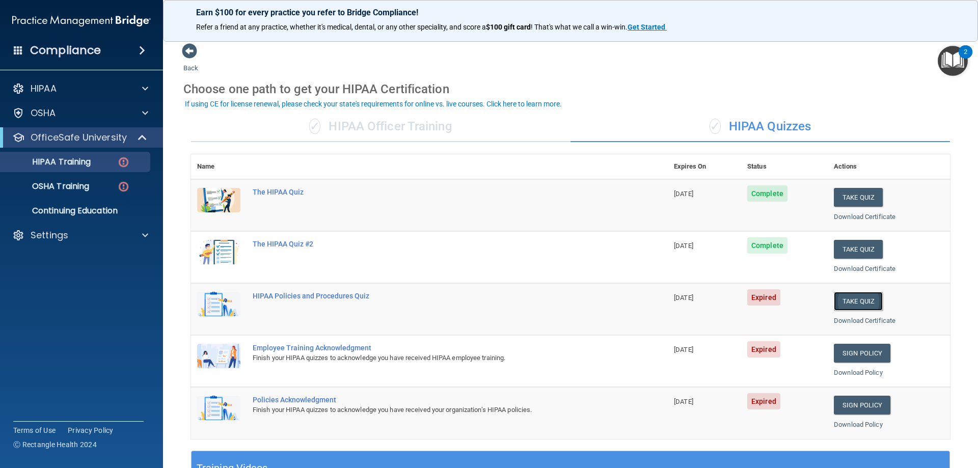
click at [848, 294] on button "Take Quiz" at bounding box center [858, 301] width 49 height 19
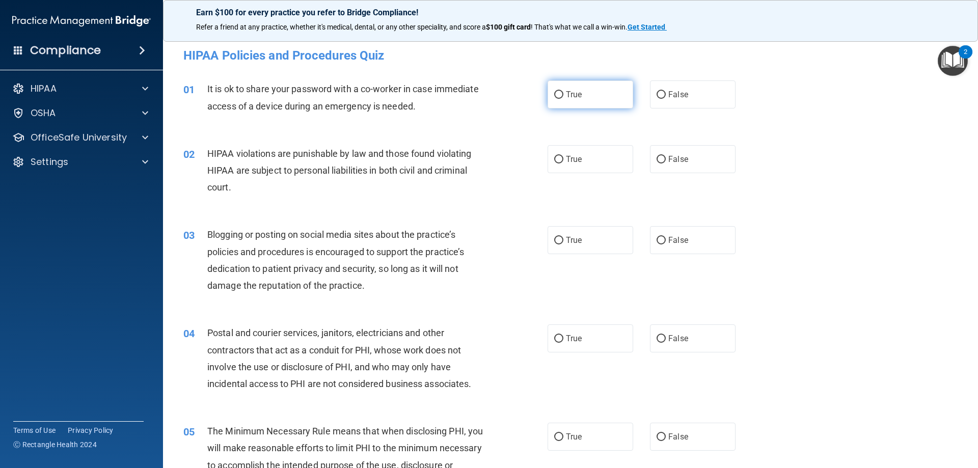
click at [556, 94] on input "True" at bounding box center [558, 95] width 9 height 8
radio input "true"
click at [661, 93] on label "False" at bounding box center [693, 95] width 86 height 28
click at [661, 93] on input "False" at bounding box center [661, 95] width 9 height 8
radio input "true"
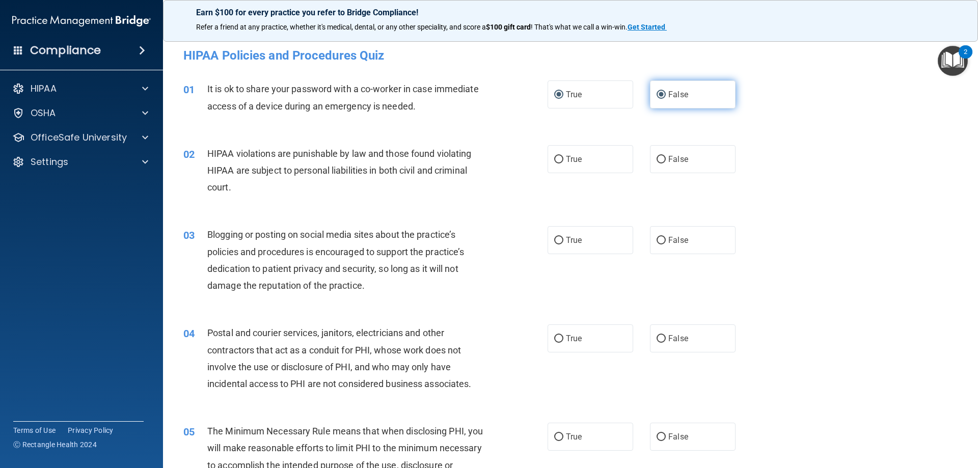
radio input "false"
click at [559, 157] on input "True" at bounding box center [558, 160] width 9 height 8
radio input "true"
click at [662, 237] on label "False" at bounding box center [693, 240] width 86 height 28
click at [662, 237] on input "False" at bounding box center [661, 241] width 9 height 8
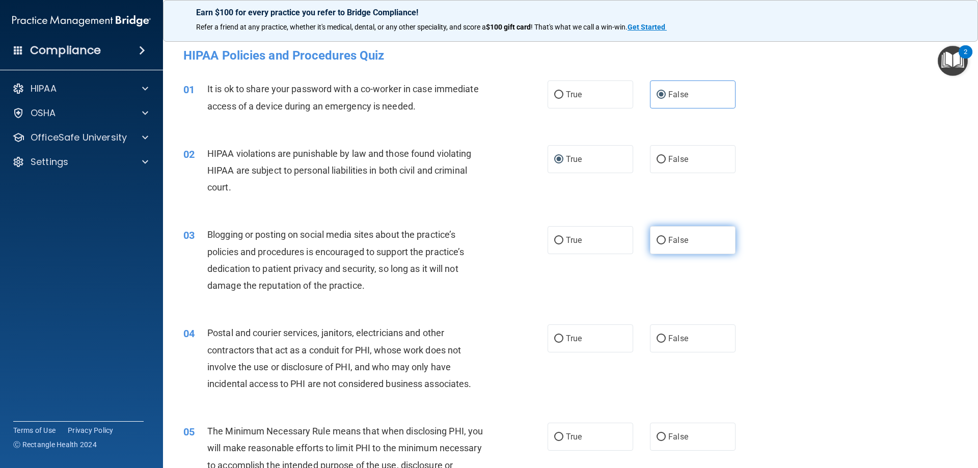
radio input "true"
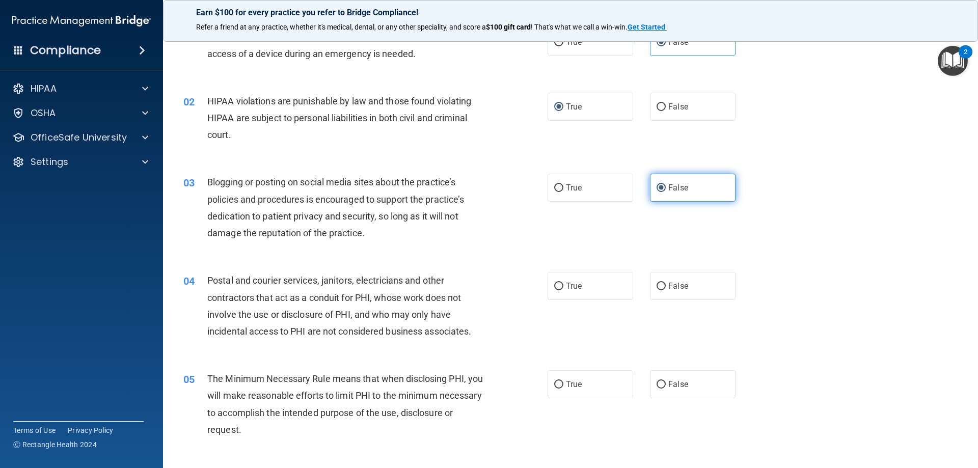
scroll to position [102, 0]
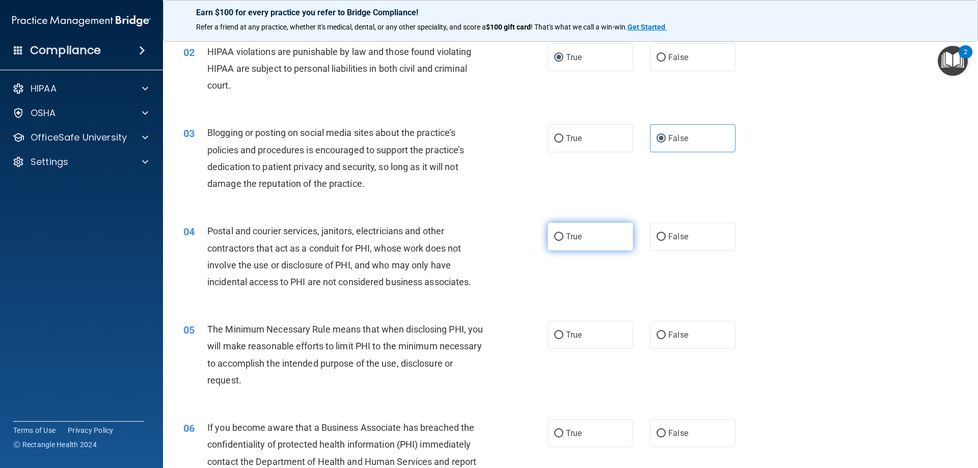
click at [554, 236] on input "True" at bounding box center [558, 237] width 9 height 8
radio input "true"
click at [554, 334] on input "True" at bounding box center [558, 336] width 9 height 8
radio input "true"
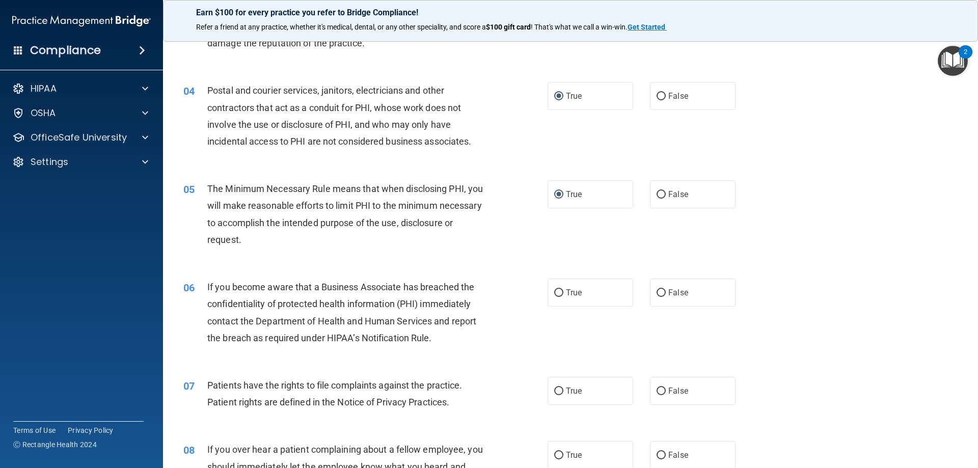
scroll to position [255, 0]
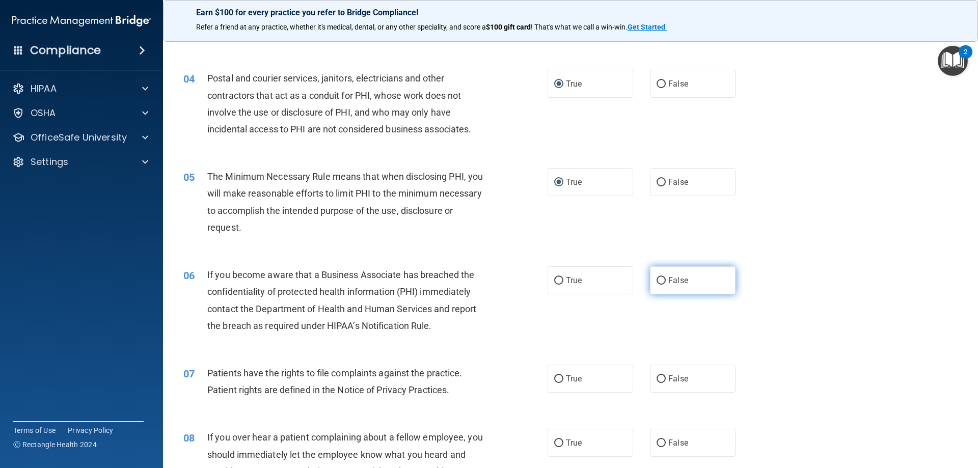
click at [658, 275] on label "False" at bounding box center [693, 280] width 86 height 28
click at [658, 277] on input "False" at bounding box center [661, 281] width 9 height 8
radio input "true"
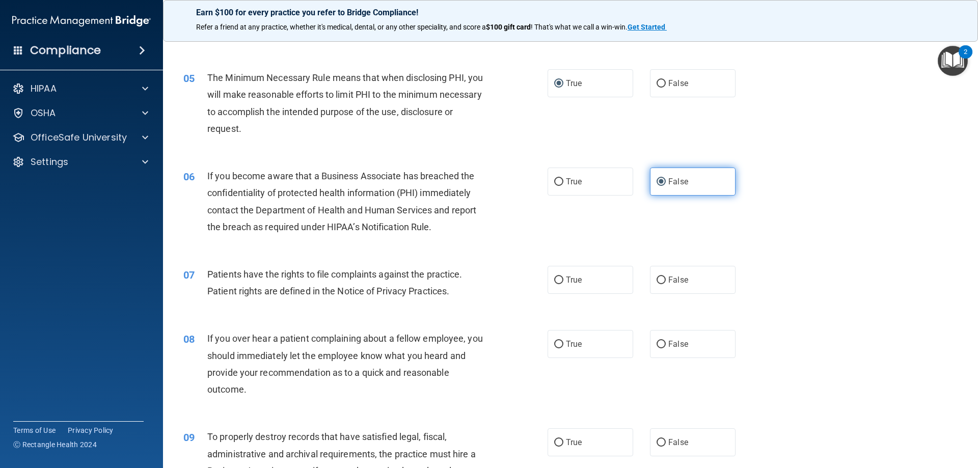
scroll to position [357, 0]
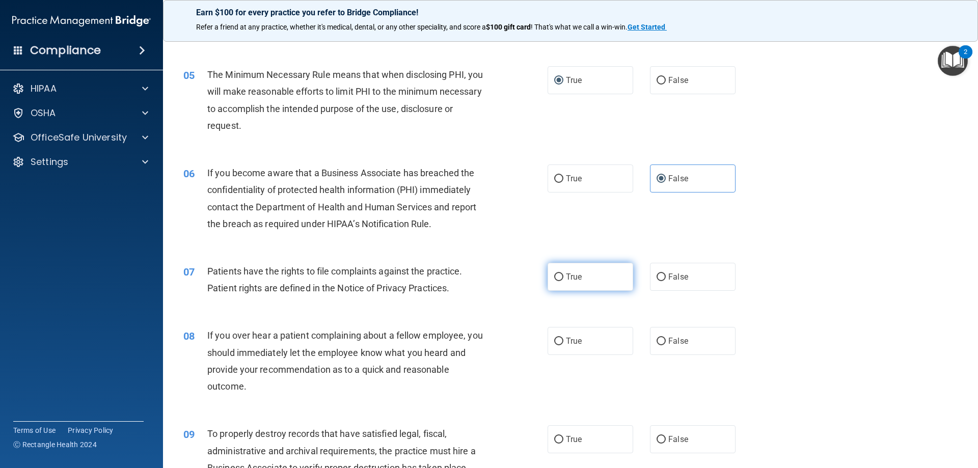
click at [554, 274] on input "True" at bounding box center [558, 278] width 9 height 8
radio input "true"
click at [657, 341] on input "False" at bounding box center [661, 342] width 9 height 8
radio input "true"
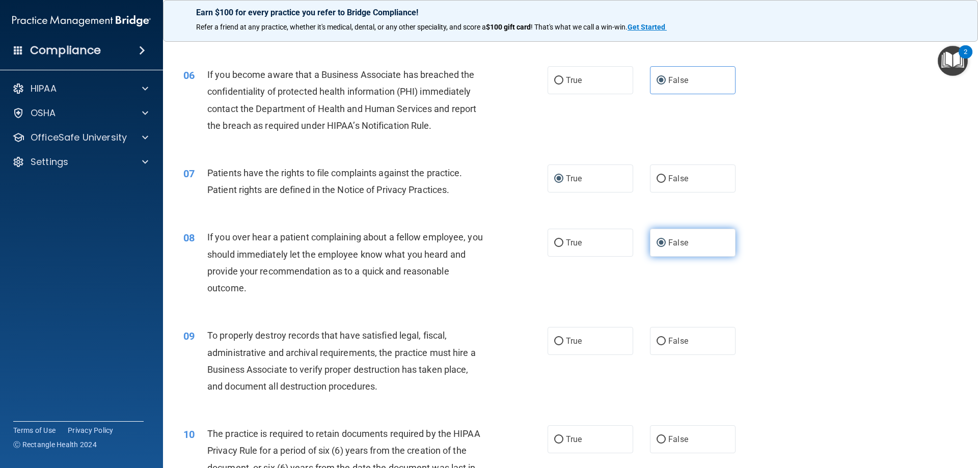
scroll to position [459, 0]
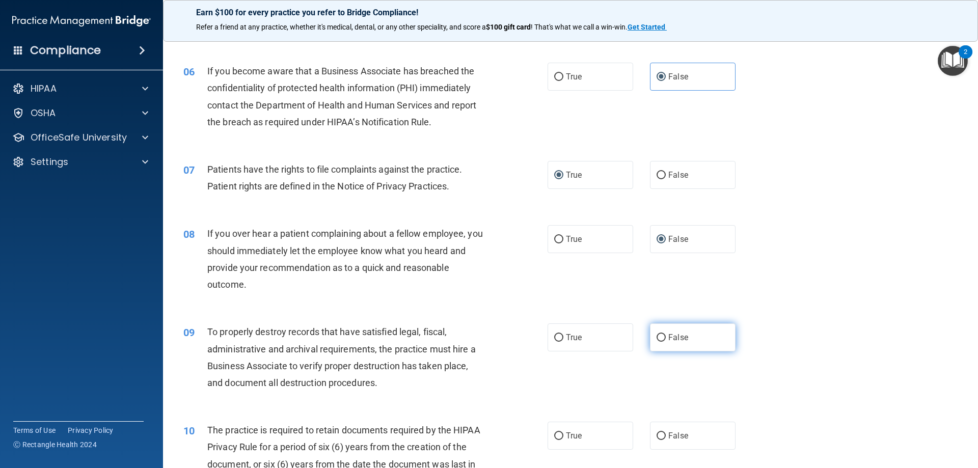
click at [655, 331] on label "False" at bounding box center [693, 338] width 86 height 28
click at [657, 334] on input "False" at bounding box center [661, 338] width 9 height 8
radio input "true"
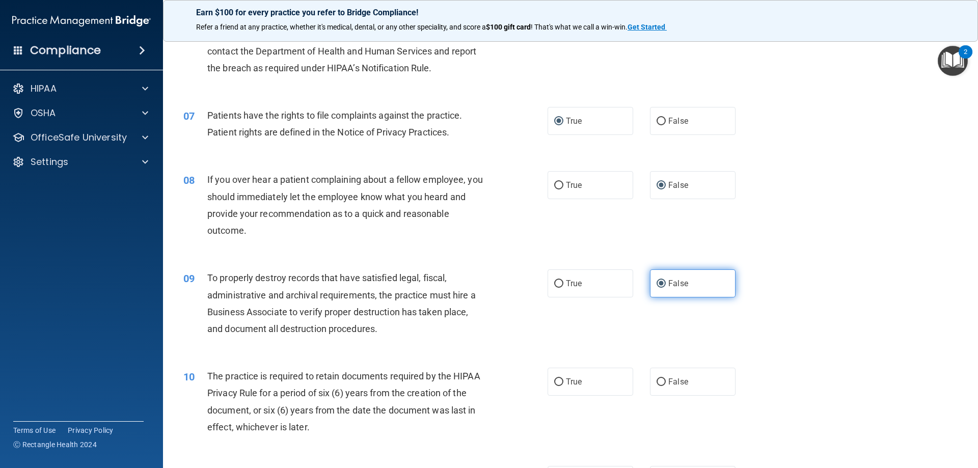
scroll to position [560, 0]
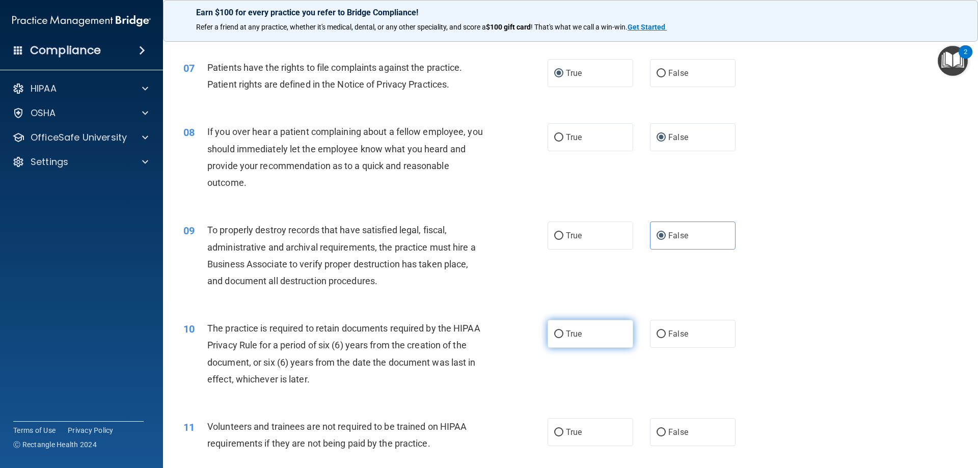
click at [550, 328] on label "True" at bounding box center [591, 334] width 86 height 28
click at [554, 331] on input "True" at bounding box center [558, 335] width 9 height 8
radio input "true"
click at [661, 428] on label "False" at bounding box center [693, 432] width 86 height 28
click at [661, 429] on input "False" at bounding box center [661, 433] width 9 height 8
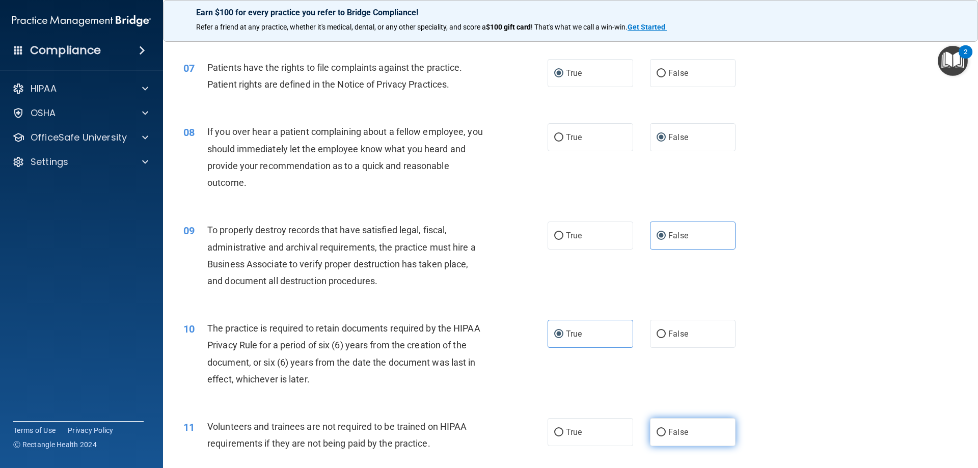
radio input "true"
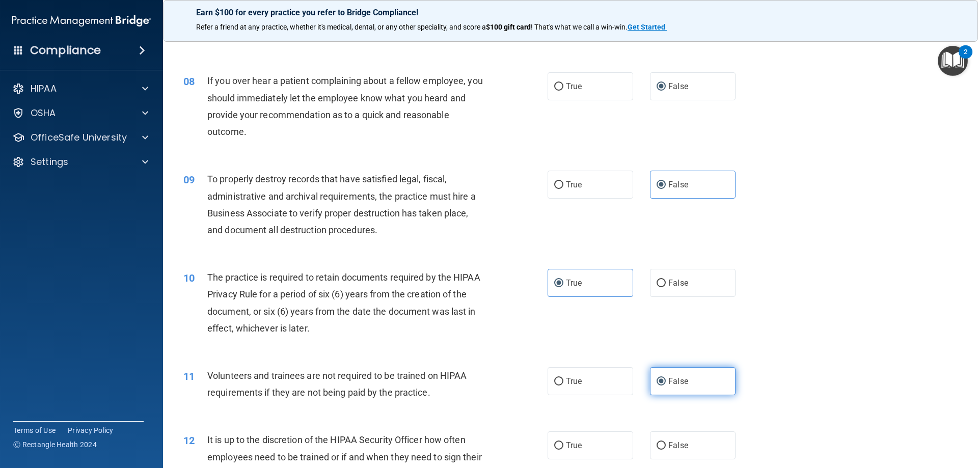
scroll to position [662, 0]
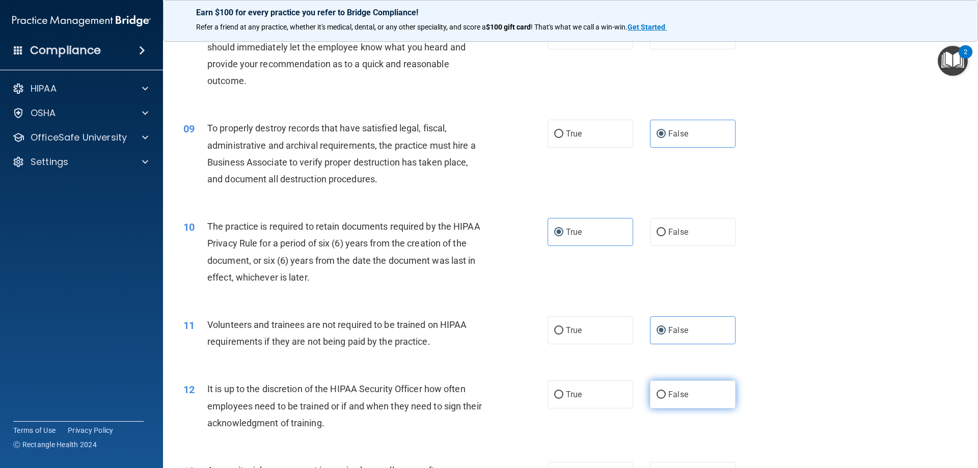
click at [657, 394] on input "False" at bounding box center [661, 395] width 9 height 8
radio input "true"
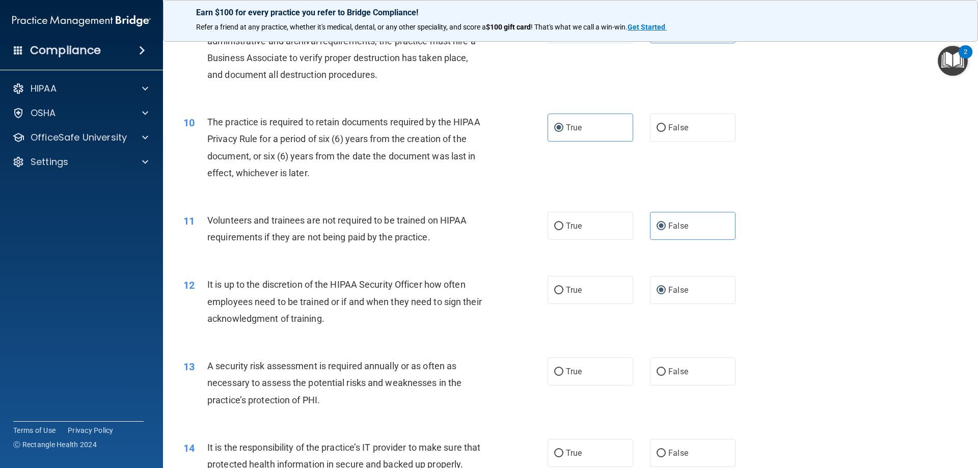
scroll to position [815, 0]
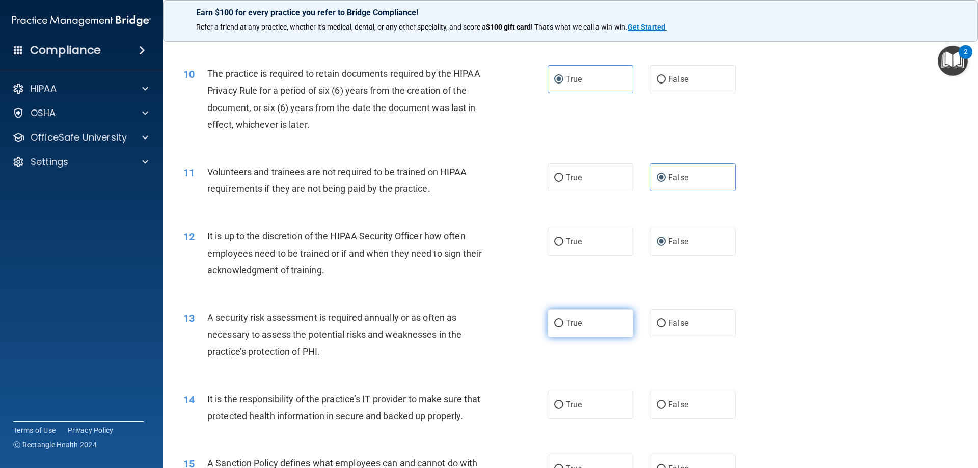
click at [554, 324] on input "True" at bounding box center [558, 324] width 9 height 8
radio input "true"
click at [650, 403] on label "False" at bounding box center [693, 405] width 86 height 28
click at [657, 403] on input "False" at bounding box center [661, 405] width 9 height 8
radio input "true"
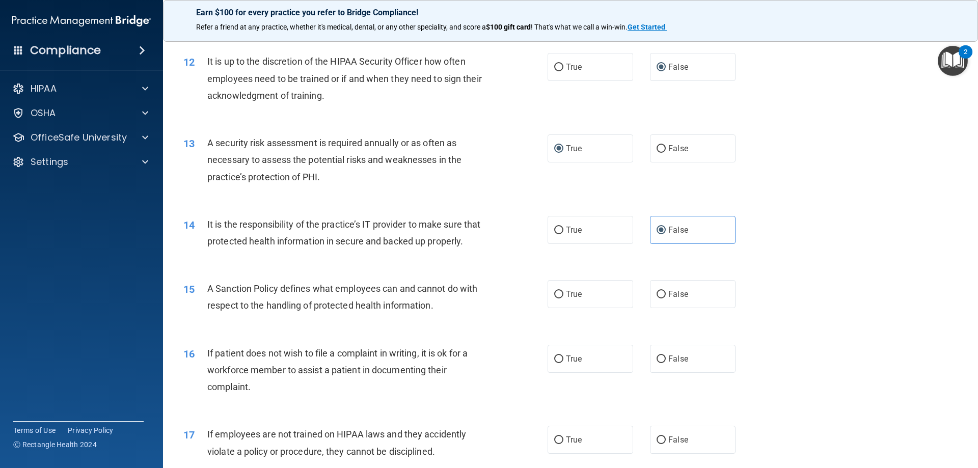
scroll to position [1019, 0]
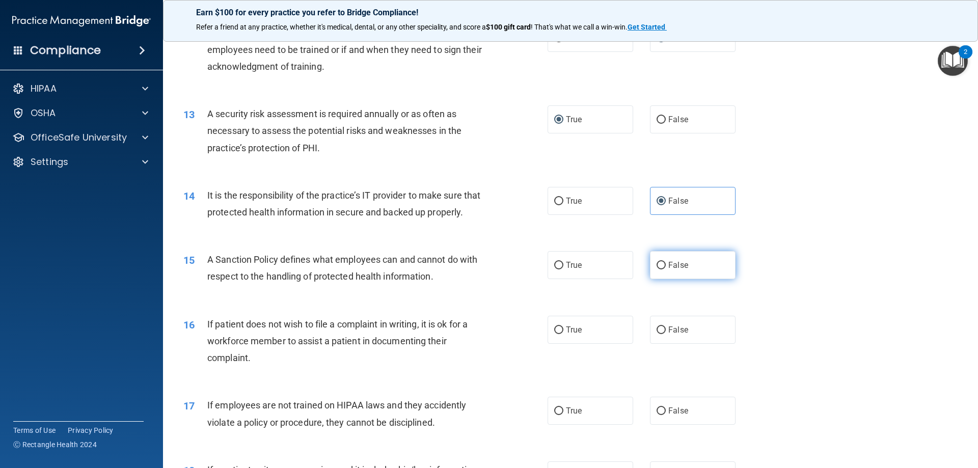
click at [657, 270] on input "False" at bounding box center [661, 266] width 9 height 8
radio input "true"
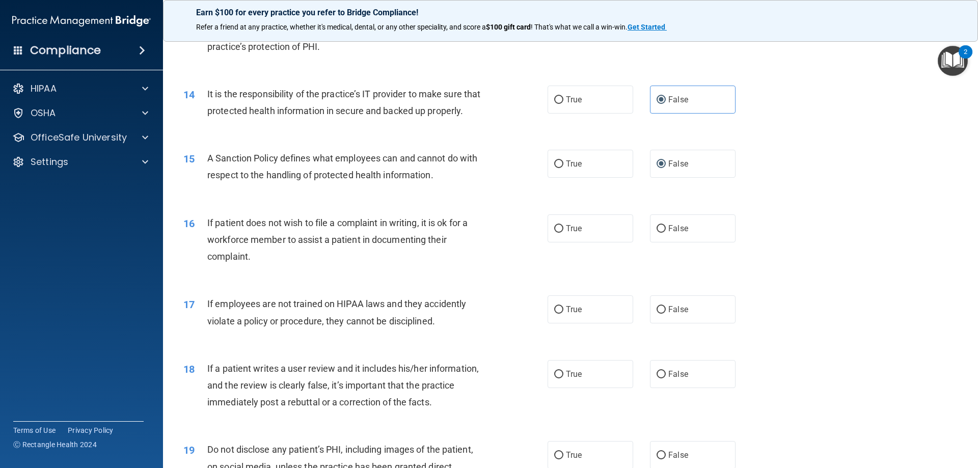
scroll to position [1121, 0]
click at [554, 232] on input "True" at bounding box center [558, 229] width 9 height 8
radio input "true"
click at [662, 323] on label "False" at bounding box center [693, 309] width 86 height 28
click at [662, 313] on input "False" at bounding box center [661, 310] width 9 height 8
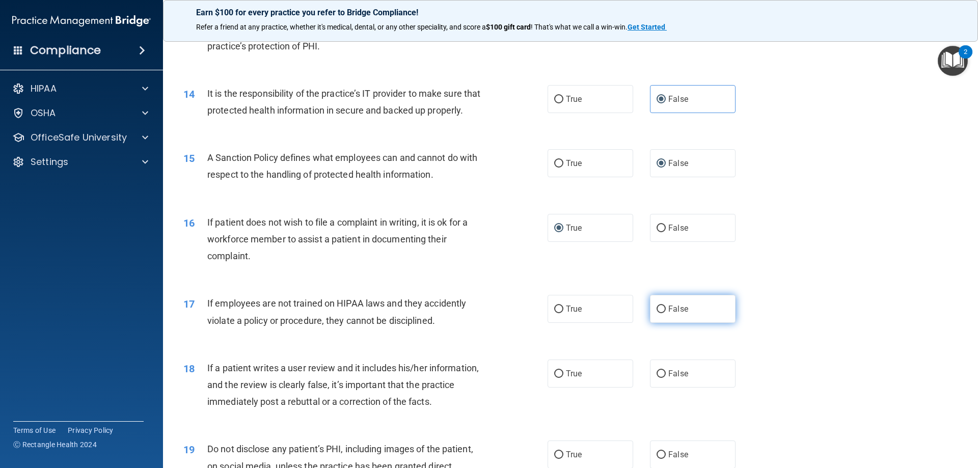
radio input "true"
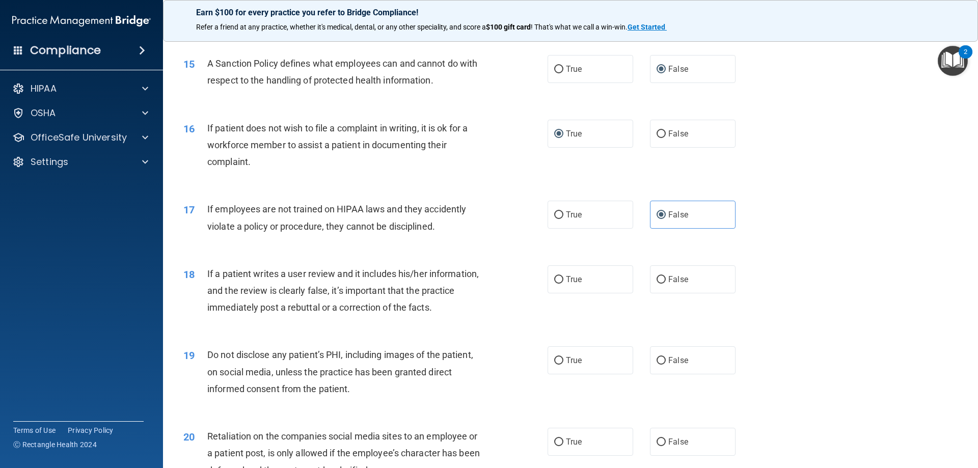
scroll to position [1223, 0]
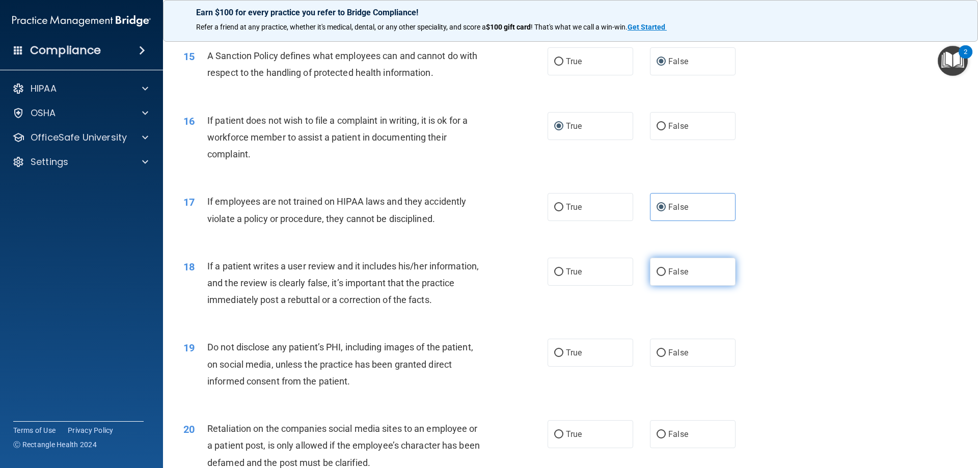
click at [653, 283] on label "False" at bounding box center [693, 272] width 86 height 28
click at [657, 276] on input "False" at bounding box center [661, 273] width 9 height 8
radio input "true"
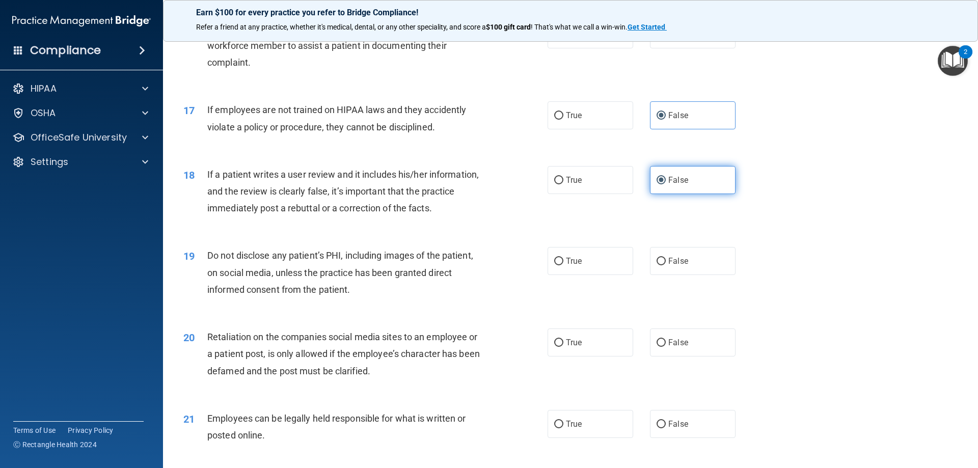
scroll to position [1325, 0]
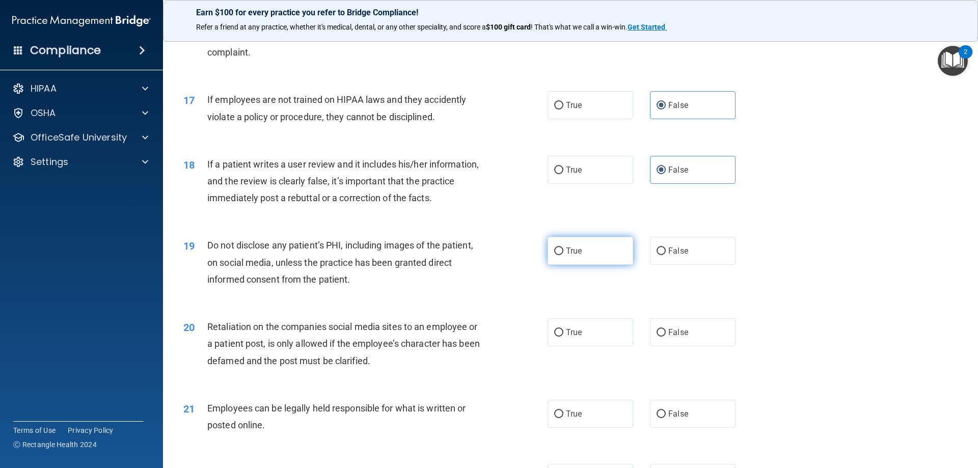
click at [554, 255] on input "True" at bounding box center [558, 252] width 9 height 8
radio input "true"
click at [655, 343] on label "False" at bounding box center [693, 332] width 86 height 28
click at [657, 337] on input "False" at bounding box center [661, 333] width 9 height 8
radio input "true"
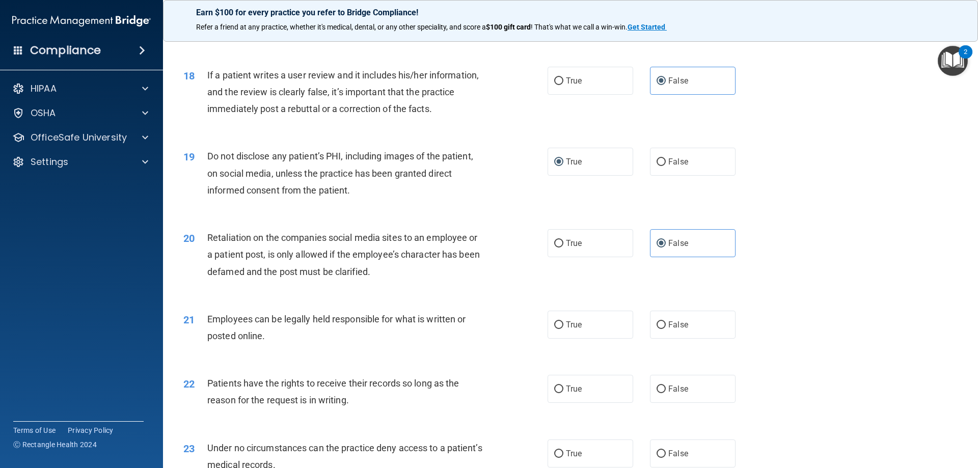
scroll to position [1427, 0]
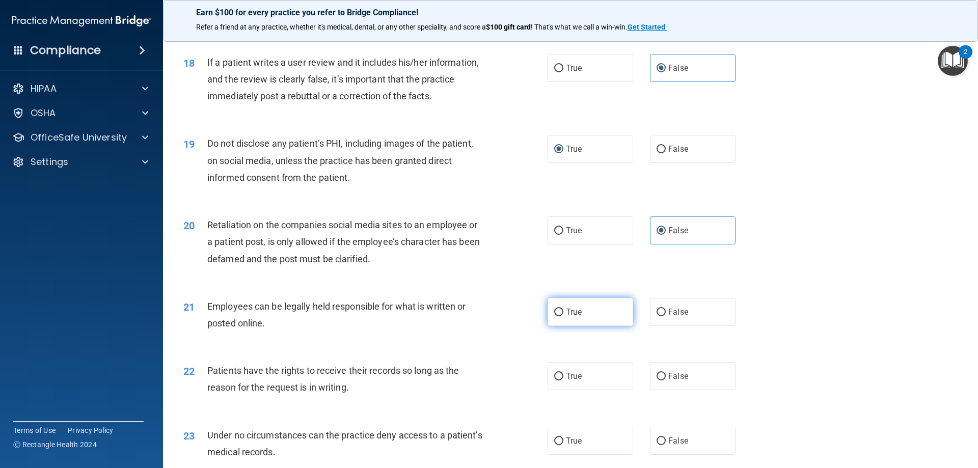
click at [557, 324] on label "True" at bounding box center [591, 312] width 86 height 28
drag, startPoint x: 550, startPoint y: 322, endPoint x: 556, endPoint y: 324, distance: 6.8
click at [550, 322] on label "True" at bounding box center [591, 312] width 86 height 28
click at [554, 316] on input "True" at bounding box center [558, 313] width 9 height 8
radio input "true"
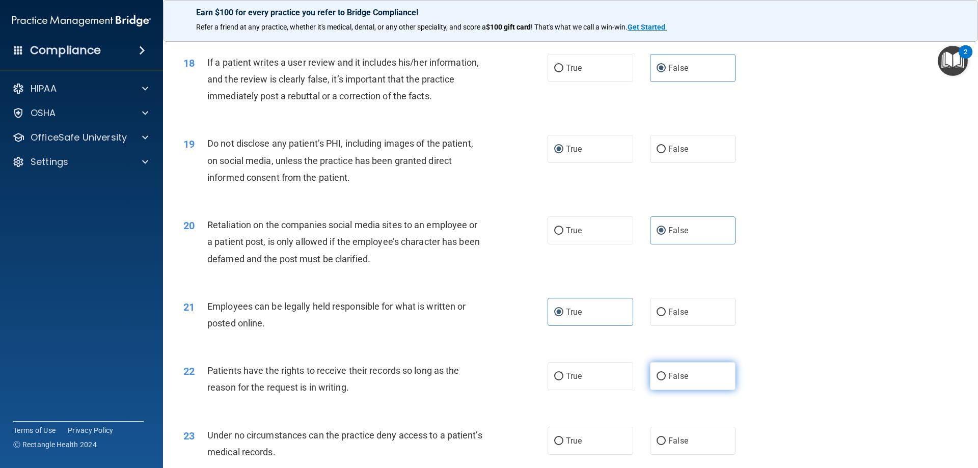
click at [653, 389] on label "False" at bounding box center [693, 376] width 86 height 28
click at [657, 381] on input "False" at bounding box center [661, 377] width 9 height 8
radio input "true"
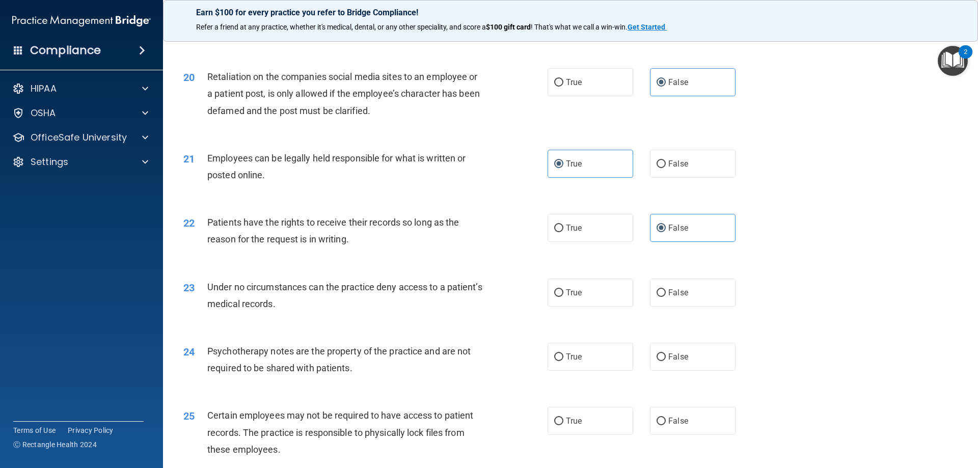
scroll to position [1579, 0]
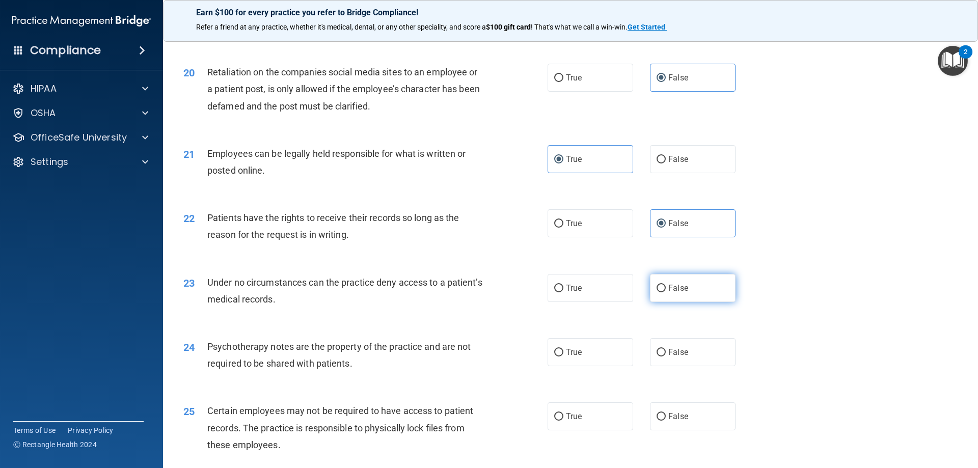
click at [659, 292] on input "False" at bounding box center [661, 289] width 9 height 8
radio input "true"
click at [556, 357] on input "True" at bounding box center [558, 353] width 9 height 8
radio input "true"
click at [554, 421] on input "True" at bounding box center [558, 417] width 9 height 8
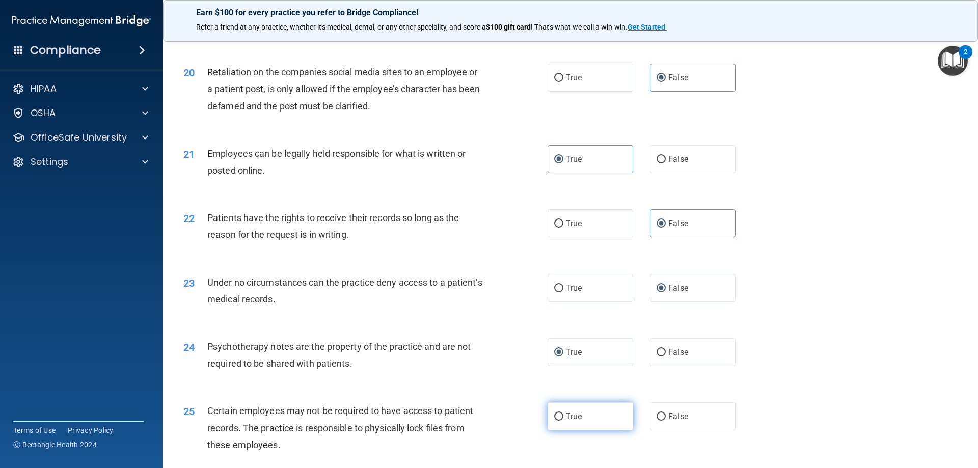
radio input "true"
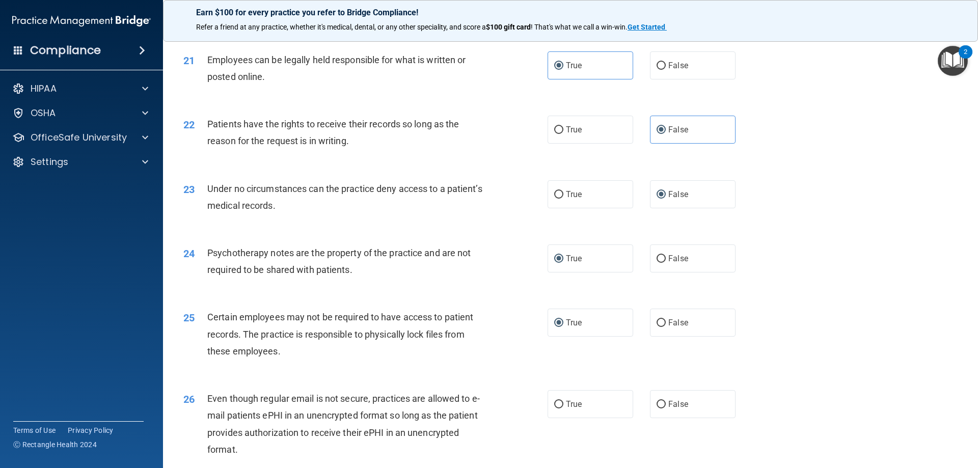
scroll to position [1732, 0]
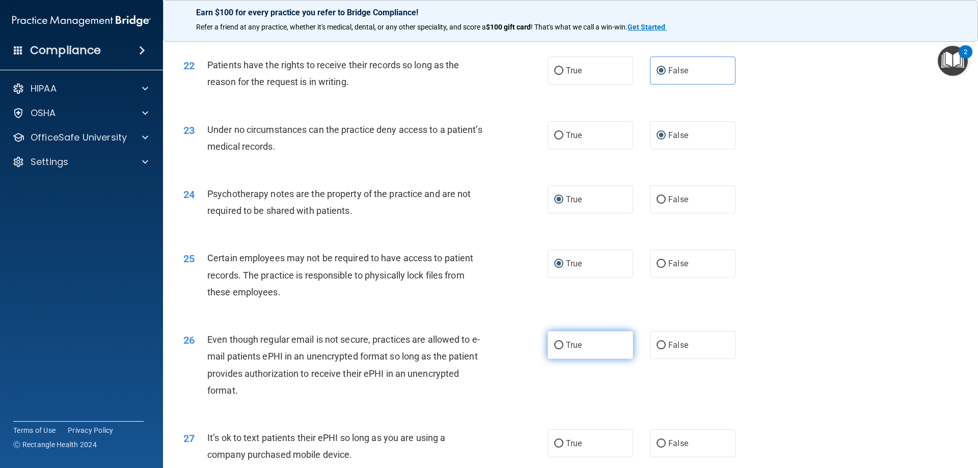
click at [557, 350] on input "True" at bounding box center [558, 346] width 9 height 8
radio input "true"
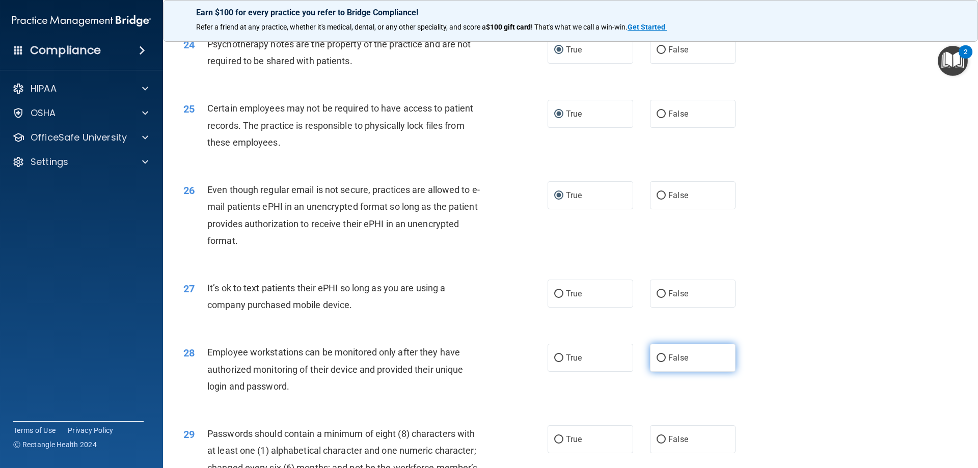
scroll to position [1885, 0]
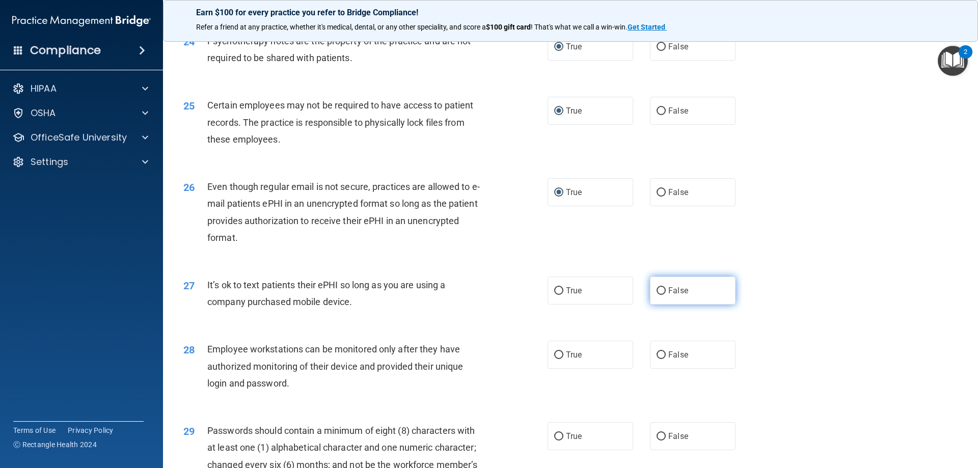
click at [653, 302] on label "False" at bounding box center [693, 291] width 86 height 28
click at [657, 295] on input "False" at bounding box center [661, 291] width 9 height 8
radio input "true"
click at [659, 359] on input "False" at bounding box center [661, 356] width 9 height 8
radio input "true"
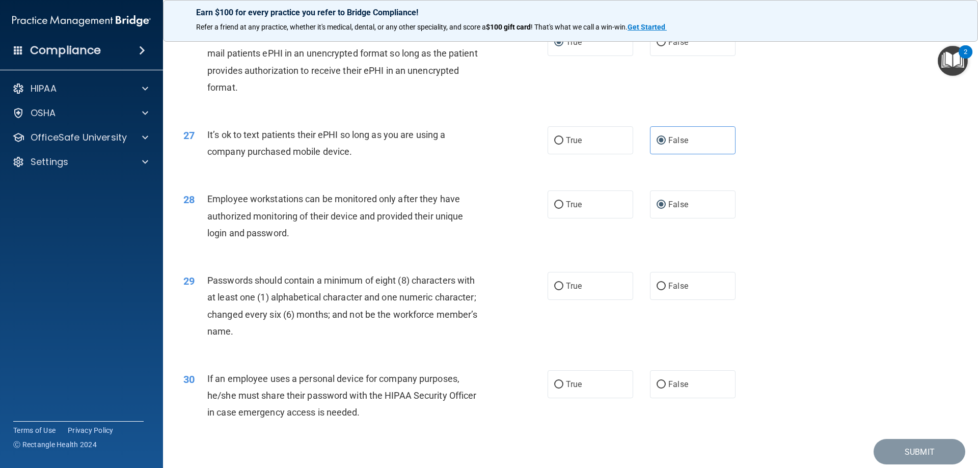
scroll to position [2038, 0]
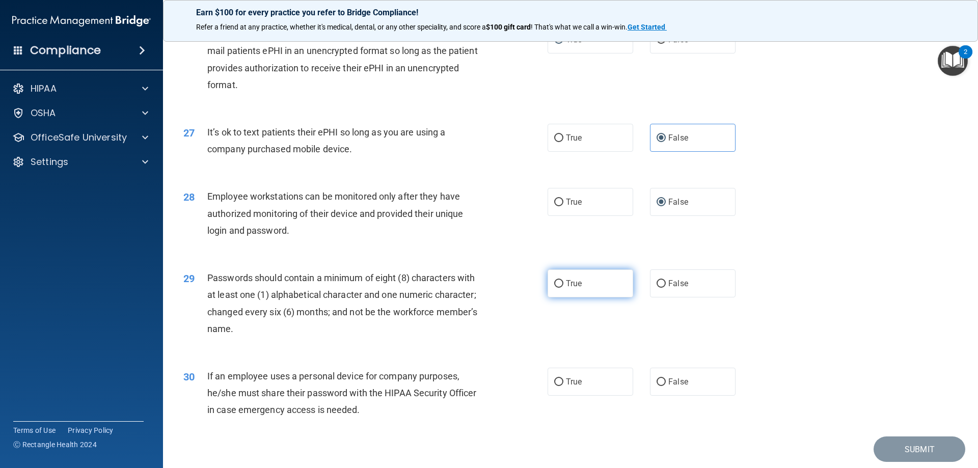
drag, startPoint x: 554, startPoint y: 302, endPoint x: 588, endPoint y: 312, distance: 35.1
click at [560, 298] on label "True" at bounding box center [591, 284] width 86 height 28
click at [560, 288] on input "True" at bounding box center [558, 284] width 9 height 8
radio input "true"
click at [660, 386] on input "False" at bounding box center [661, 383] width 9 height 8
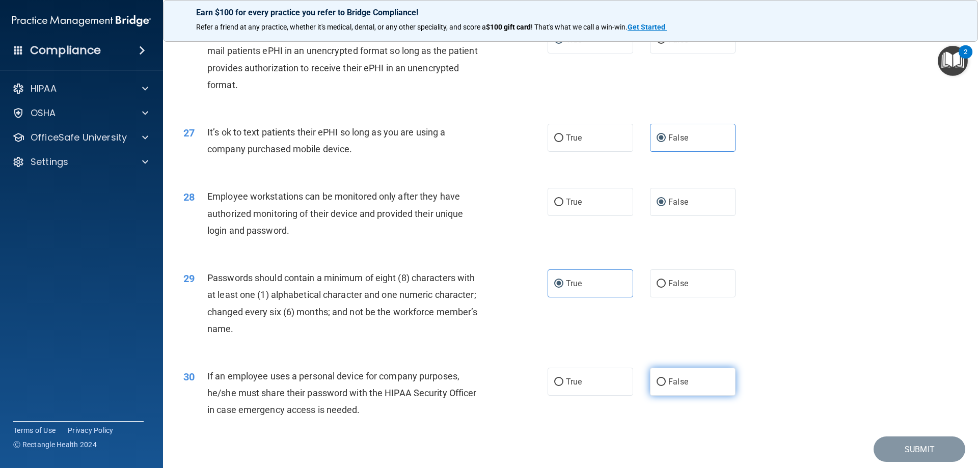
radio input "true"
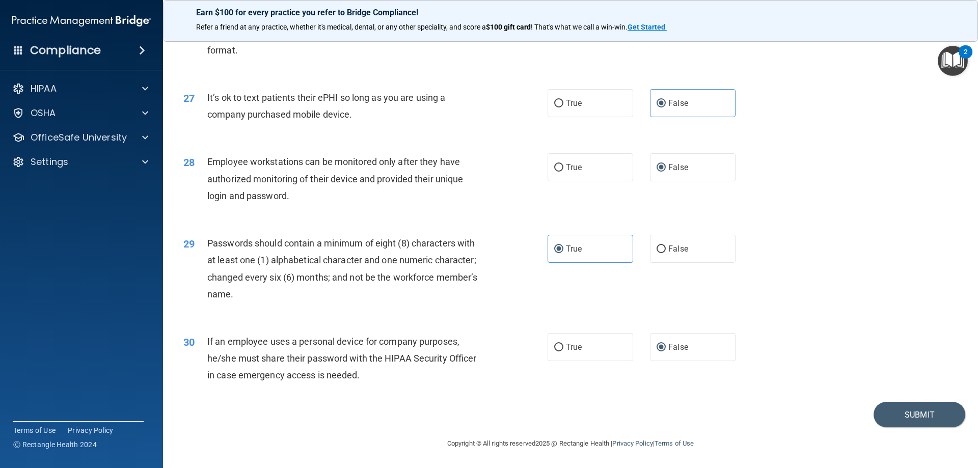
scroll to position [2090, 0]
click at [900, 415] on button "Submit" at bounding box center [920, 415] width 92 height 26
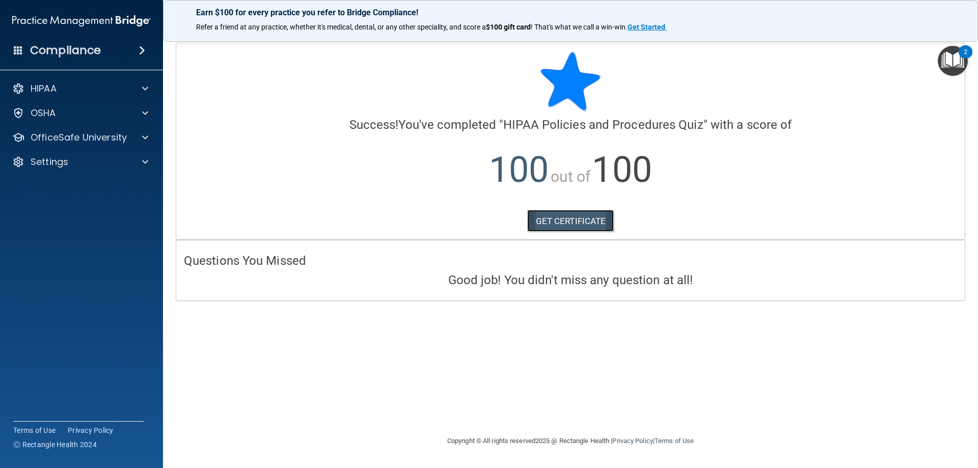
click at [580, 219] on link "GET CERTIFICATE" at bounding box center [570, 221] width 87 height 22
click at [948, 65] on img "Open Resource Center, 2 new notifications" at bounding box center [953, 61] width 30 height 30
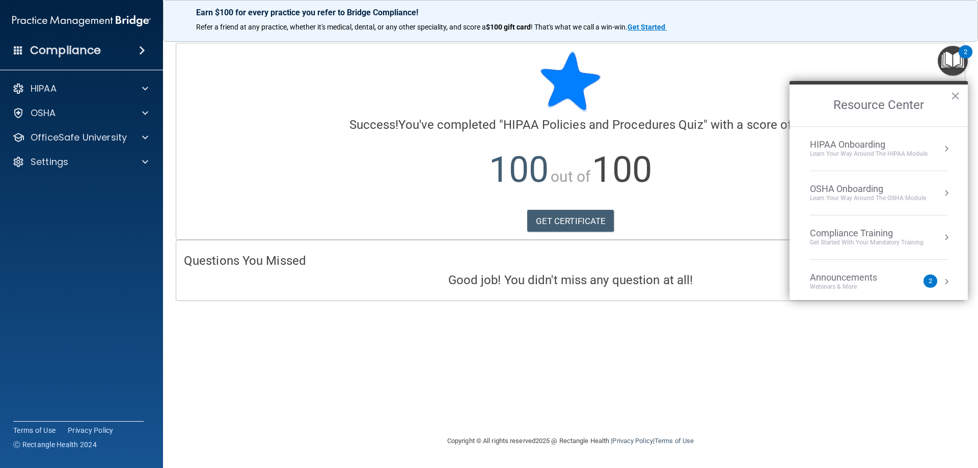
click at [848, 234] on div "Compliance Training" at bounding box center [867, 233] width 114 height 11
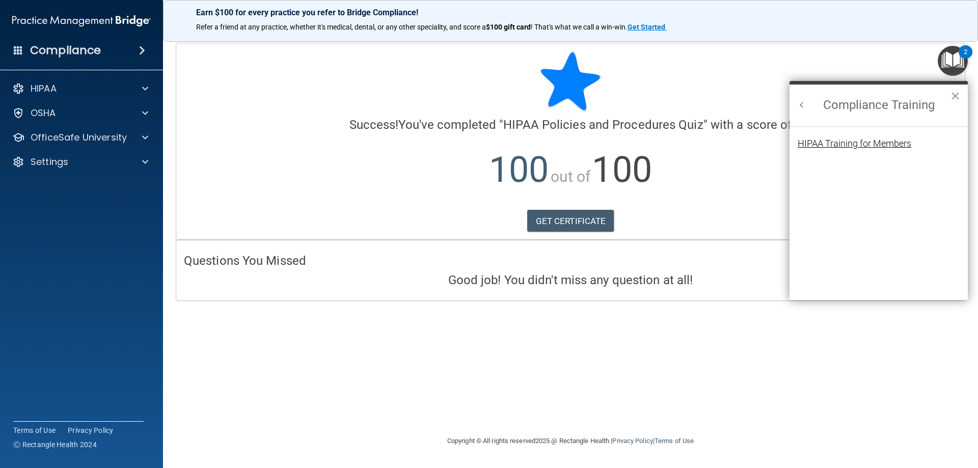
click at [842, 147] on div "HIPAA Training for Members" at bounding box center [855, 143] width 114 height 9
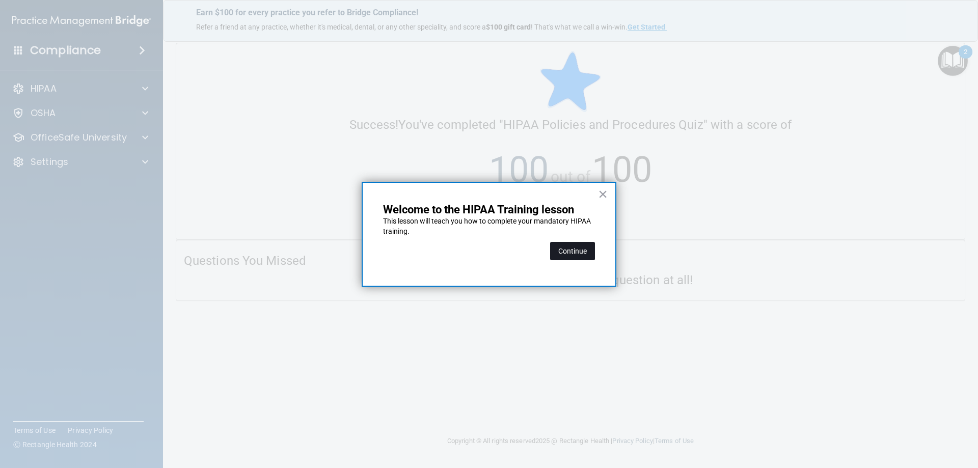
click at [571, 244] on button "Continue" at bounding box center [572, 251] width 45 height 18
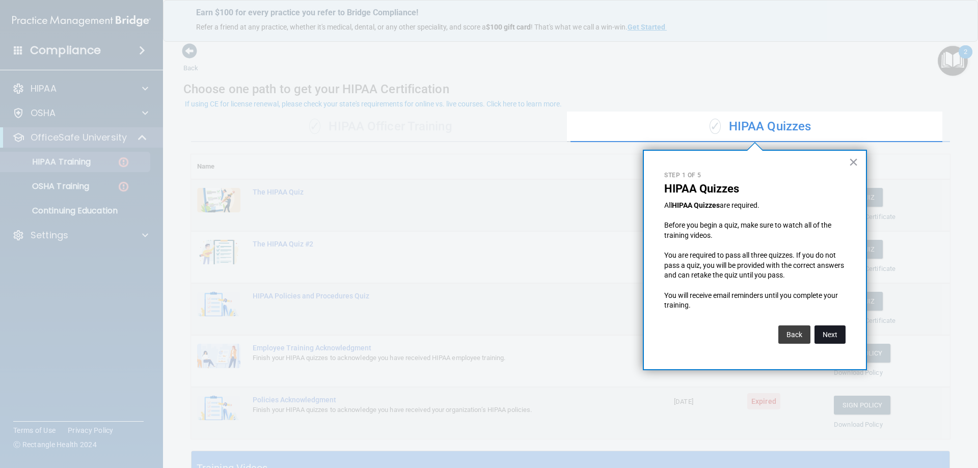
click at [837, 335] on button "Next" at bounding box center [830, 335] width 31 height 18
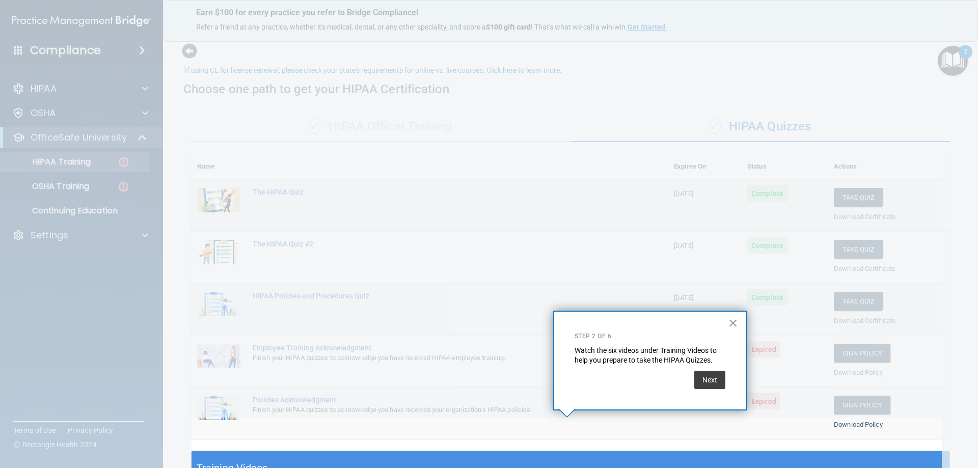
scroll to position [34, 0]
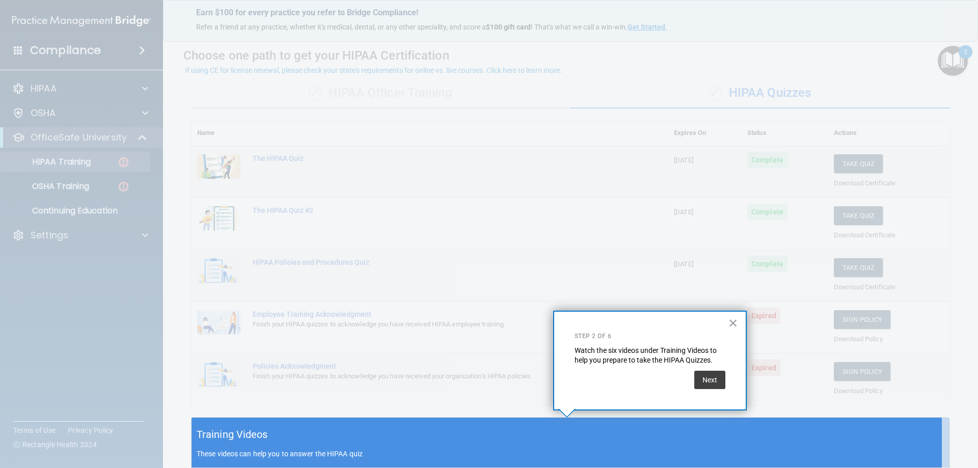
click at [726, 325] on div "× Step 2 of 6 Watch the six videos under Training Videos to help you prepare to…" at bounding box center [650, 361] width 194 height 100
click at [733, 322] on button "×" at bounding box center [734, 323] width 10 height 16
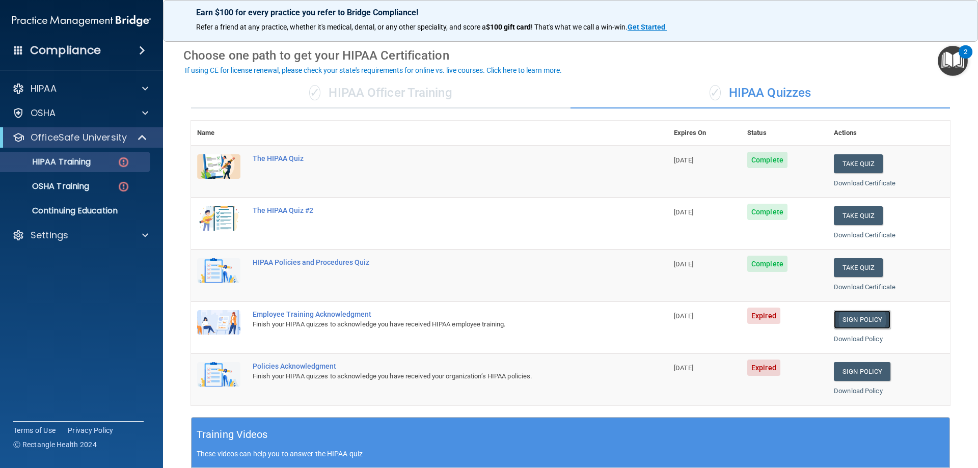
click at [837, 312] on link "Sign Policy" at bounding box center [862, 319] width 57 height 19
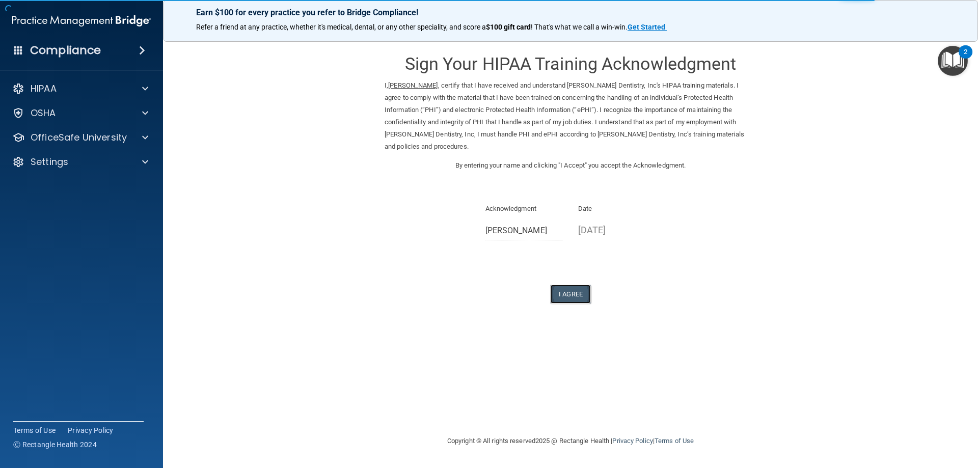
click at [566, 286] on button "I Agree" at bounding box center [570, 294] width 41 height 19
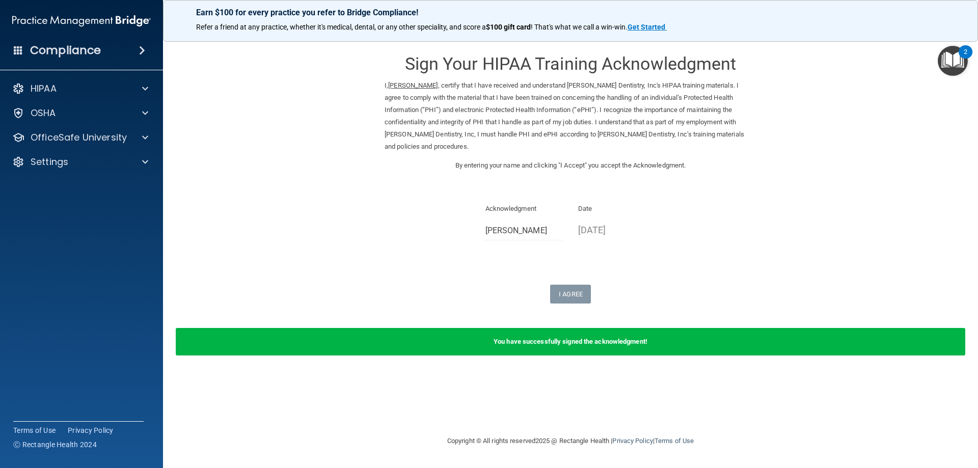
click at [947, 59] on img "Open Resource Center, 2 new notifications" at bounding box center [953, 61] width 30 height 30
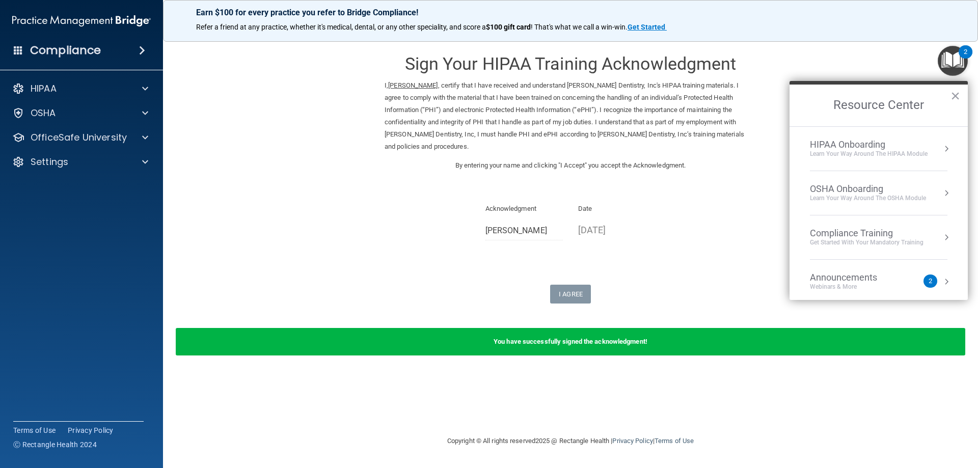
click at [842, 230] on div "Compliance Training" at bounding box center [867, 233] width 114 height 11
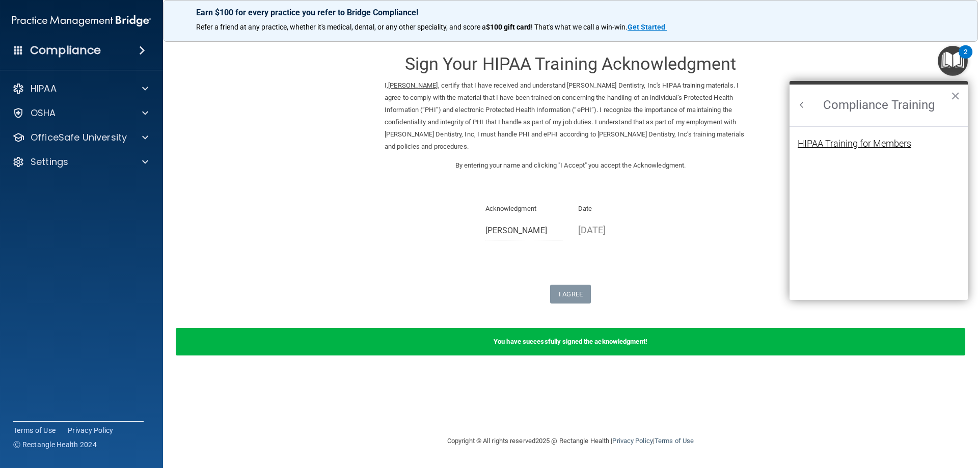
click at [829, 142] on div "HIPAA Training for Members" at bounding box center [855, 143] width 114 height 9
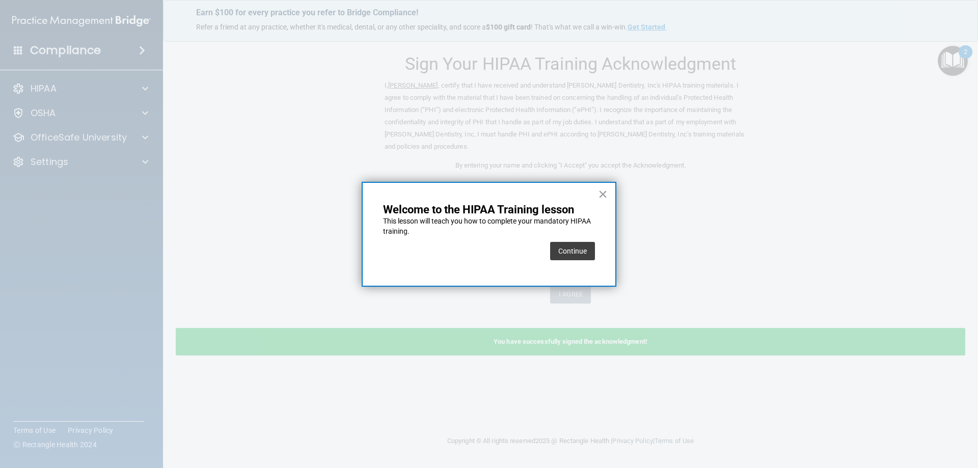
click at [563, 256] on button "Continue" at bounding box center [572, 251] width 45 height 18
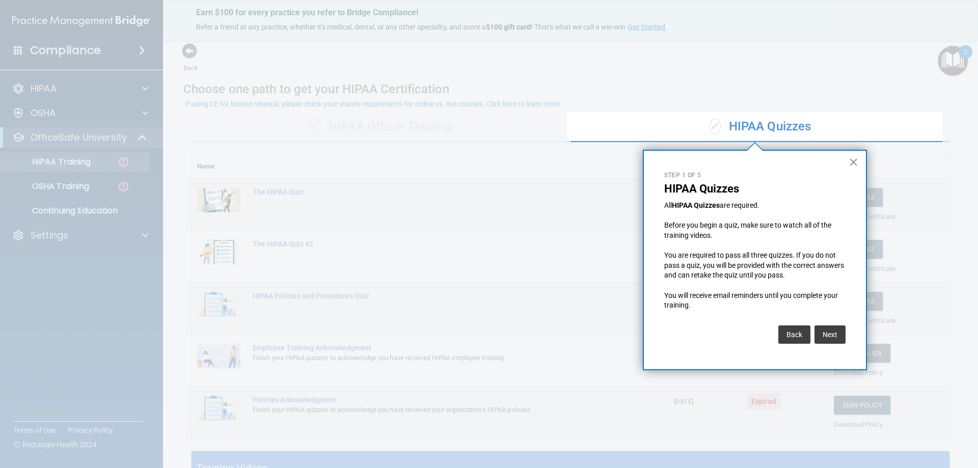
click at [857, 160] on button "×" at bounding box center [854, 162] width 10 height 16
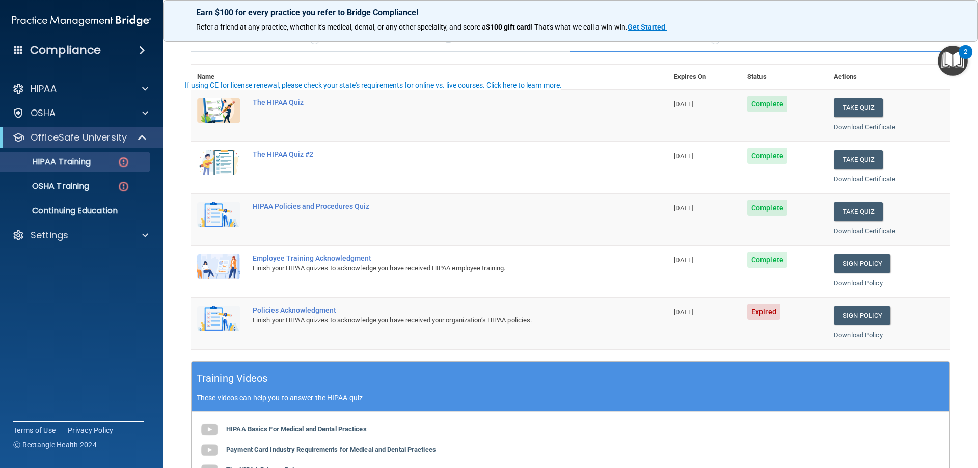
scroll to position [102, 0]
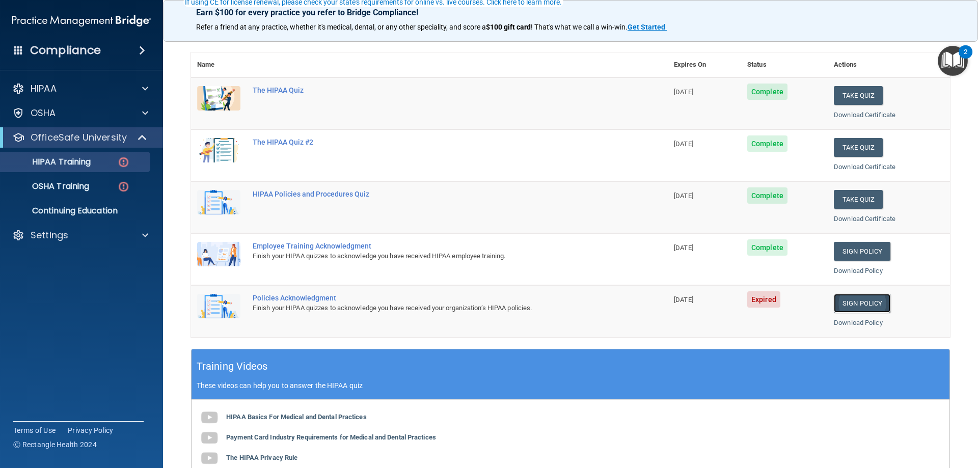
click at [864, 300] on link "Sign Policy" at bounding box center [862, 303] width 57 height 19
click at [845, 306] on link "Sign Policy" at bounding box center [862, 303] width 57 height 19
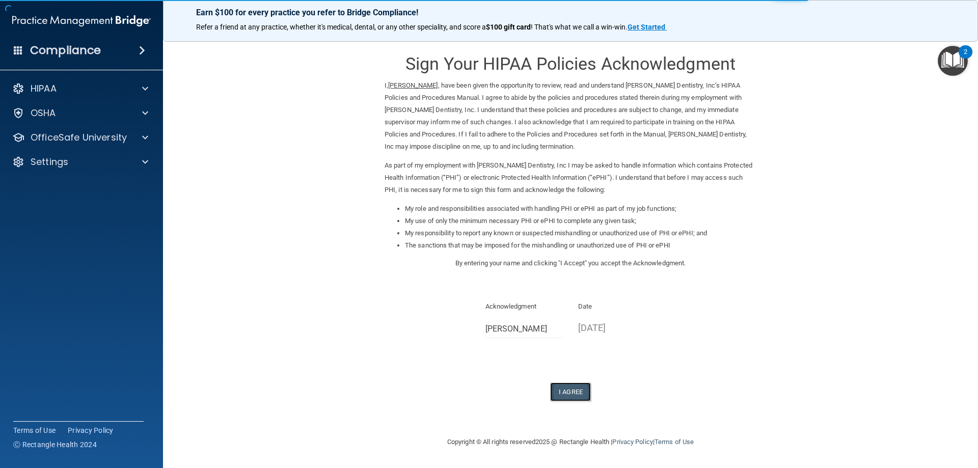
click at [564, 388] on button "I Agree" at bounding box center [570, 392] width 41 height 19
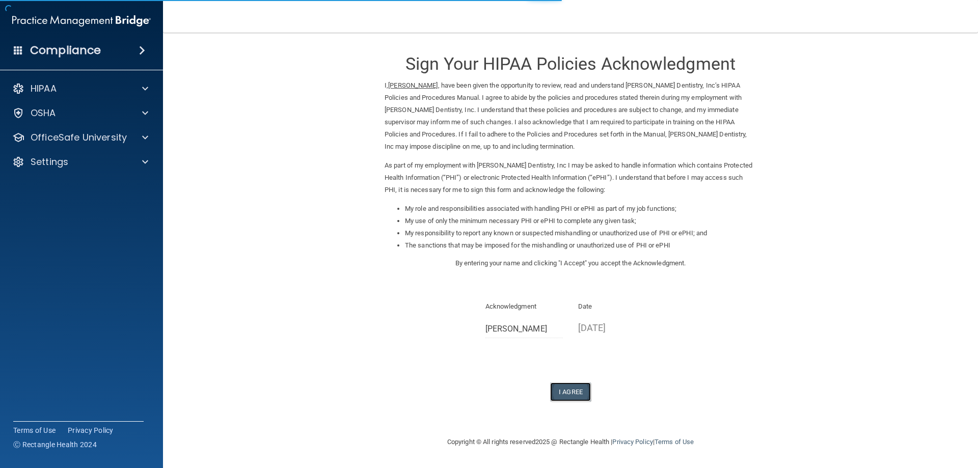
click at [575, 390] on button "I Agree" at bounding box center [570, 392] width 41 height 19
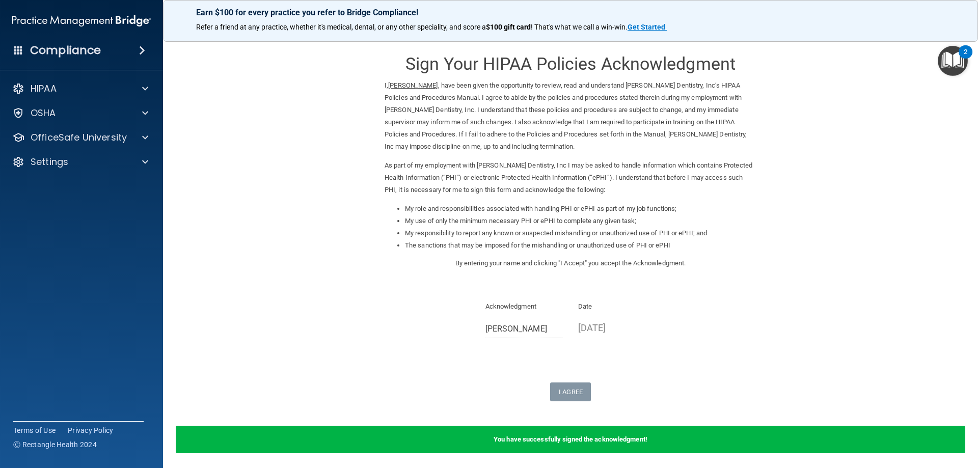
click at [951, 63] on img "Open Resource Center, 2 new notifications" at bounding box center [953, 61] width 30 height 30
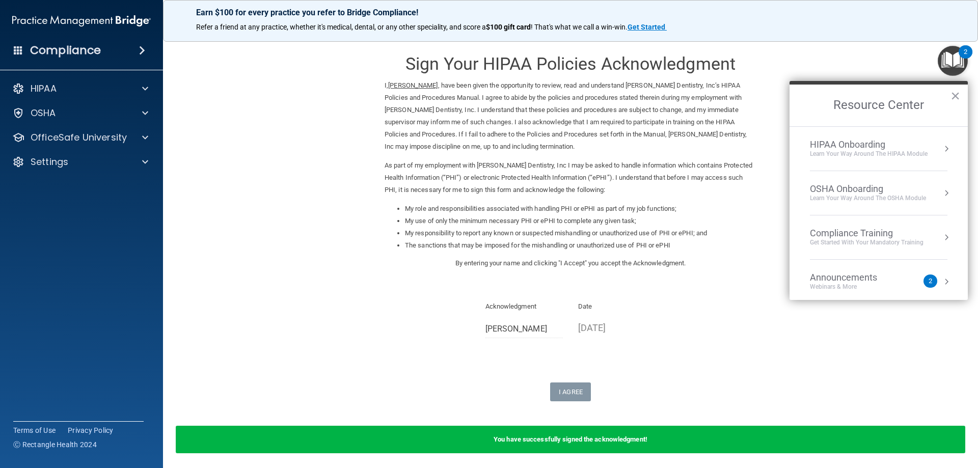
click at [856, 235] on div "Compliance Training" at bounding box center [867, 233] width 114 height 11
click at [955, 93] on button "×" at bounding box center [956, 96] width 10 height 16
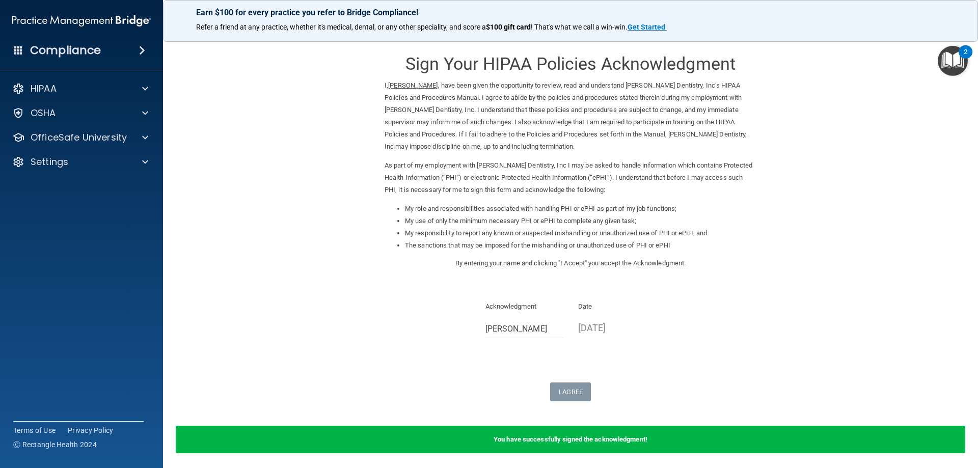
click at [955, 59] on img "Open Resource Center, 2 new notifications" at bounding box center [953, 61] width 30 height 30
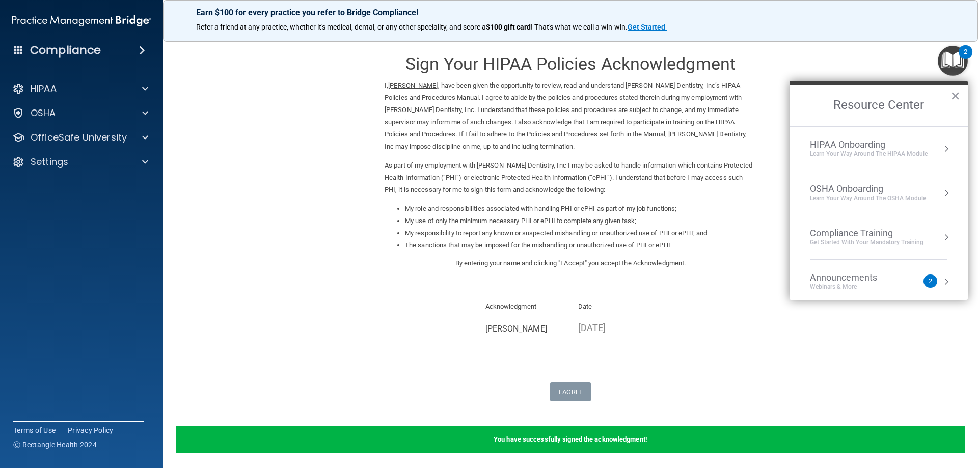
click at [878, 190] on div "OSHA Onboarding" at bounding box center [868, 188] width 116 height 11
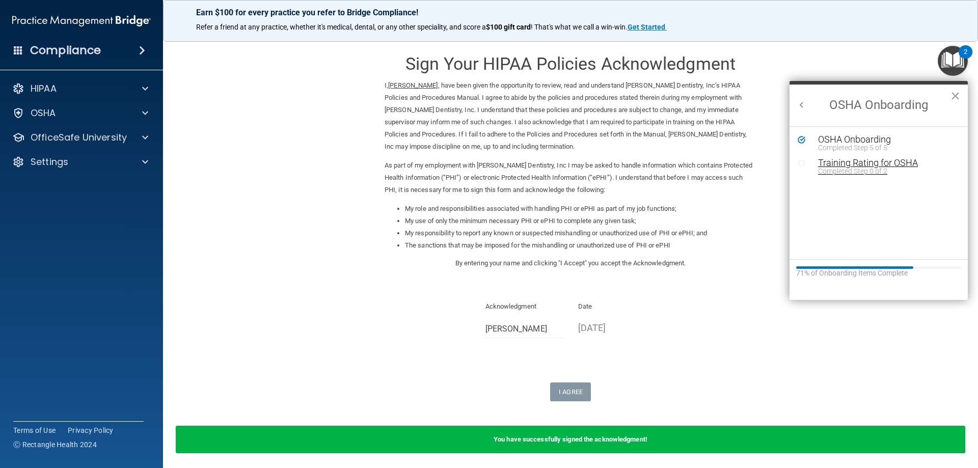
click at [840, 163] on div "Training Rating for OSHA" at bounding box center [886, 162] width 137 height 9
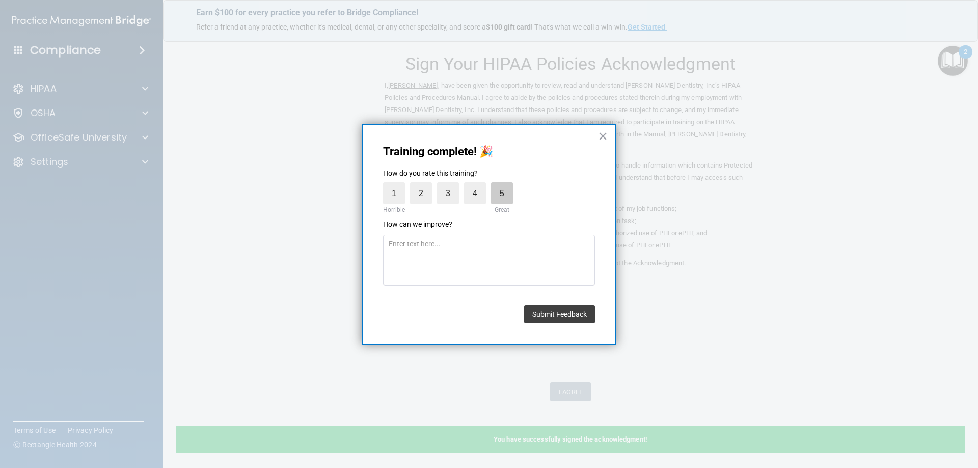
click at [505, 203] on label "5" at bounding box center [502, 193] width 22 height 22
click at [478, 185] on input "5" at bounding box center [478, 185] width 0 height 0
click at [575, 315] on button "Submit Feedback" at bounding box center [559, 314] width 71 height 18
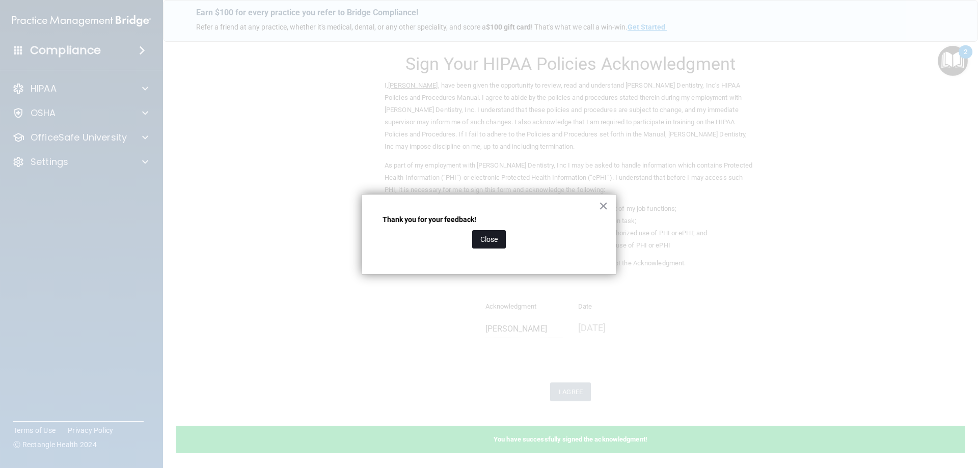
click at [499, 240] on button "Close" at bounding box center [489, 239] width 34 height 18
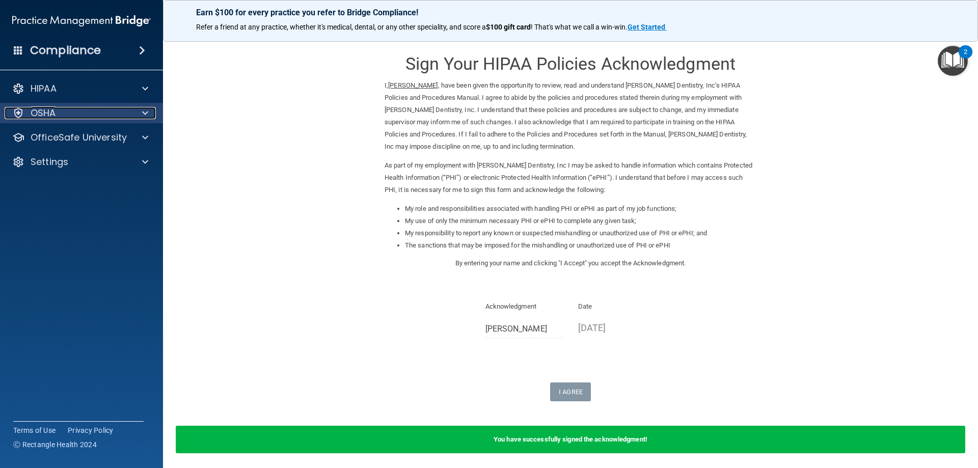
click at [26, 111] on div "OSHA" at bounding box center [68, 113] width 126 height 12
click at [43, 116] on p "OSHA" at bounding box center [43, 113] width 25 height 12
click at [944, 58] on img "Open Resource Center, 2 new notifications" at bounding box center [953, 61] width 30 height 30
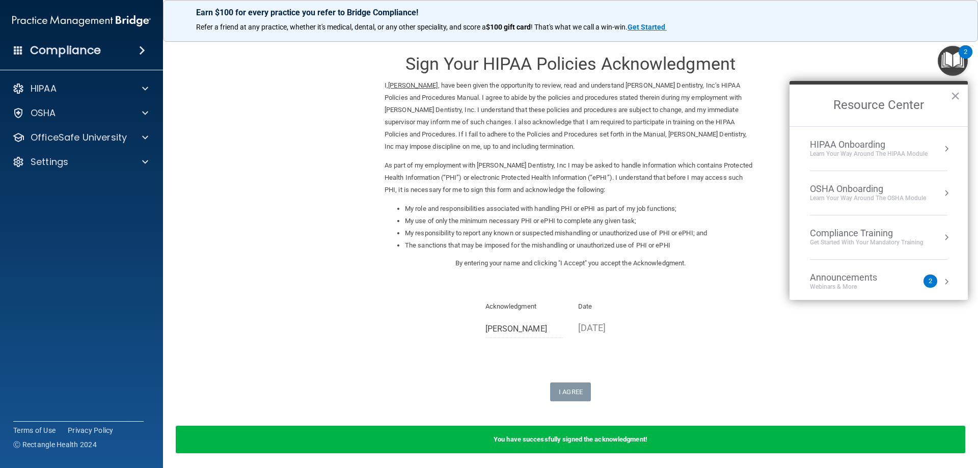
click at [866, 192] on div "OSHA Onboarding" at bounding box center [868, 188] width 116 height 11
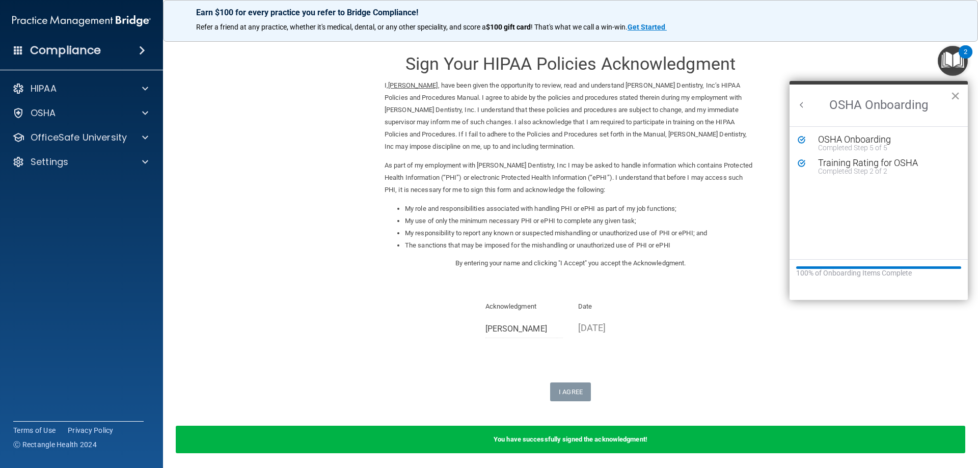
click at [955, 90] on button "×" at bounding box center [956, 96] width 10 height 16
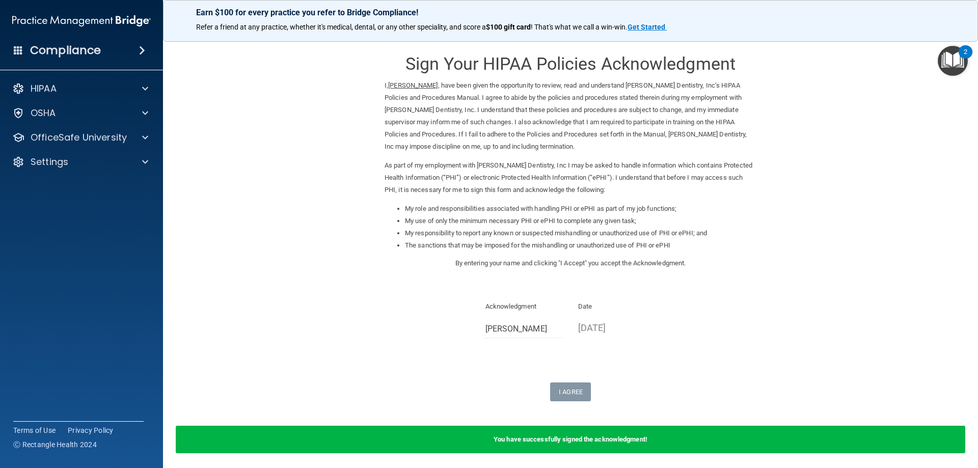
click at [948, 63] on img "Open Resource Center, 2 new notifications" at bounding box center [953, 61] width 30 height 30
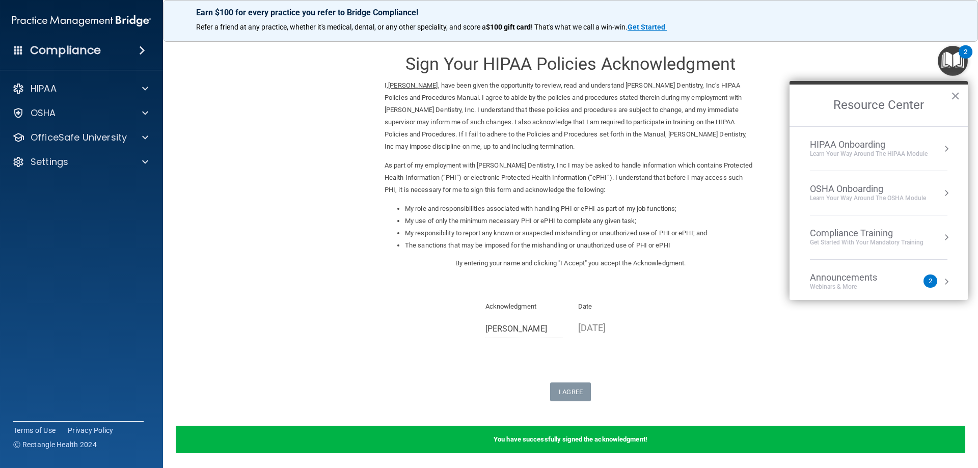
click at [842, 275] on div "Announcements" at bounding box center [854, 277] width 88 height 11
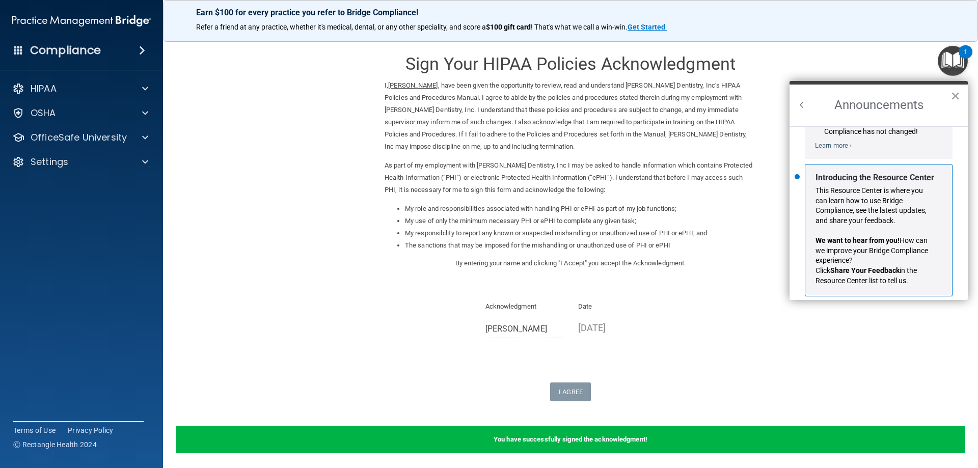
scroll to position [179, 0]
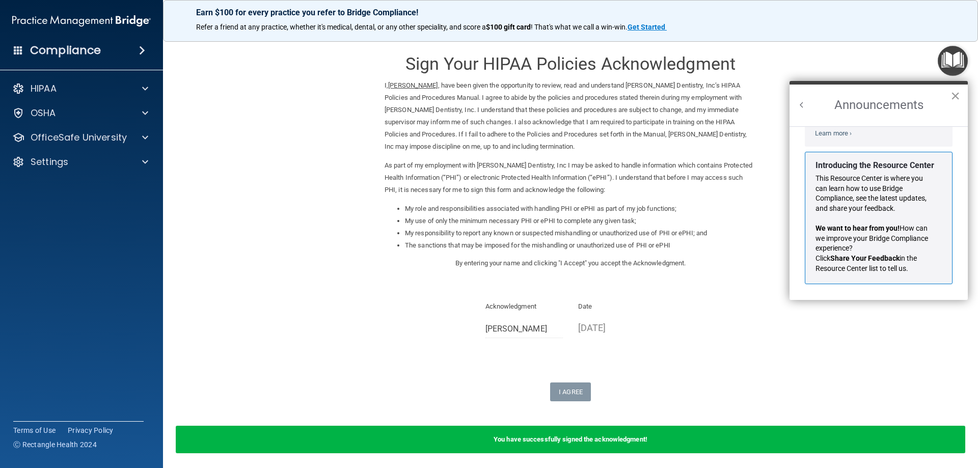
click at [952, 90] on button "×" at bounding box center [956, 96] width 10 height 16
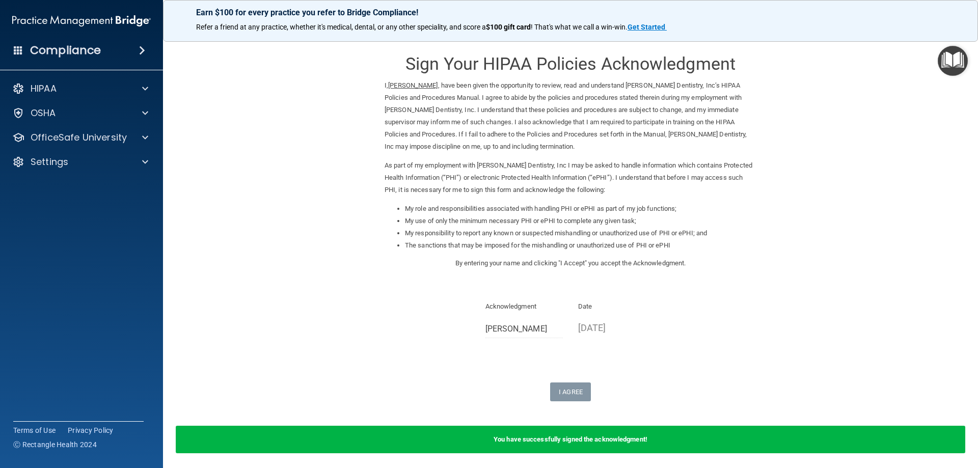
click at [945, 66] on img "Open Resource Center" at bounding box center [953, 61] width 30 height 30
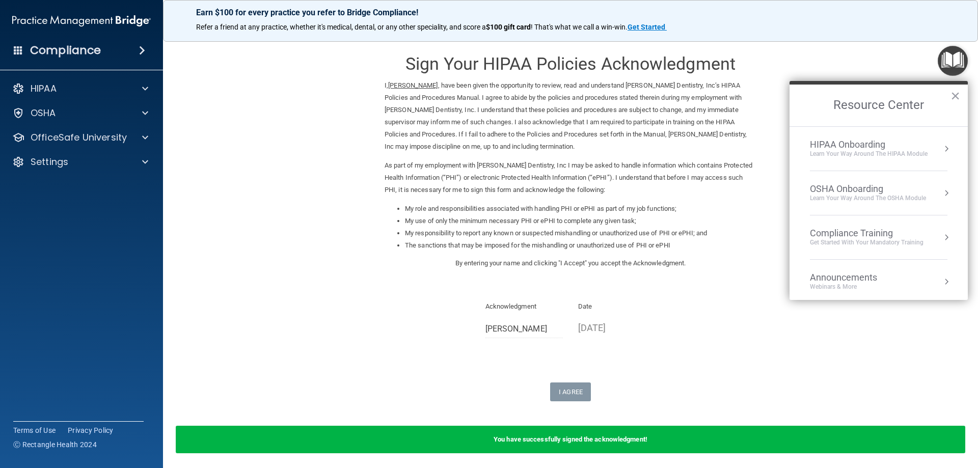
click at [853, 229] on div "Compliance Training" at bounding box center [867, 233] width 114 height 11
click at [867, 146] on div "HIPAA Training for Members" at bounding box center [855, 143] width 114 height 9
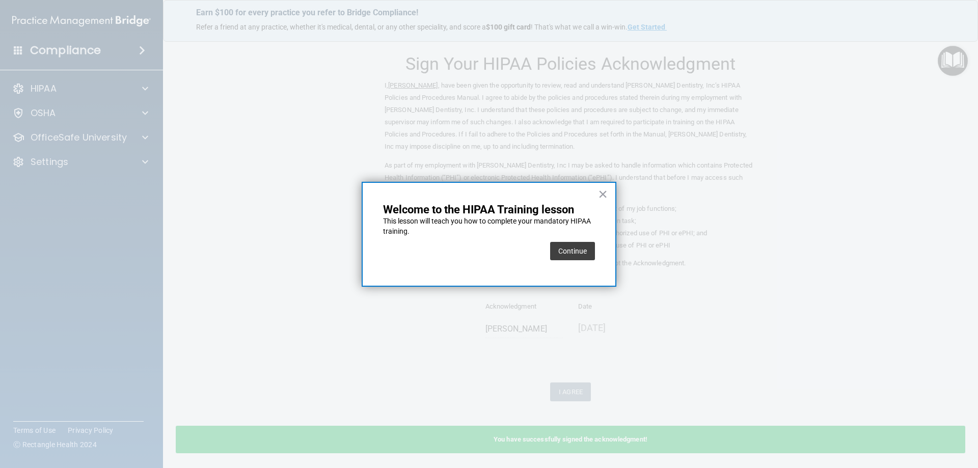
click at [612, 192] on div "× Welcome to the HIPAA Training lesson This lesson will teach you how to comple…" at bounding box center [489, 234] width 255 height 105
click at [604, 195] on button "×" at bounding box center [603, 194] width 10 height 16
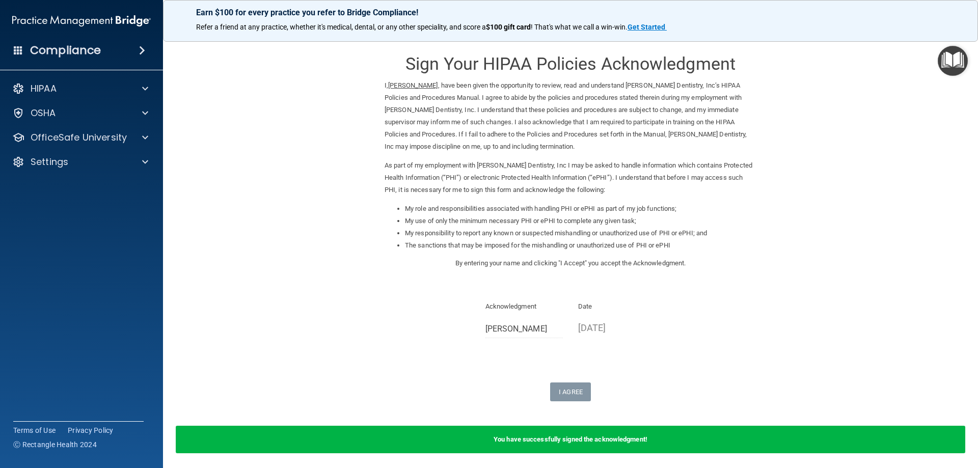
click at [953, 61] on img "Open Resource Center" at bounding box center [953, 61] width 30 height 30
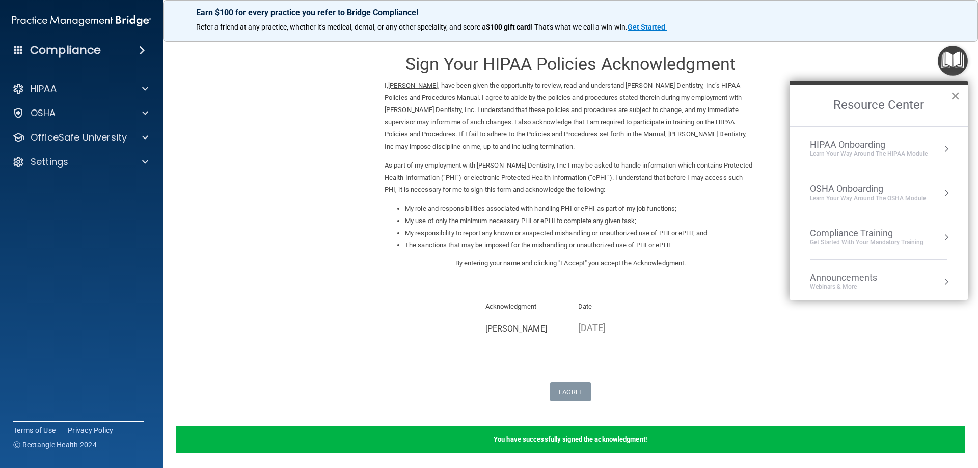
click at [952, 98] on button "×" at bounding box center [956, 96] width 10 height 16
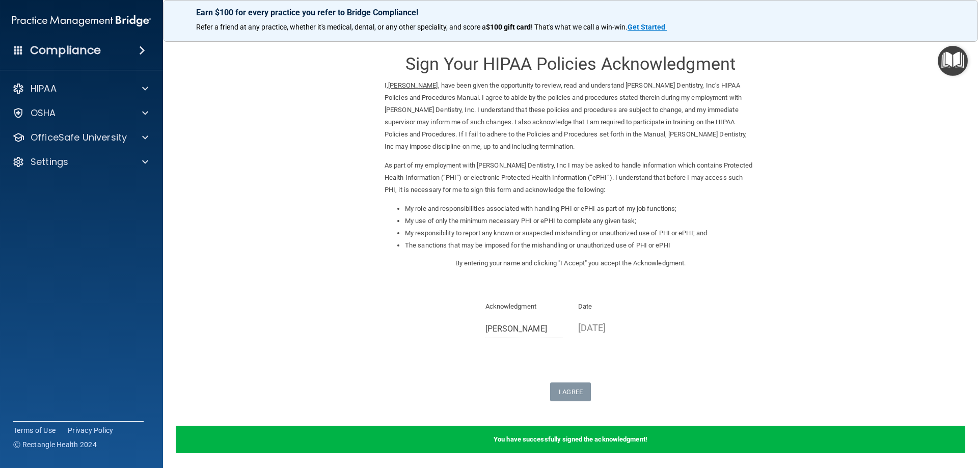
click at [959, 68] on img "Open Resource Center" at bounding box center [953, 61] width 30 height 30
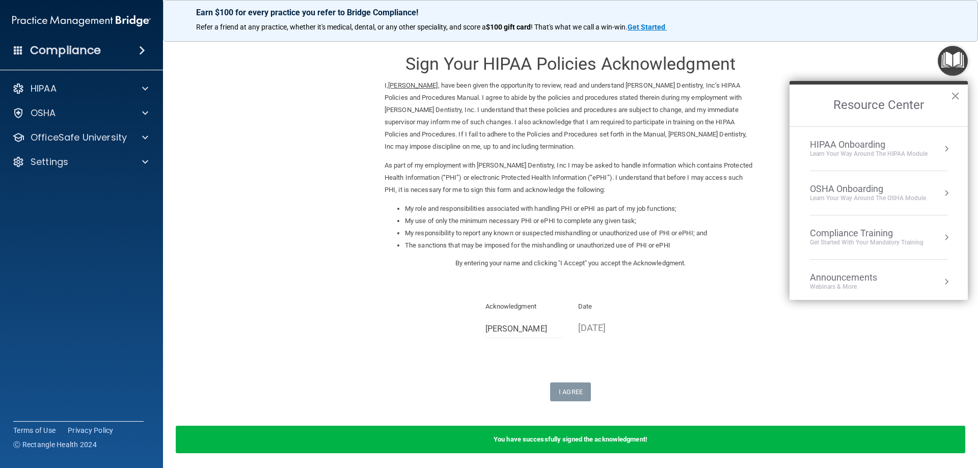
click at [851, 184] on div "OSHA Onboarding" at bounding box center [868, 188] width 116 height 11
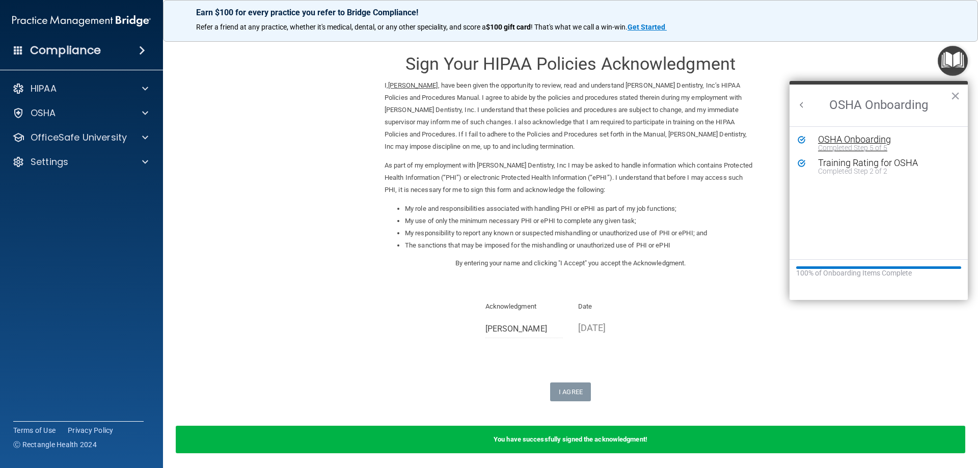
click at [876, 143] on div "OSHA Onboarding" at bounding box center [886, 139] width 137 height 9
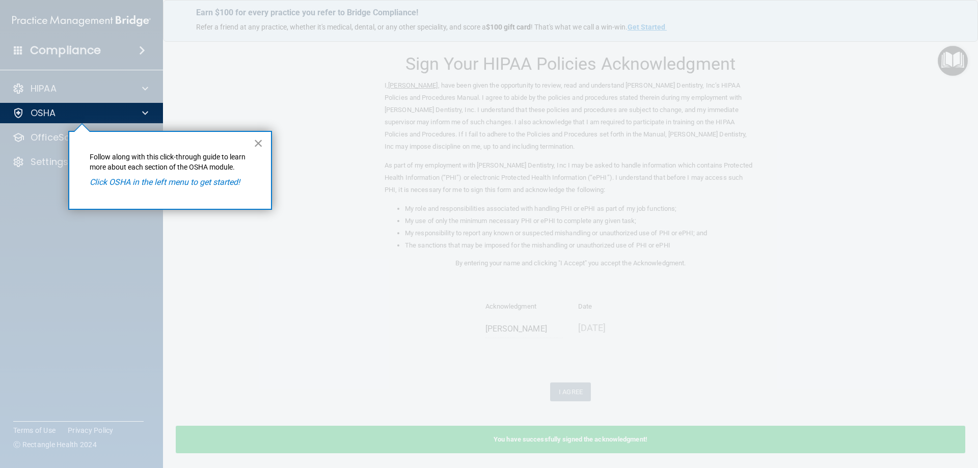
click at [258, 140] on button "×" at bounding box center [259, 143] width 10 height 16
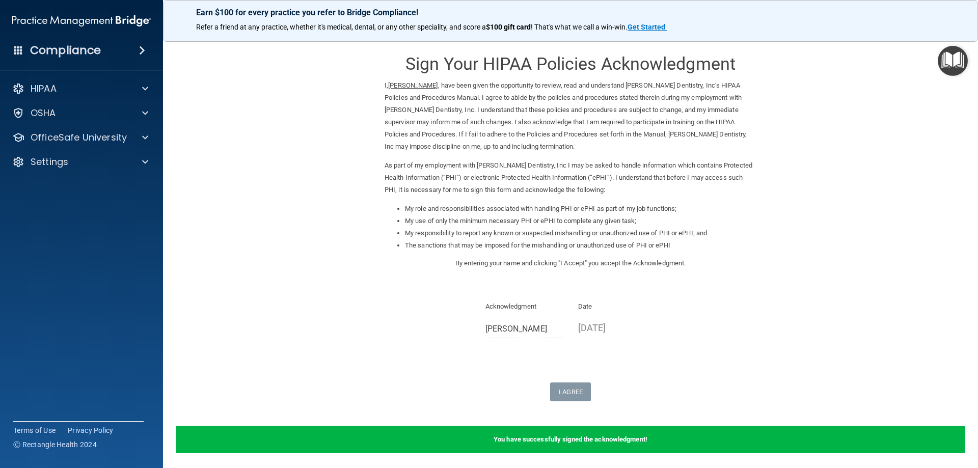
click at [129, 49] on div "Compliance" at bounding box center [81, 50] width 163 height 22
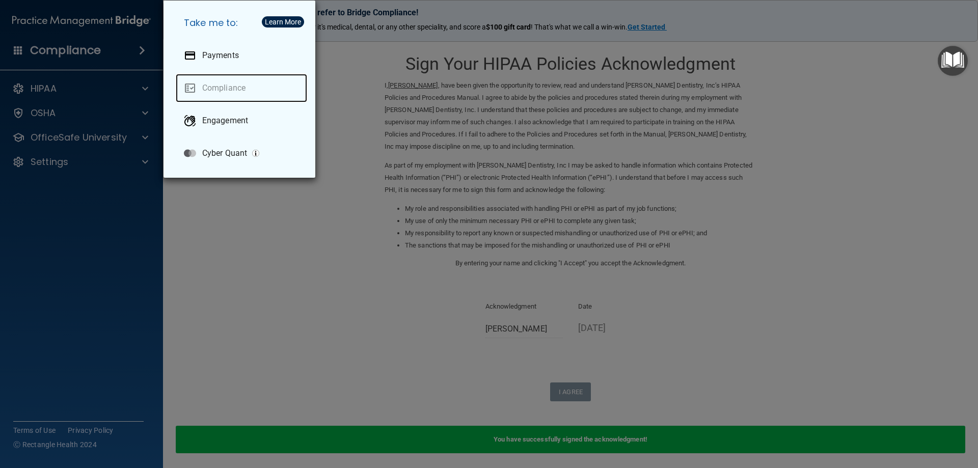
click at [217, 82] on link "Compliance" at bounding box center [241, 88] width 131 height 29
click at [302, 236] on div "Take me to: Payments Compliance Engagement Cyber Quant" at bounding box center [489, 234] width 978 height 468
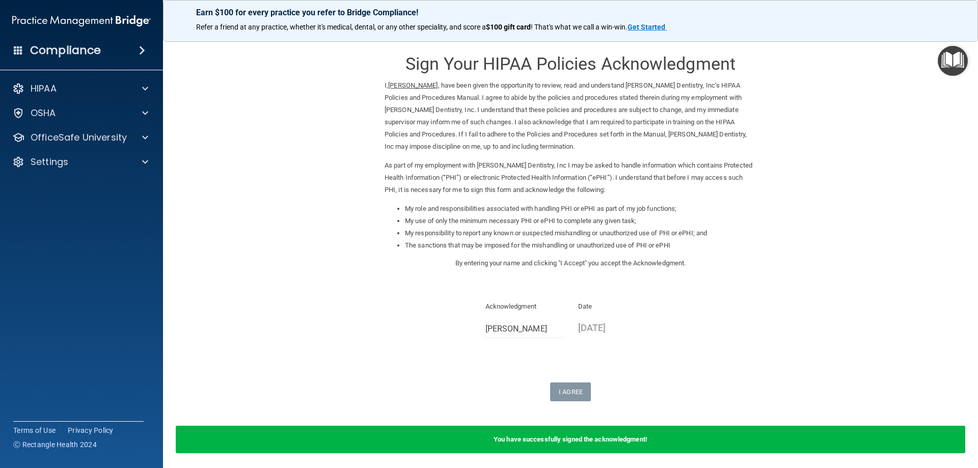
click at [958, 48] on img "Open Resource Center" at bounding box center [953, 61] width 30 height 30
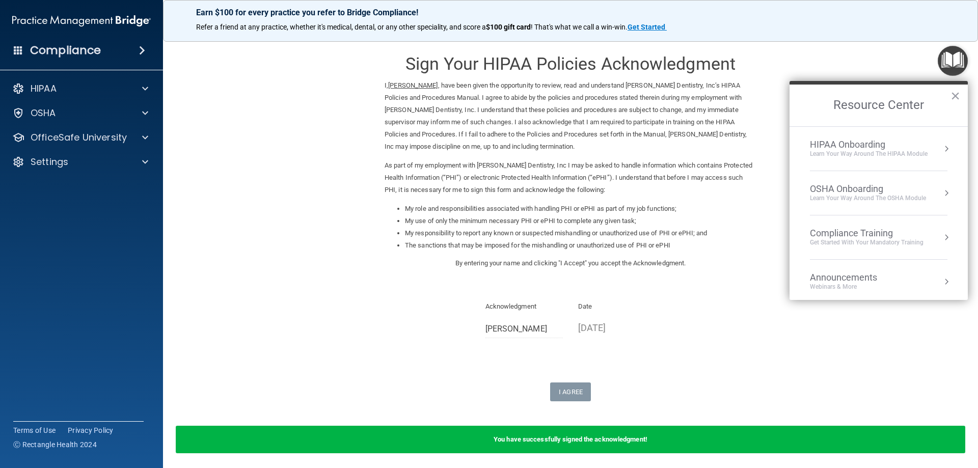
click at [858, 143] on div "HIPAA Onboarding" at bounding box center [869, 144] width 118 height 11
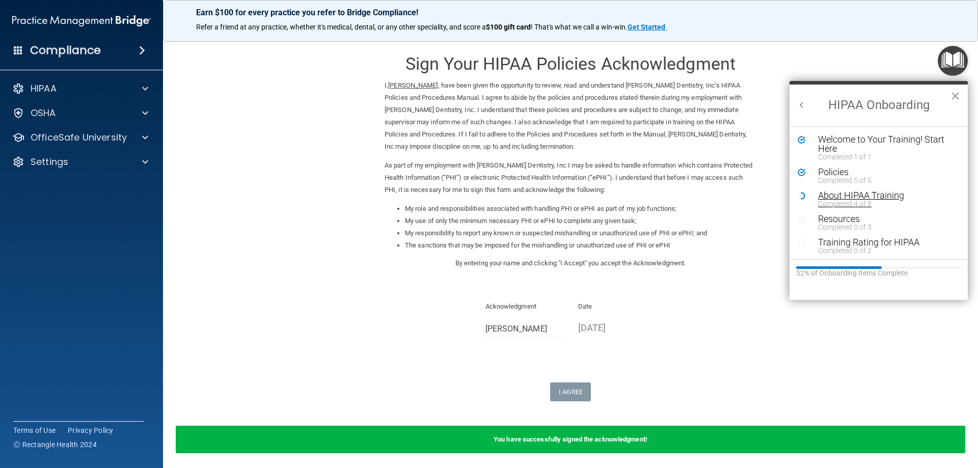
click at [852, 200] on div "Completed 4 of 8" at bounding box center [882, 203] width 129 height 7
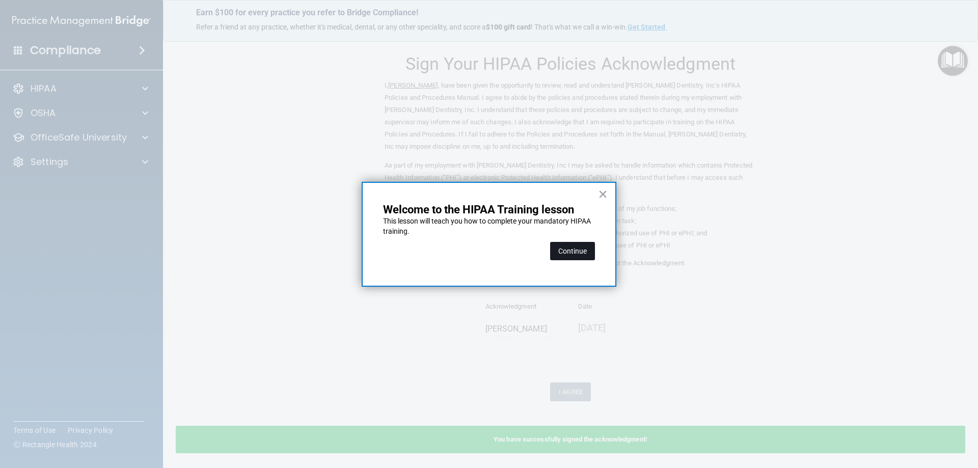
click at [575, 249] on button "Continue" at bounding box center [572, 251] width 45 height 18
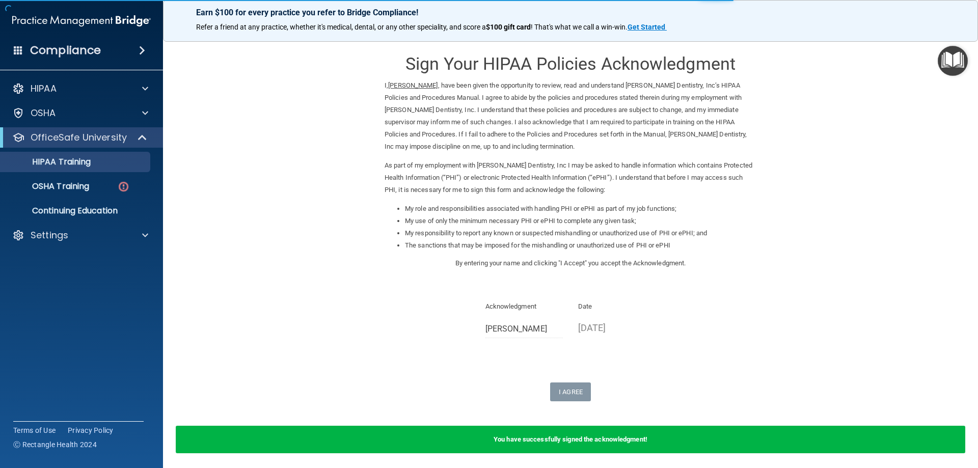
click at [949, 63] on img "Open Resource Center" at bounding box center [953, 61] width 30 height 30
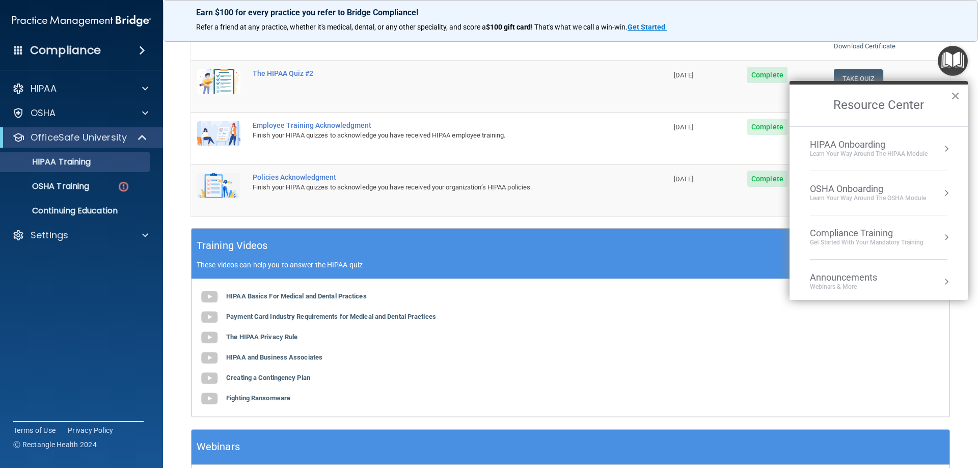
scroll to position [95, 0]
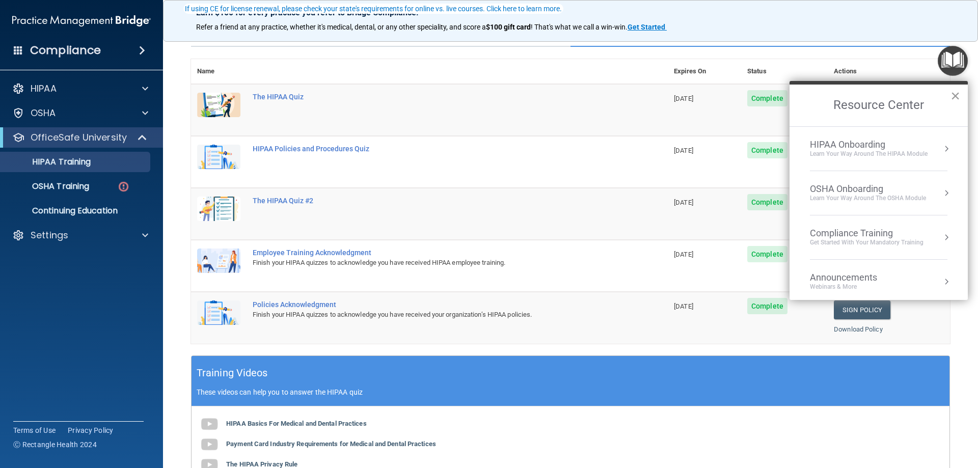
click at [953, 100] on button "×" at bounding box center [956, 96] width 10 height 16
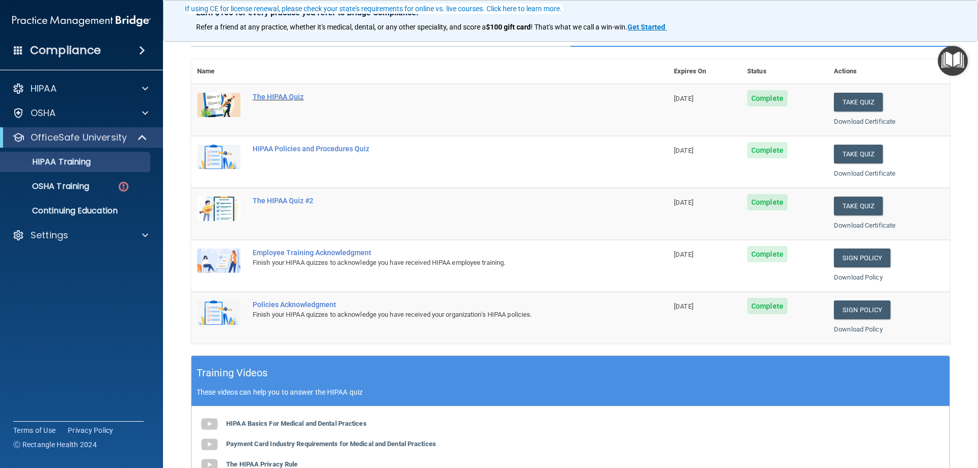
click at [277, 95] on div "The HIPAA Quiz" at bounding box center [435, 97] width 364 height 8
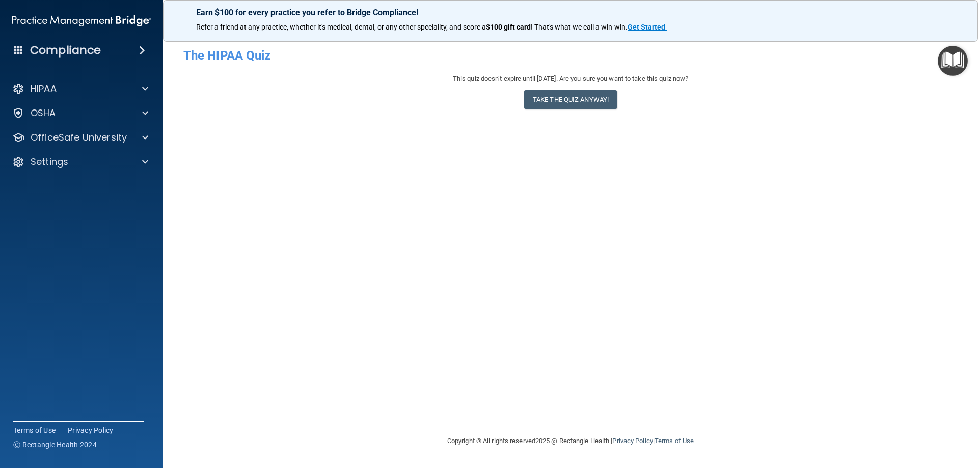
click at [953, 63] on img "Open Resource Center" at bounding box center [953, 61] width 30 height 30
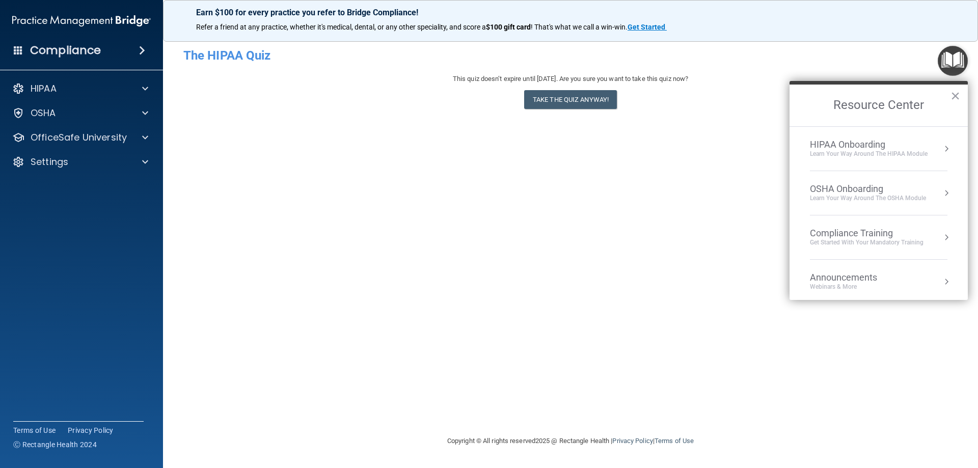
click at [956, 86] on h2 "Resource Center" at bounding box center [879, 106] width 178 height 42
click at [957, 92] on button "×" at bounding box center [956, 96] width 10 height 16
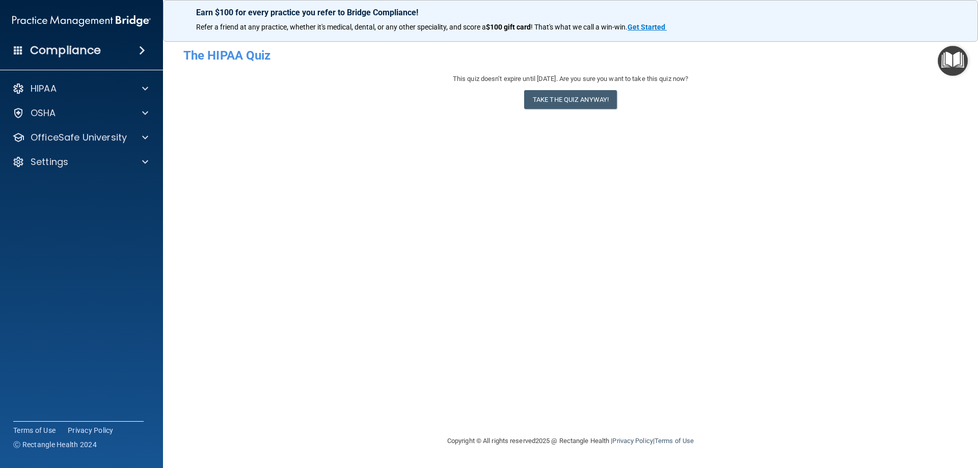
click at [951, 61] on img "Open Resource Center" at bounding box center [953, 61] width 30 height 30
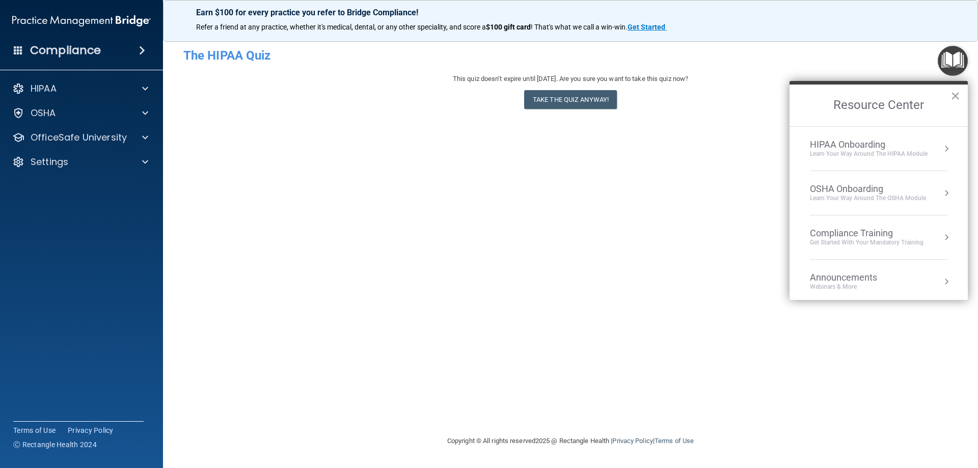
click at [843, 187] on div "OSHA Onboarding" at bounding box center [868, 188] width 116 height 11
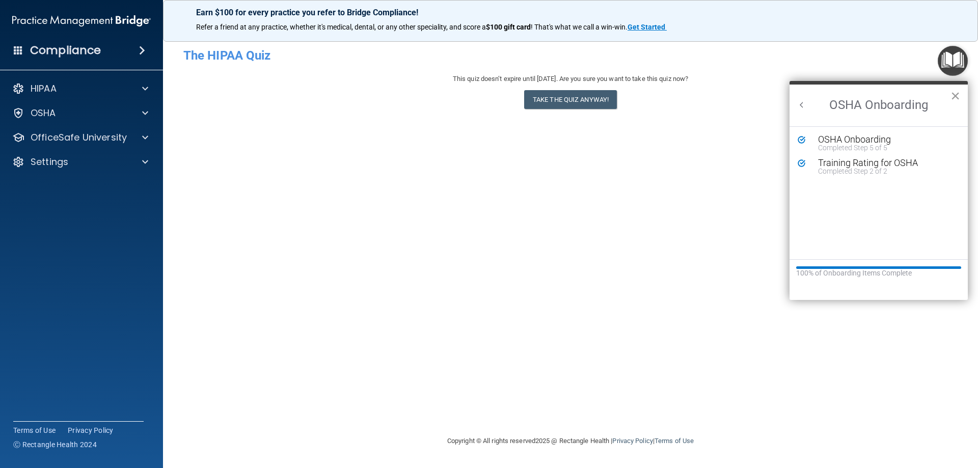
click at [952, 92] on button "×" at bounding box center [956, 96] width 10 height 16
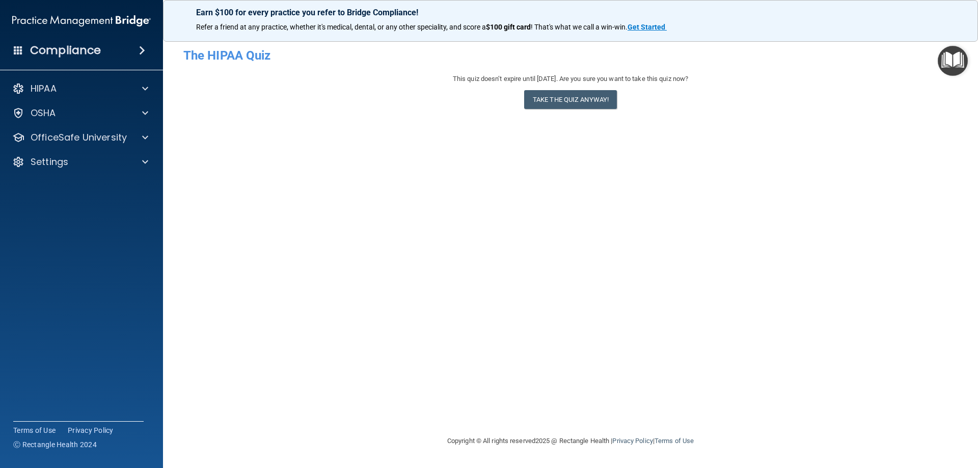
click at [949, 55] on img "Open Resource Center" at bounding box center [953, 61] width 30 height 30
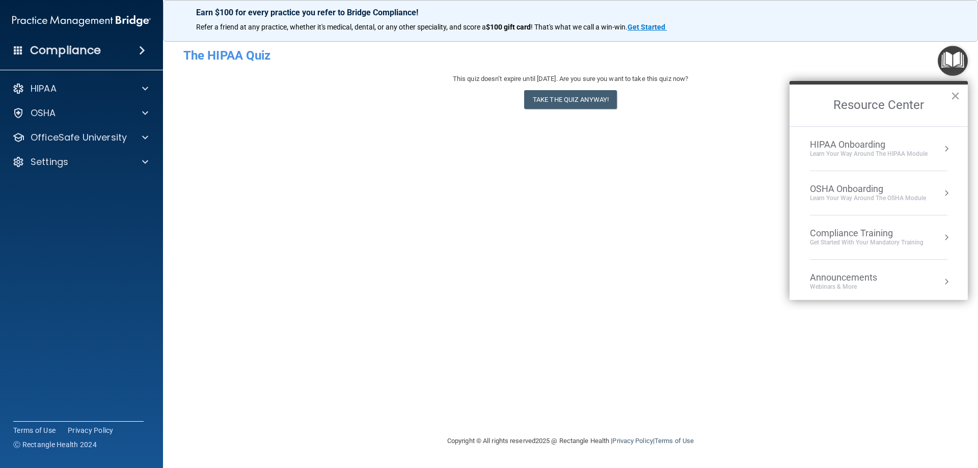
click at [849, 230] on div "Compliance Training" at bounding box center [867, 233] width 114 height 11
click at [843, 142] on div "HIPAA Training for Members" at bounding box center [855, 143] width 114 height 9
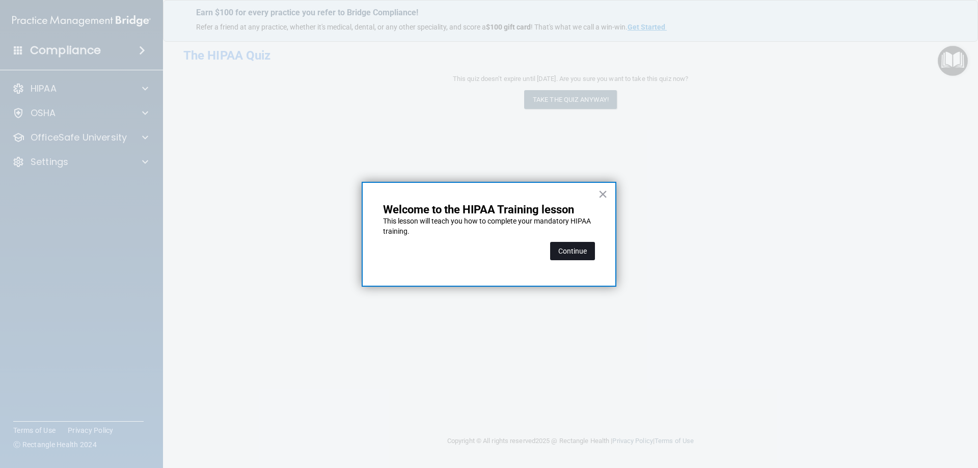
click at [578, 244] on button "Continue" at bounding box center [572, 251] width 45 height 18
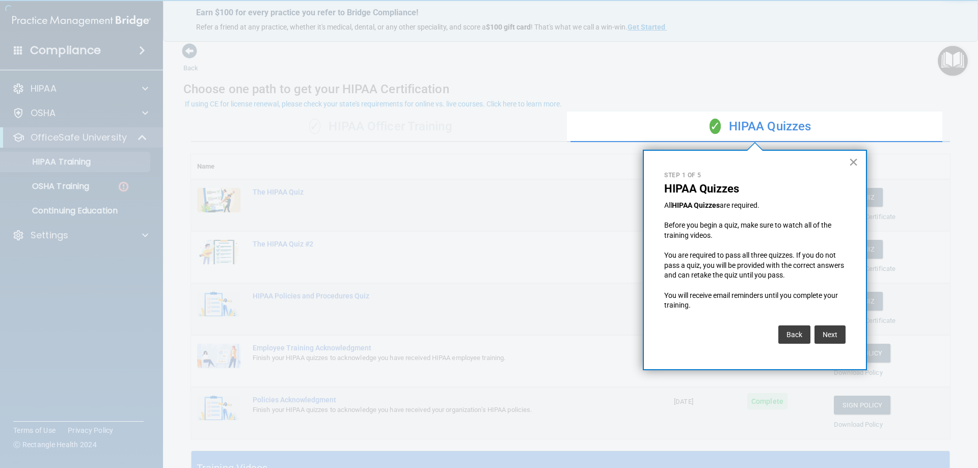
drag, startPoint x: 849, startPoint y: 164, endPoint x: 856, endPoint y: 159, distance: 8.5
click at [849, 163] on button "×" at bounding box center [854, 162] width 10 height 16
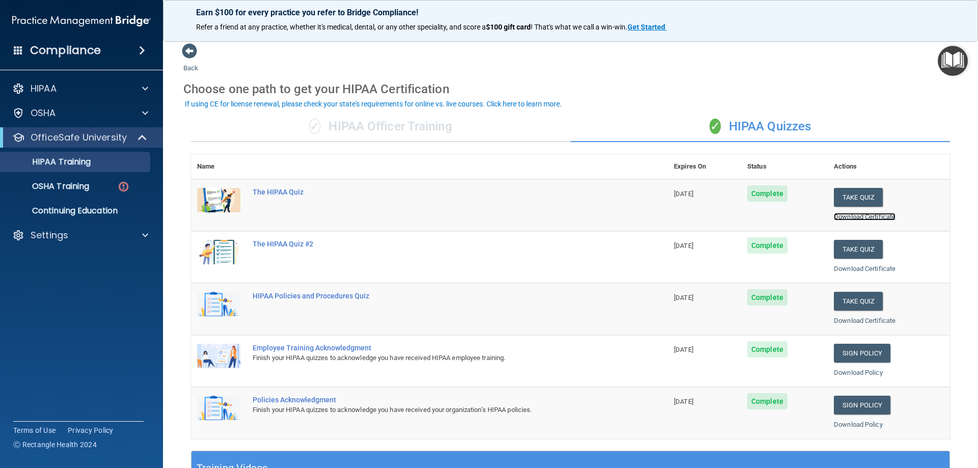
click at [859, 217] on link "Download Certificate" at bounding box center [865, 217] width 62 height 8
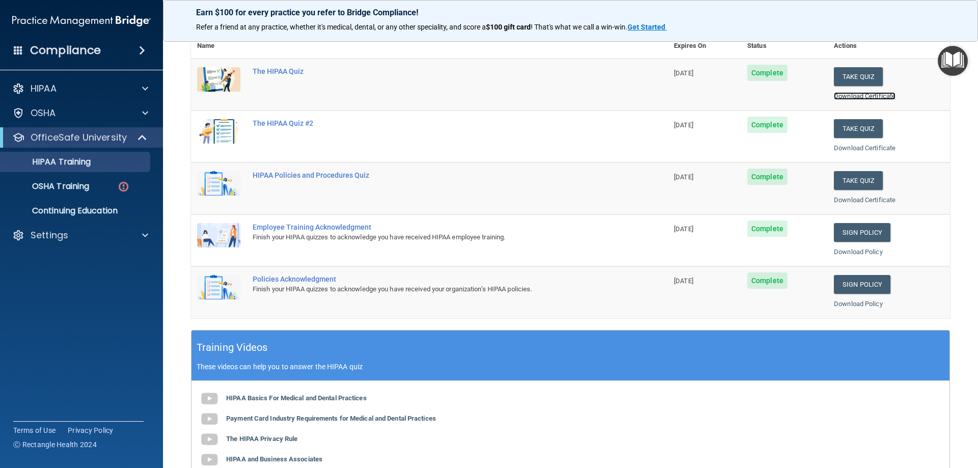
scroll to position [95, 0]
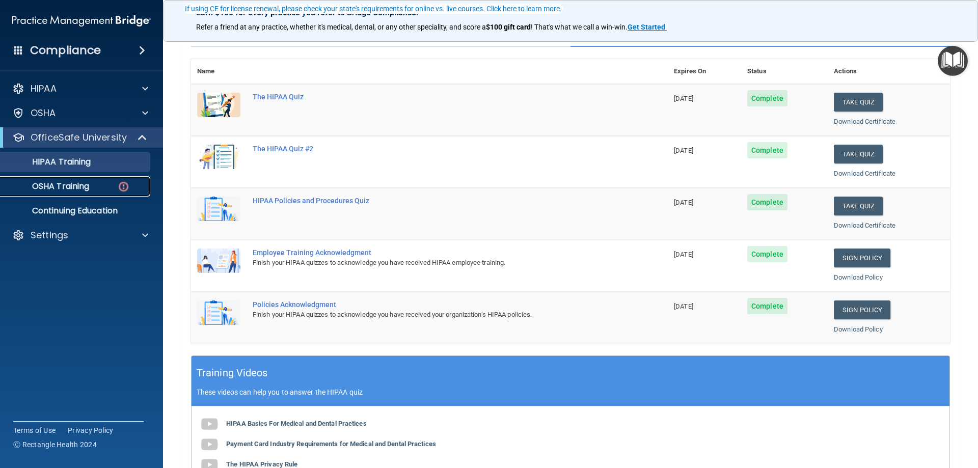
click at [75, 184] on p "OSHA Training" at bounding box center [48, 186] width 83 height 10
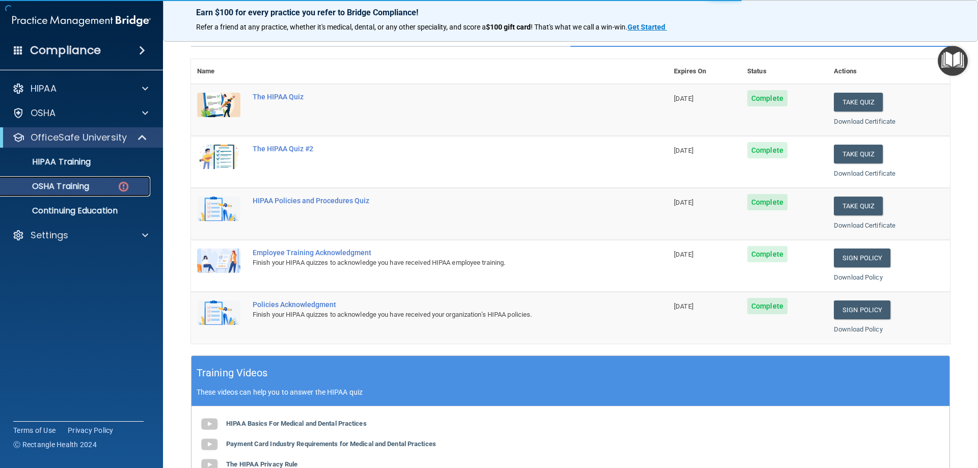
scroll to position [1, 0]
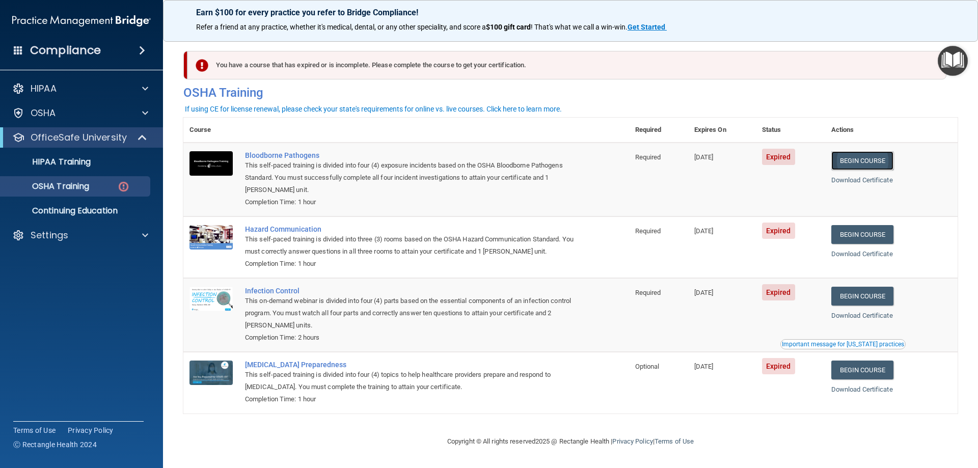
click at [850, 156] on link "Begin Course" at bounding box center [863, 160] width 62 height 19
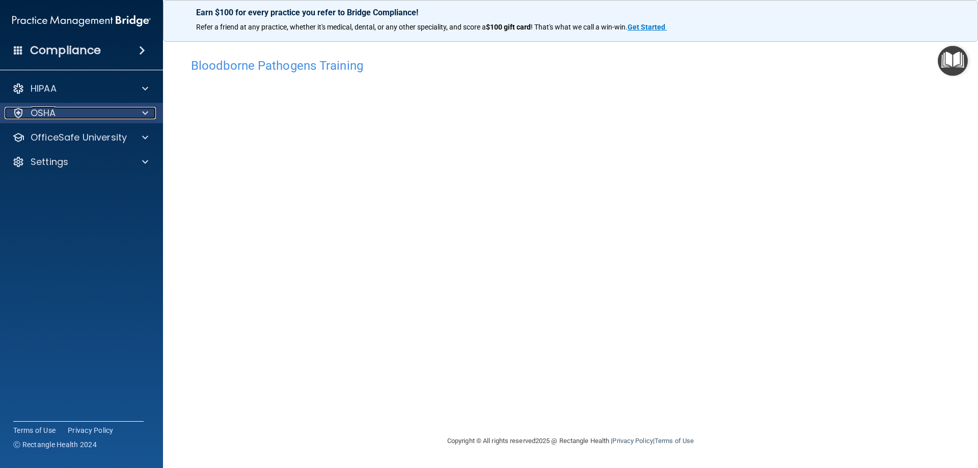
click at [93, 114] on div "OSHA" at bounding box center [68, 113] width 126 height 12
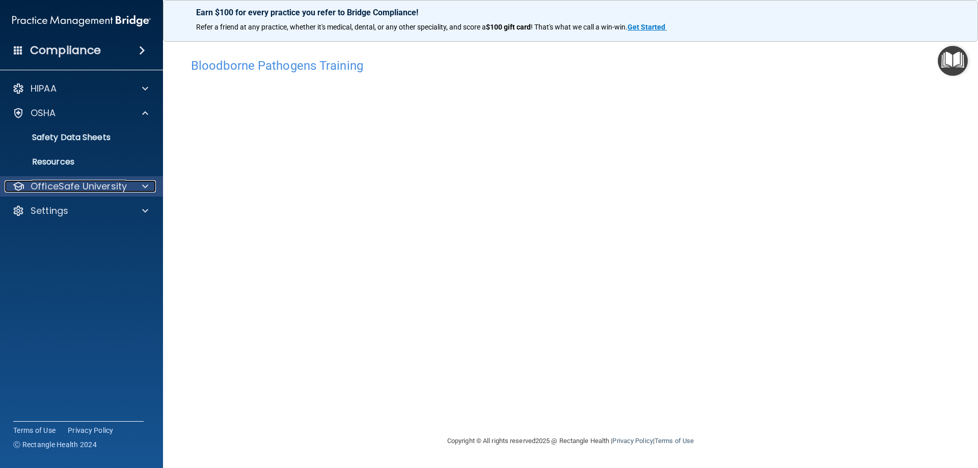
click at [112, 186] on p "OfficeSafe University" at bounding box center [79, 186] width 96 height 12
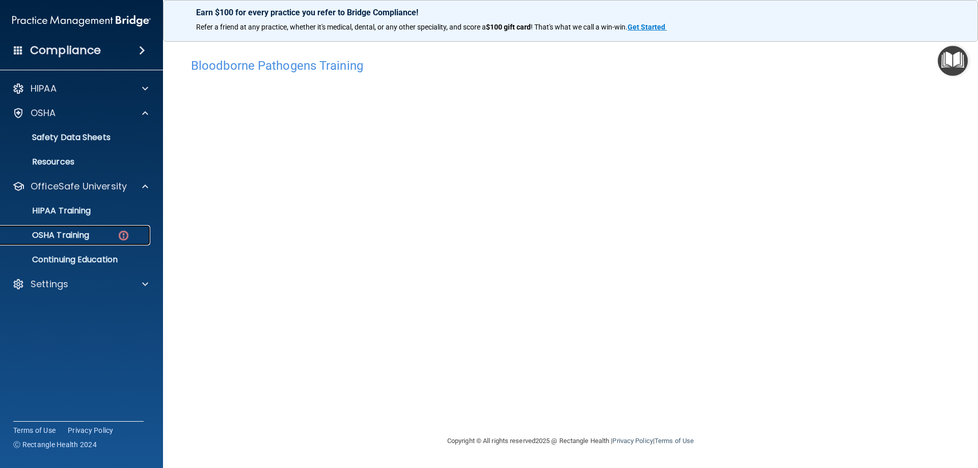
click at [83, 228] on link "OSHA Training" at bounding box center [70, 235] width 160 height 20
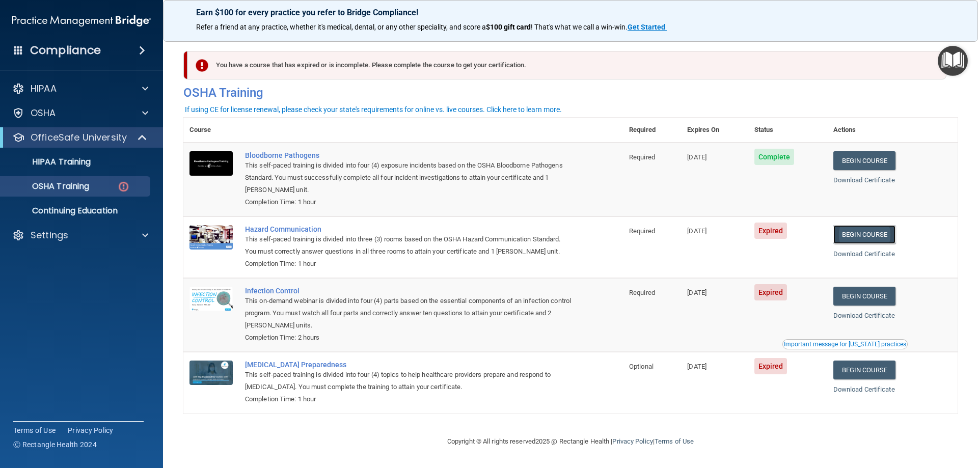
click at [875, 242] on link "Begin Course" at bounding box center [865, 234] width 62 height 19
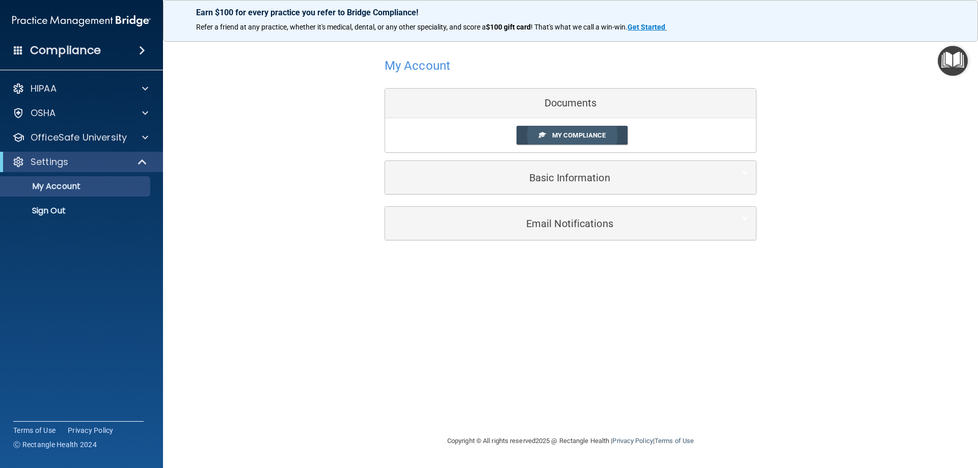
click at [593, 135] on span "My Compliance" at bounding box center [578, 135] width 53 height 8
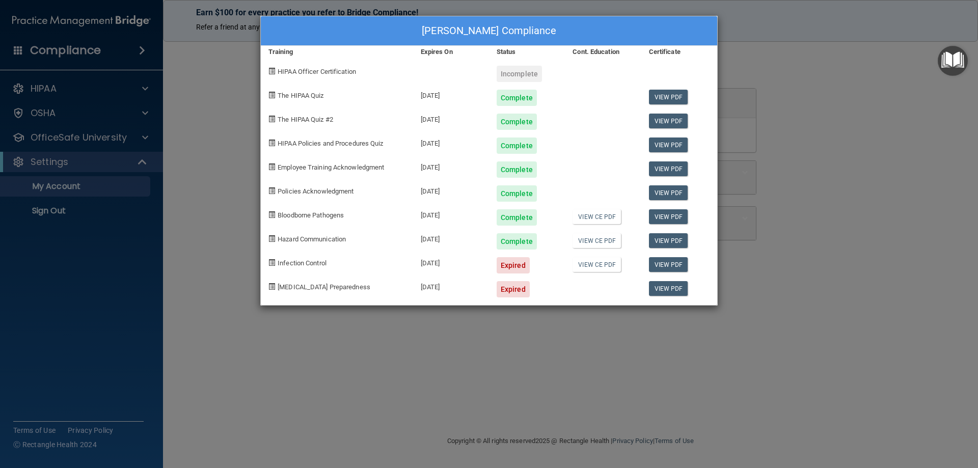
click at [170, 246] on div "[PERSON_NAME] Compliance Training Expires On Status Cont. Education Certificate…" at bounding box center [489, 234] width 978 height 468
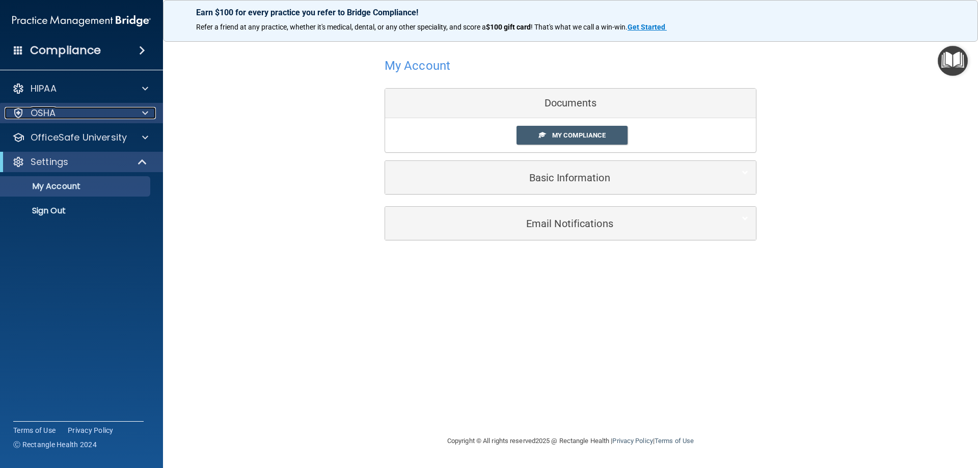
click at [77, 114] on div "OSHA" at bounding box center [68, 113] width 126 height 12
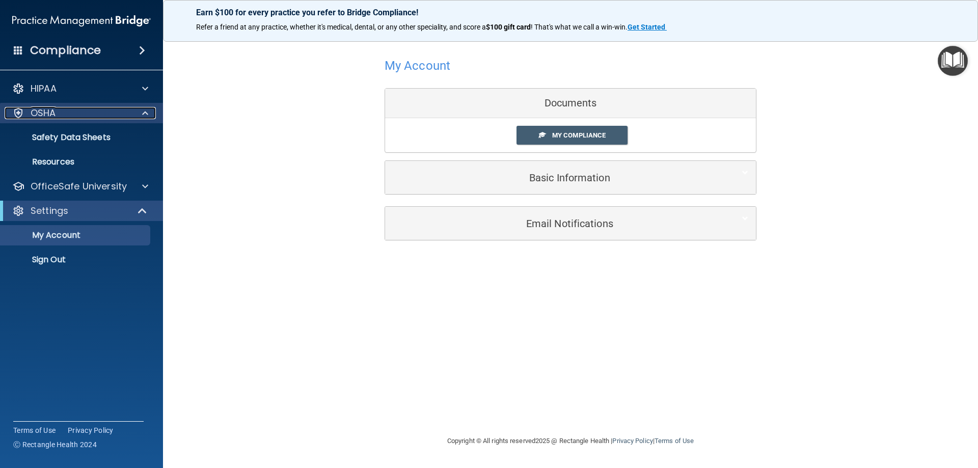
click at [61, 115] on div "OSHA" at bounding box center [68, 113] width 126 height 12
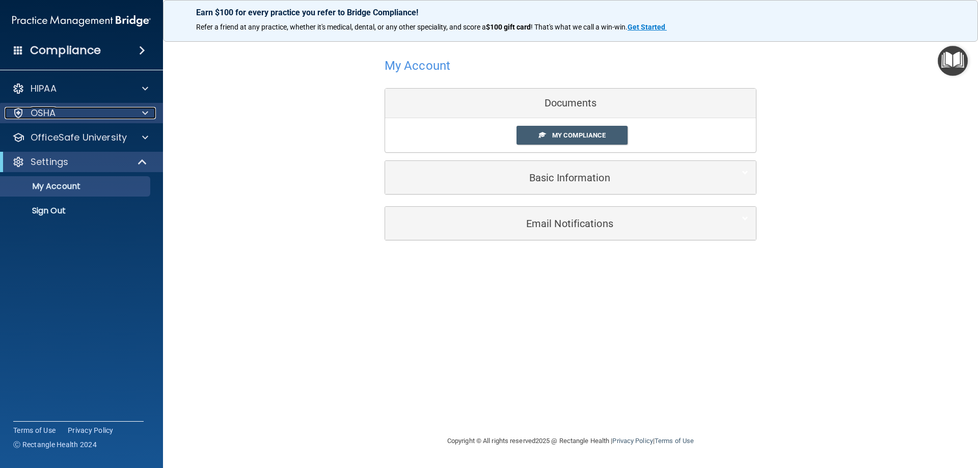
click at [61, 115] on div "OSHA" at bounding box center [68, 113] width 126 height 12
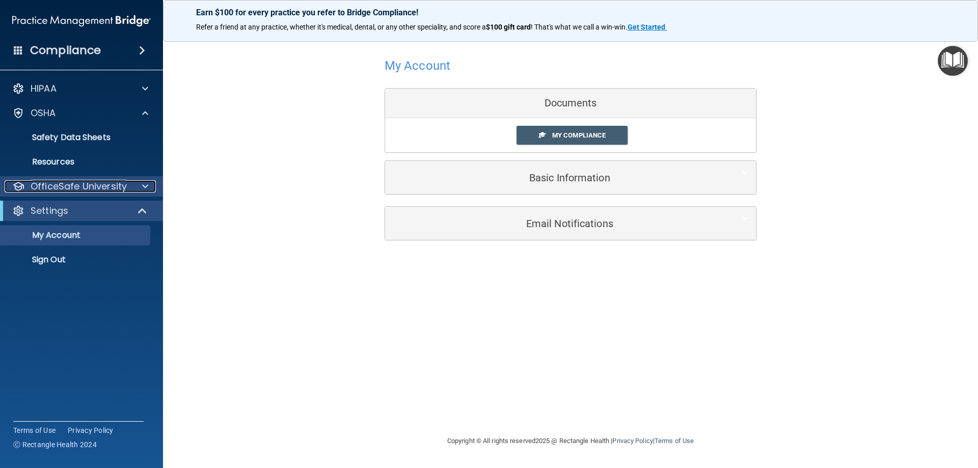
click at [139, 185] on div at bounding box center [143, 186] width 25 height 12
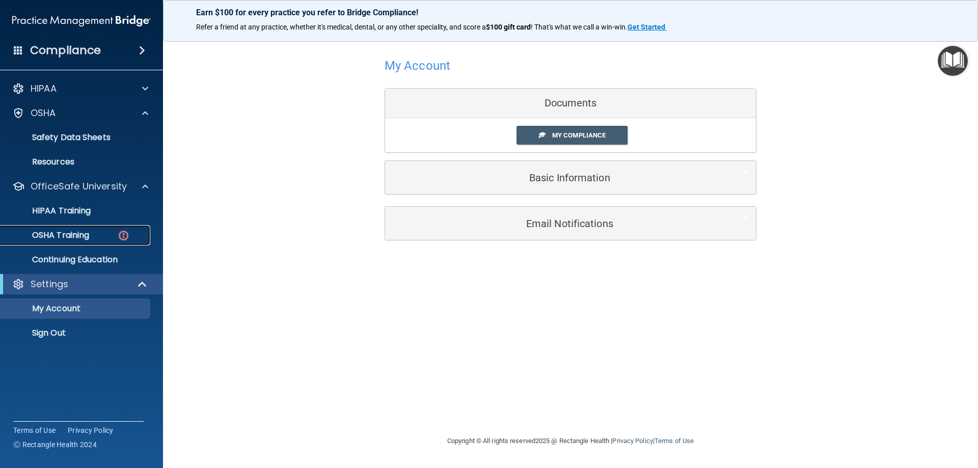
click at [108, 236] on div "OSHA Training" at bounding box center [76, 235] width 139 height 10
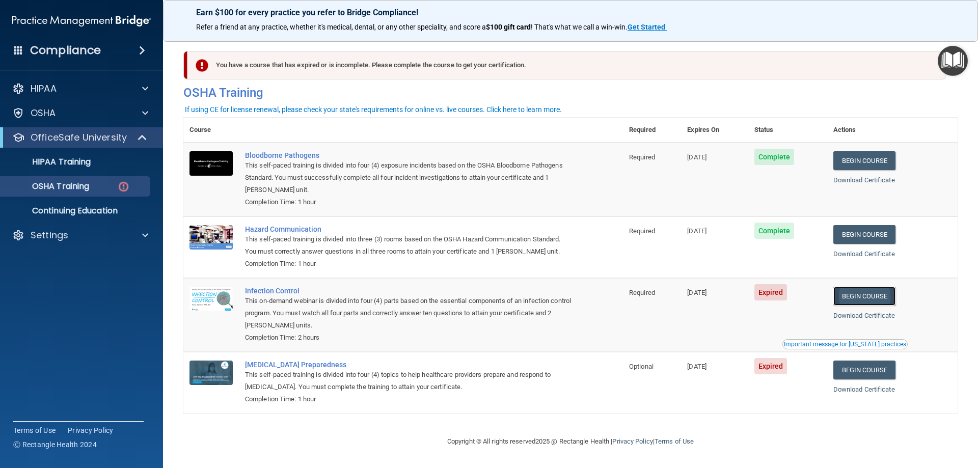
click at [869, 297] on link "Begin Course" at bounding box center [865, 296] width 62 height 19
click at [851, 371] on link "Begin Course" at bounding box center [865, 370] width 62 height 19
click at [867, 370] on link "Begin Course" at bounding box center [865, 370] width 62 height 19
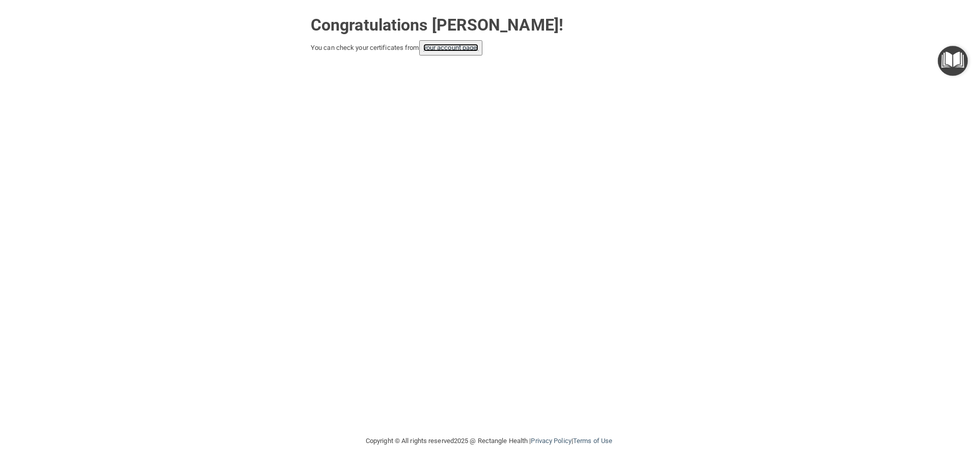
click at [465, 46] on link "your account page!" at bounding box center [451, 48] width 56 height 8
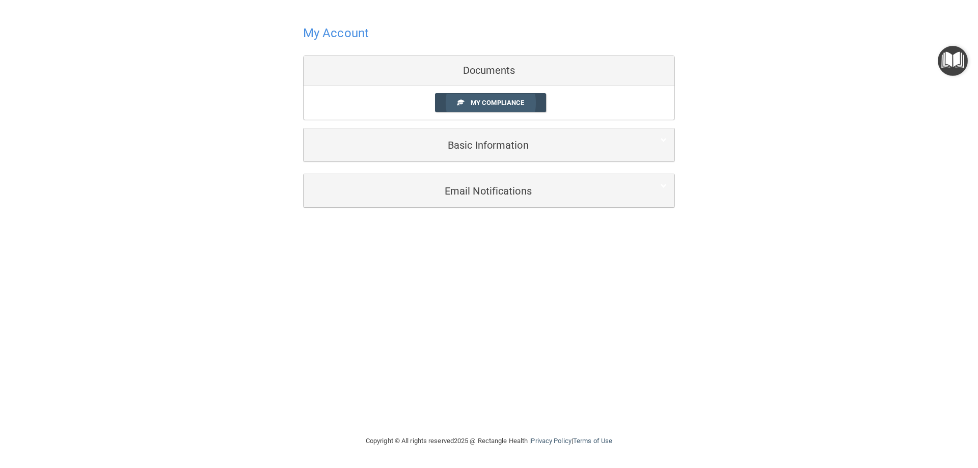
click at [496, 101] on span "My Compliance" at bounding box center [497, 103] width 53 height 8
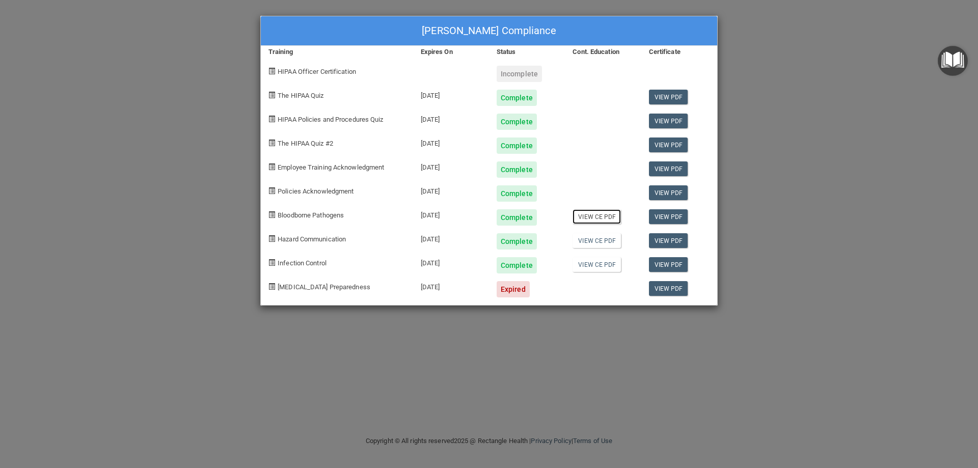
click at [593, 217] on link "View CE PDF" at bounding box center [597, 216] width 48 height 15
click at [591, 244] on link "View CE PDF" at bounding box center [597, 240] width 48 height 15
click at [589, 265] on link "View CE PDF" at bounding box center [597, 264] width 48 height 15
click at [660, 286] on link "View PDF" at bounding box center [668, 288] width 39 height 15
click at [518, 290] on div "Expired" at bounding box center [513, 289] width 33 height 16
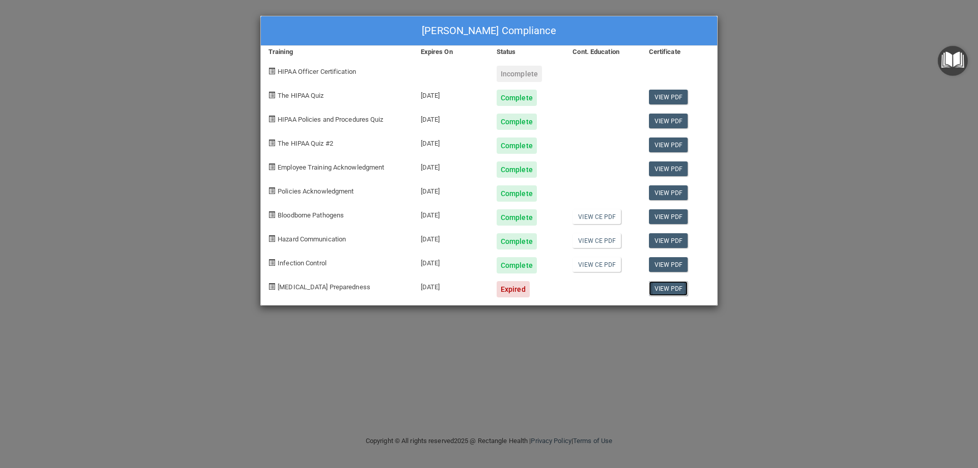
click at [656, 286] on link "View PDF" at bounding box center [668, 288] width 39 height 15
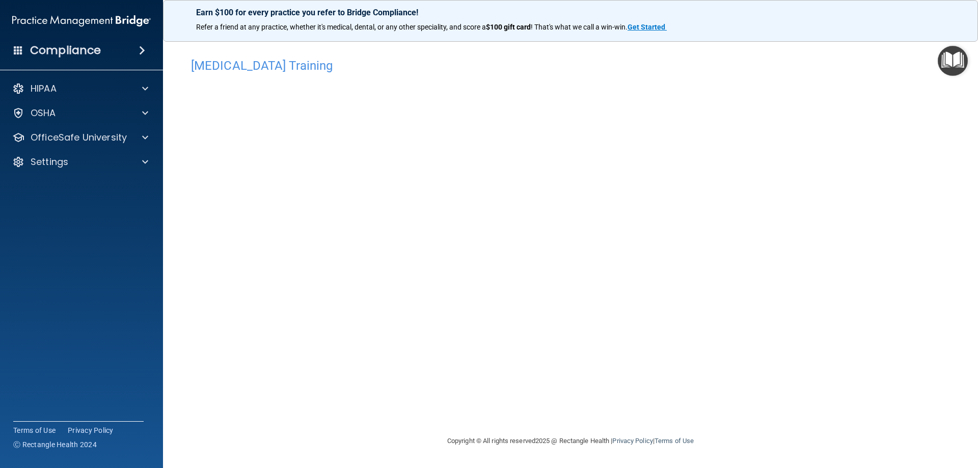
click at [959, 66] on img "Open Resource Center" at bounding box center [953, 61] width 30 height 30
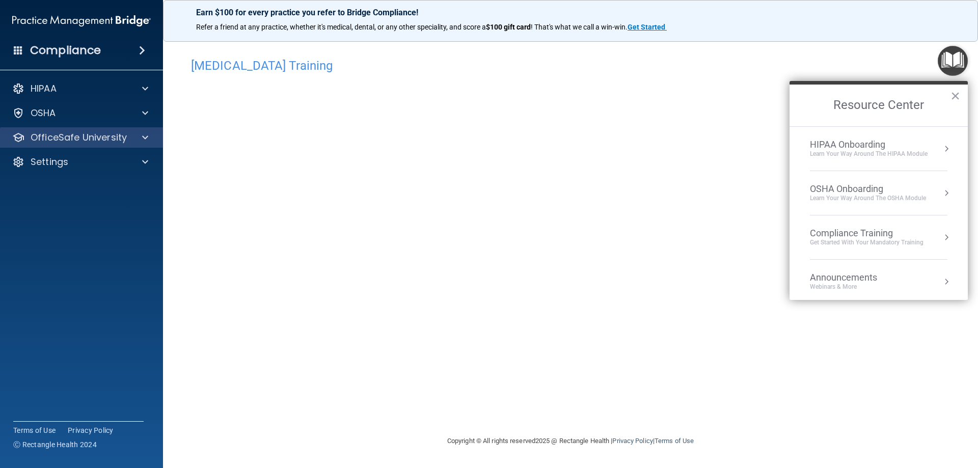
click at [42, 128] on div "OfficeSafe University" at bounding box center [82, 137] width 164 height 20
click at [146, 138] on span at bounding box center [145, 137] width 6 height 12
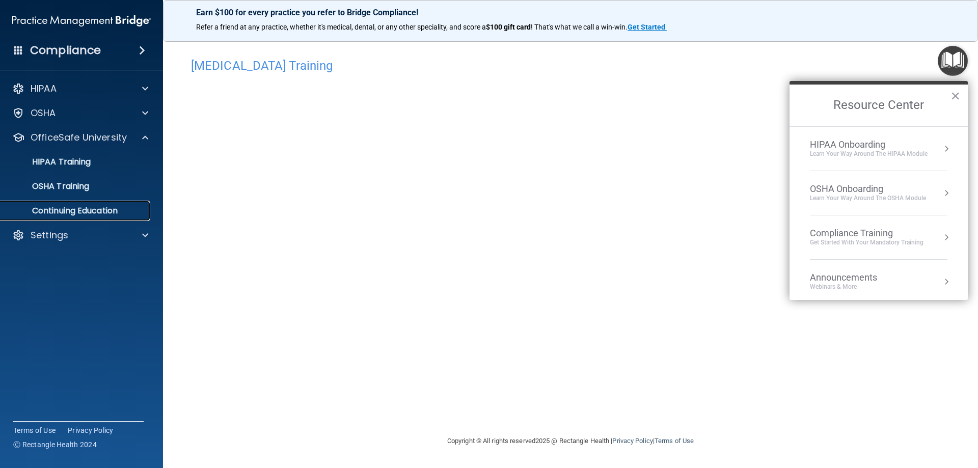
click at [83, 203] on link "Continuing Education" at bounding box center [70, 211] width 160 height 20
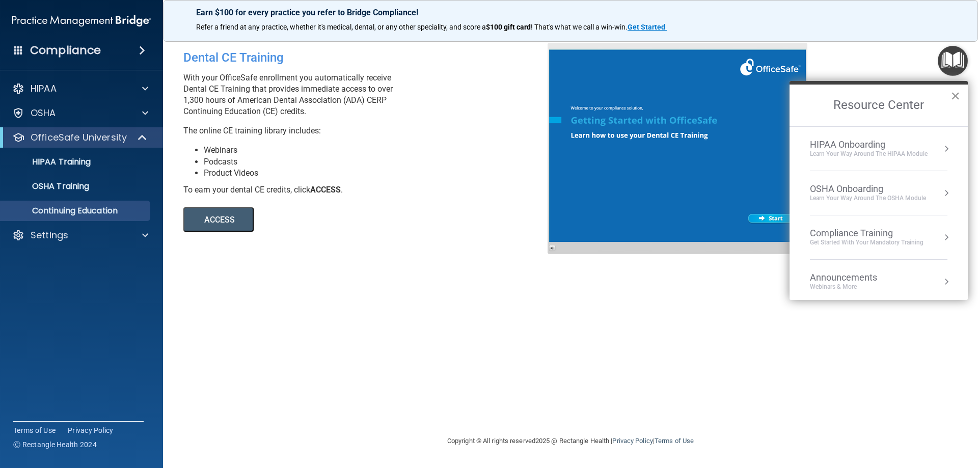
click at [959, 94] on button "×" at bounding box center [956, 96] width 10 height 16
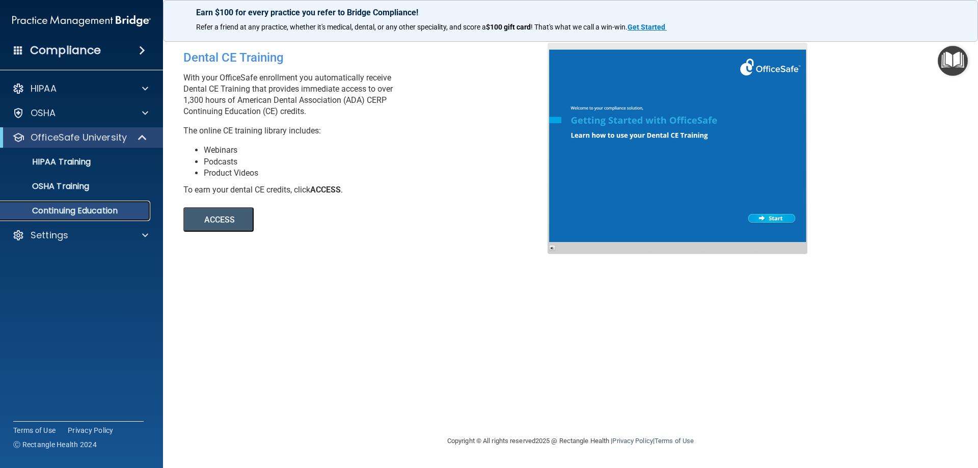
click at [54, 208] on p "Continuing Education" at bounding box center [76, 211] width 139 height 10
click at [56, 110] on p "OSHA" at bounding box center [43, 113] width 25 height 12
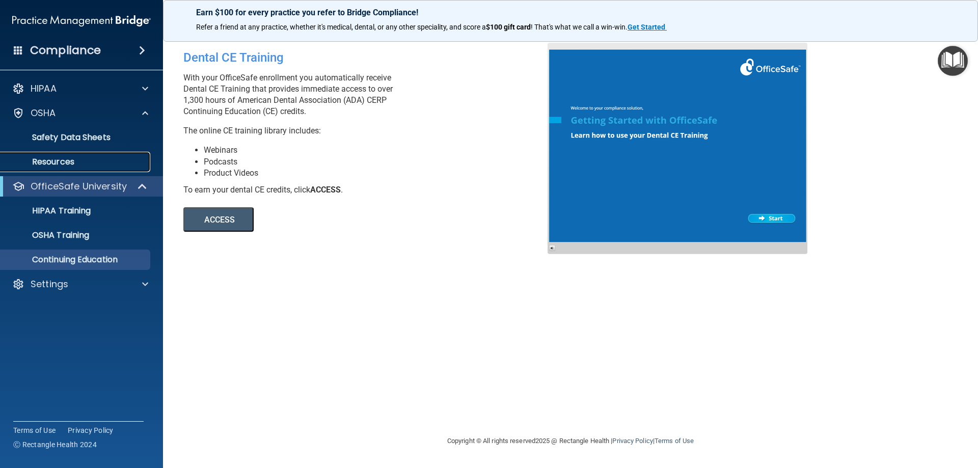
click at [61, 164] on p "Resources" at bounding box center [76, 162] width 139 height 10
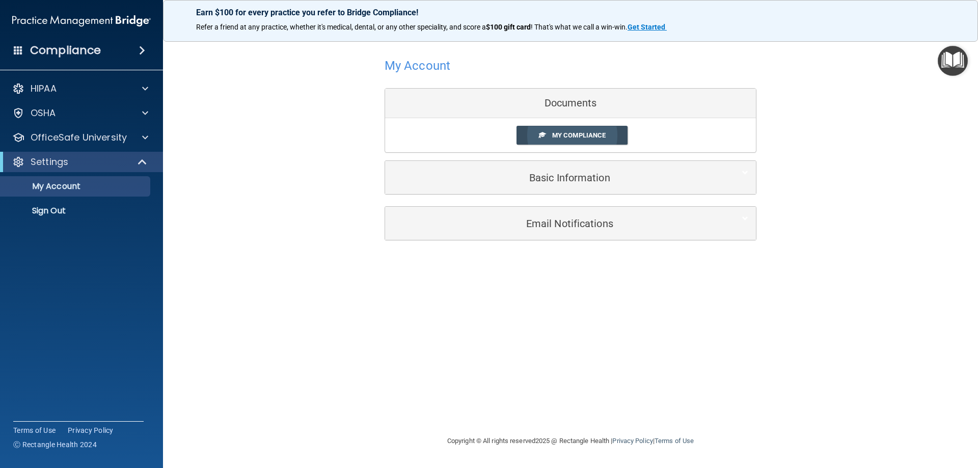
click at [583, 133] on span "My Compliance" at bounding box center [578, 135] width 53 height 8
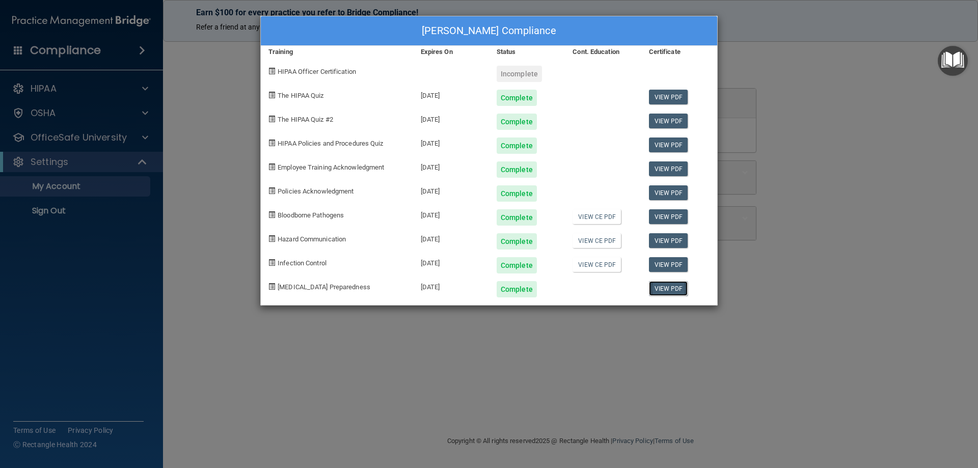
click at [664, 283] on link "View PDF" at bounding box center [668, 288] width 39 height 15
click at [93, 51] on div "[PERSON_NAME] Compliance Training Expires On Status Cont. Education Certificate…" at bounding box center [489, 234] width 978 height 468
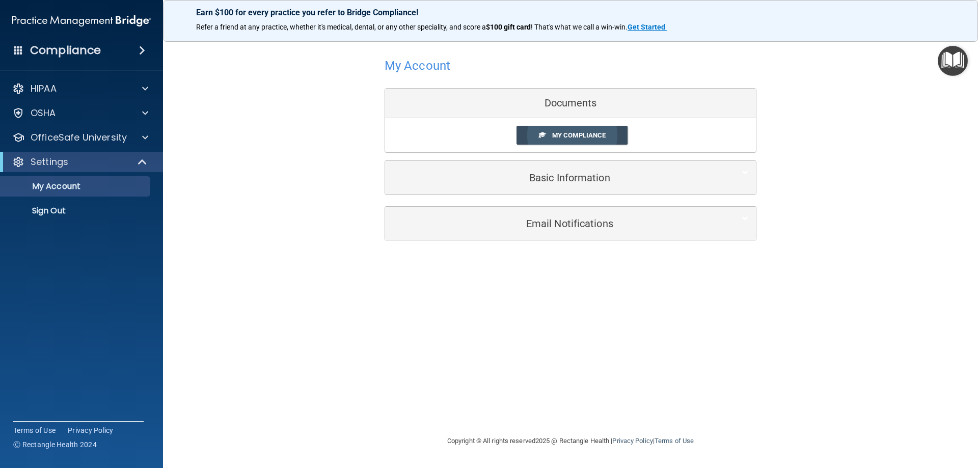
click at [566, 131] on span "My Compliance" at bounding box center [578, 135] width 53 height 8
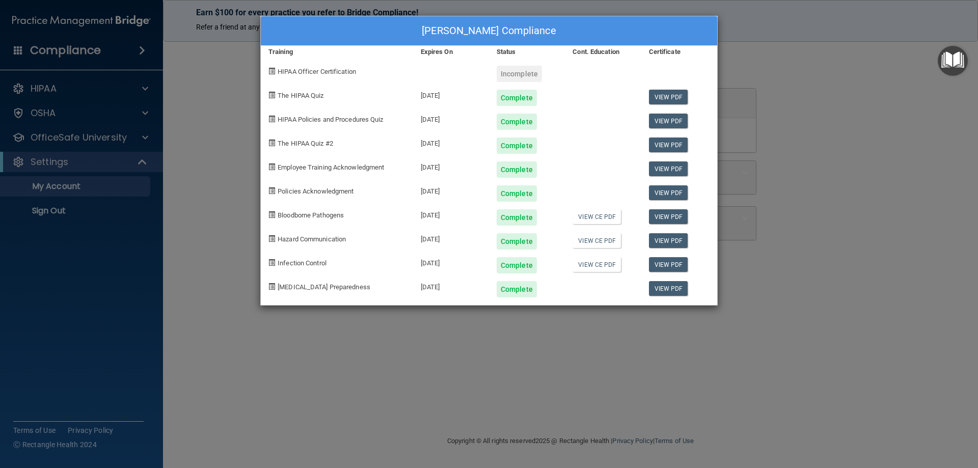
click at [46, 209] on div "[PERSON_NAME] Compliance Training Expires On Status Cont. Education Certificate…" at bounding box center [489, 234] width 978 height 468
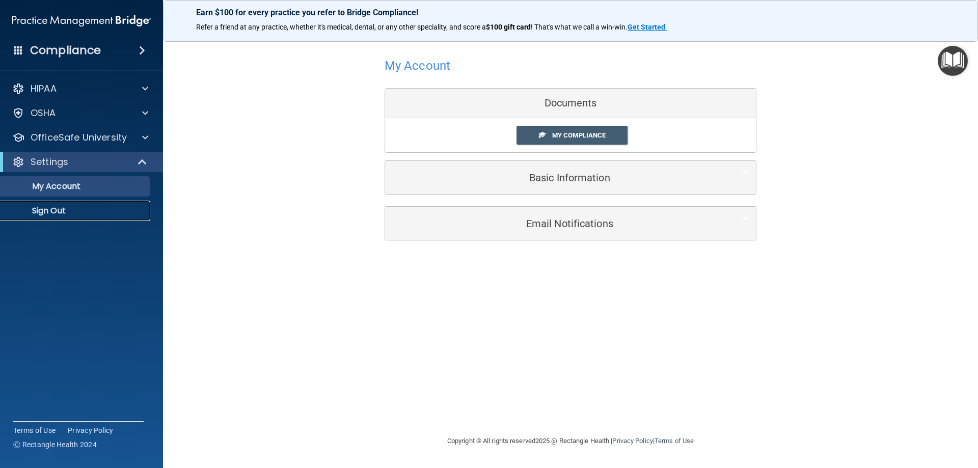
click at [46, 209] on p "Sign Out" at bounding box center [76, 211] width 139 height 10
